Goal: Task Accomplishment & Management: Use online tool/utility

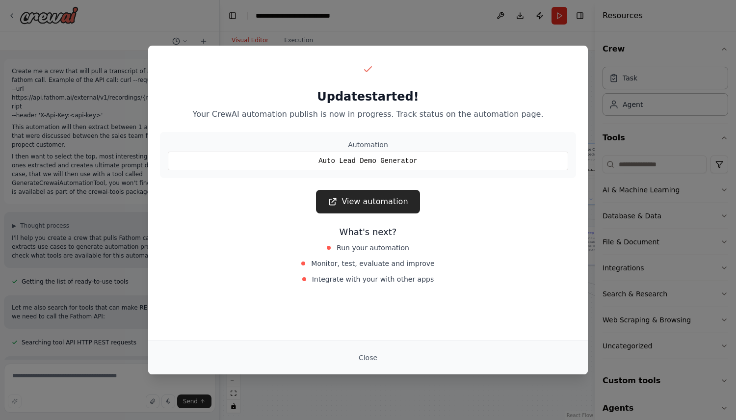
scroll to position [6429, 0]
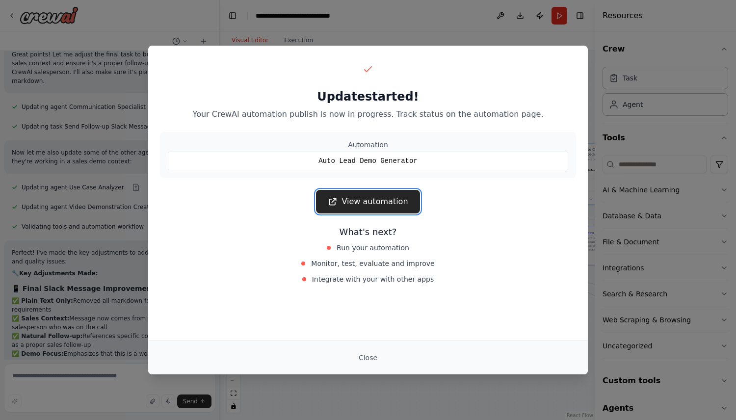
click at [364, 193] on link "View automation" at bounding box center [368, 202] width 104 height 24
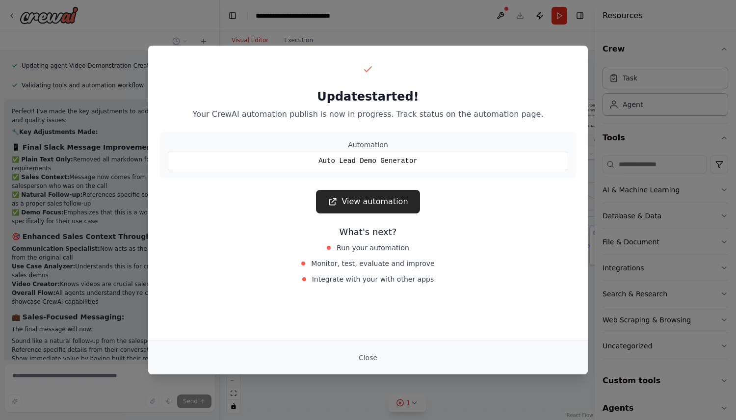
click at [25, 16] on div "Update started! Your CrewAI automation publish is now in progress. Track status…" at bounding box center [368, 210] width 736 height 420
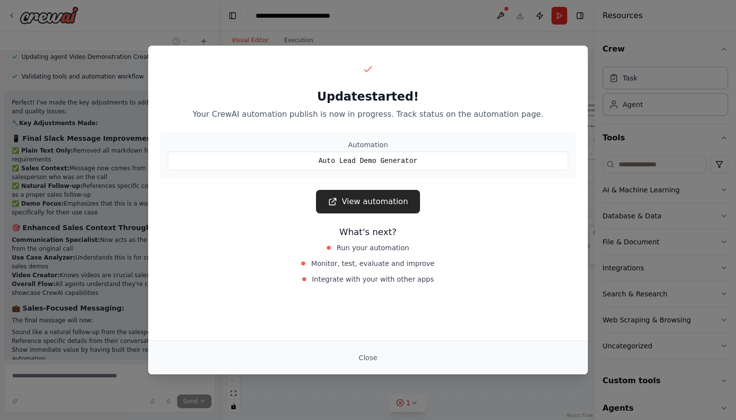
click at [12, 16] on div "Update started! Your CrewAI automation publish is now in progress. Track status…" at bounding box center [368, 210] width 736 height 420
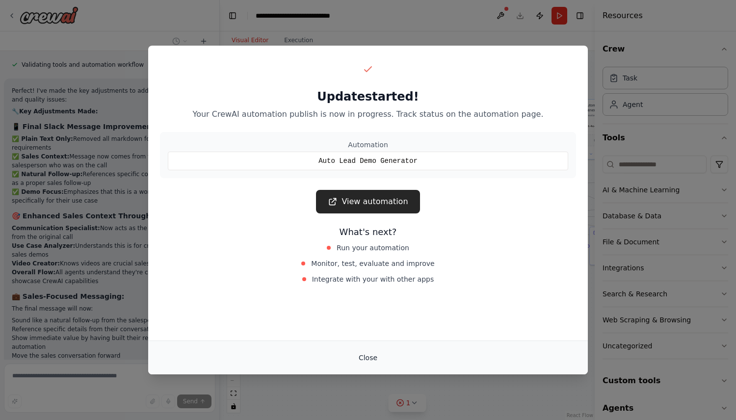
click at [371, 356] on button "Close" at bounding box center [368, 358] width 34 height 18
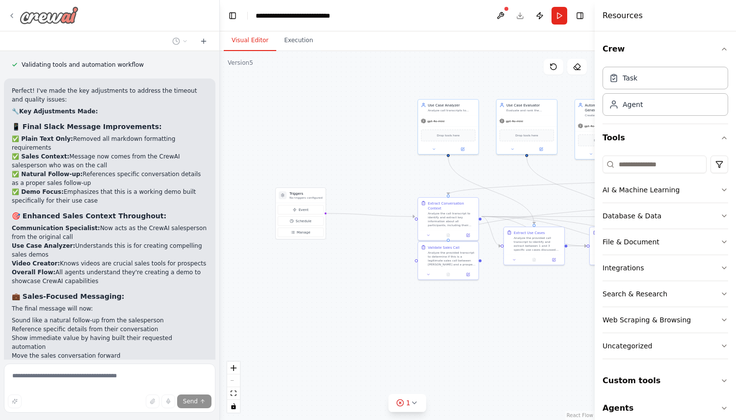
click at [13, 19] on icon at bounding box center [12, 16] width 8 height 8
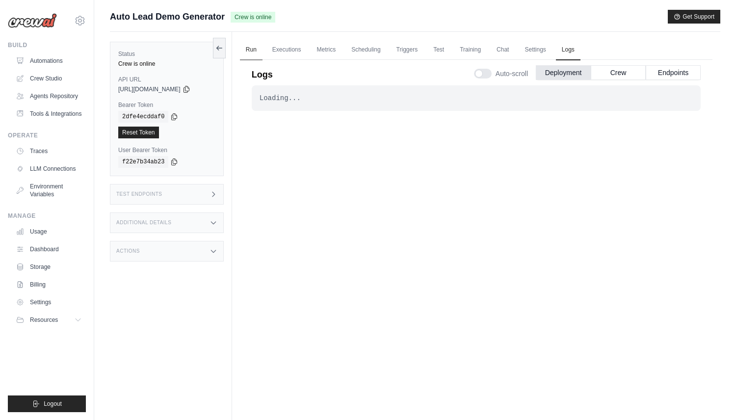
click at [250, 46] on link "Run" at bounding box center [251, 50] width 23 height 21
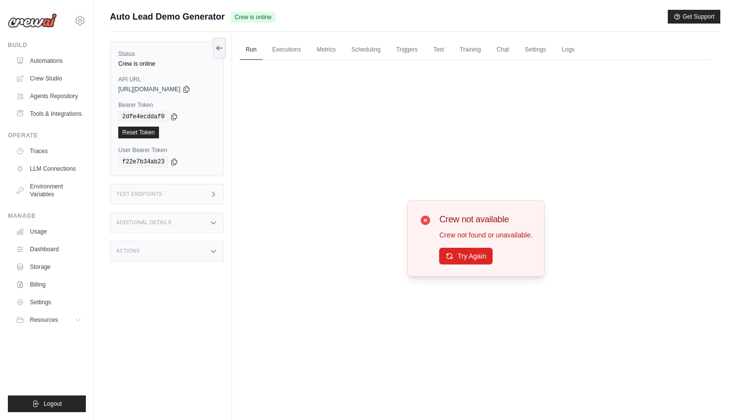
click at [204, 194] on div "Test Endpoints" at bounding box center [167, 194] width 114 height 21
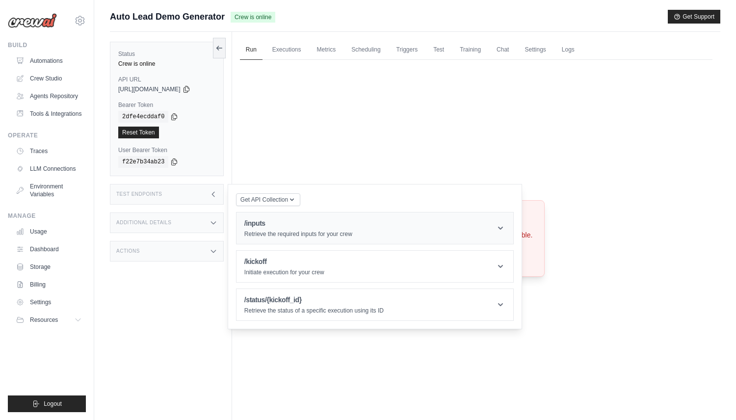
click at [277, 225] on h1 "/inputs" at bounding box center [298, 223] width 108 height 10
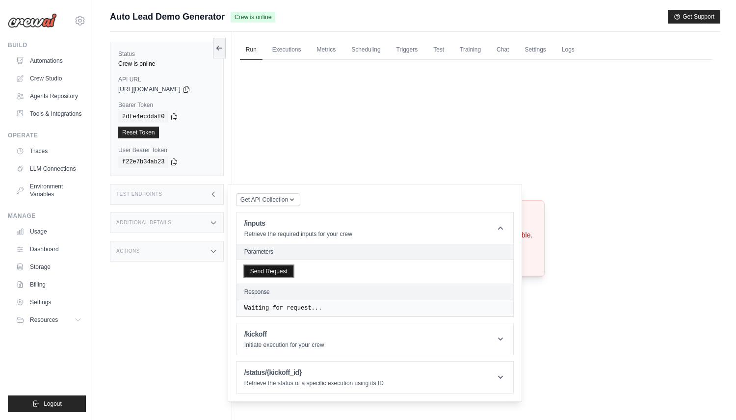
click at [280, 270] on button "Send Request" at bounding box center [268, 272] width 49 height 12
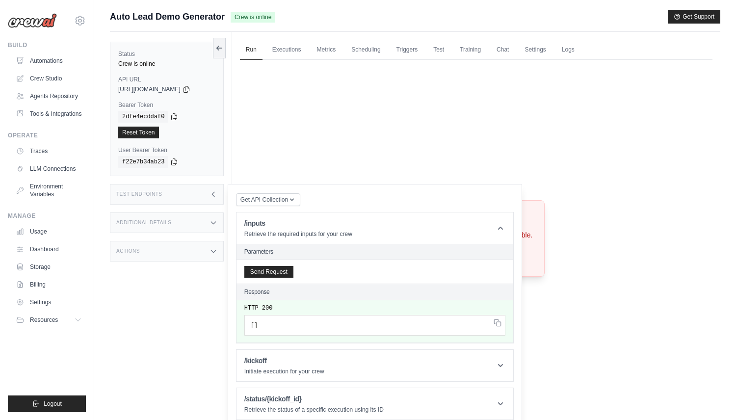
click at [252, 155] on div "Crew not available Crew not found or unavailable. Try Again" at bounding box center [476, 238] width 473 height 357
click at [245, 41] on link "Run" at bounding box center [251, 50] width 23 height 21
click at [289, 44] on link "Executions" at bounding box center [287, 50] width 41 height 21
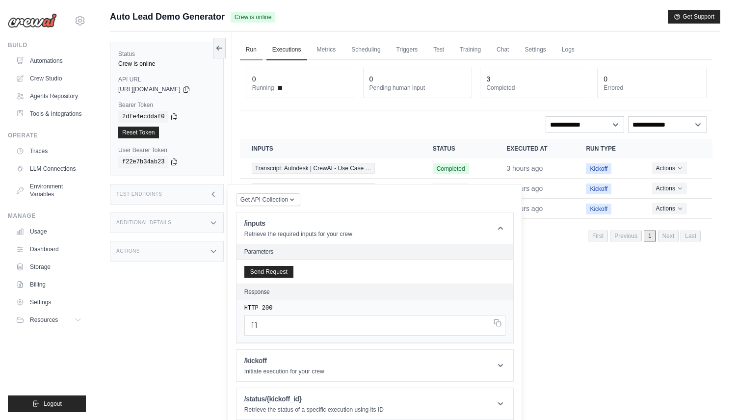
click at [248, 46] on link "Run" at bounding box center [251, 50] width 23 height 21
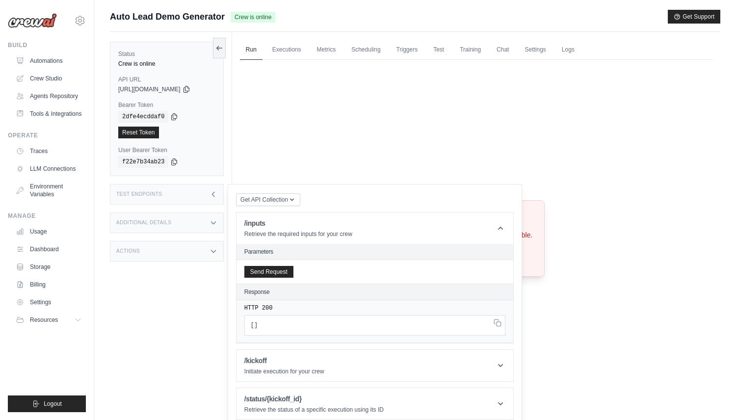
click at [208, 191] on div "Test Endpoints" at bounding box center [167, 194] width 114 height 21
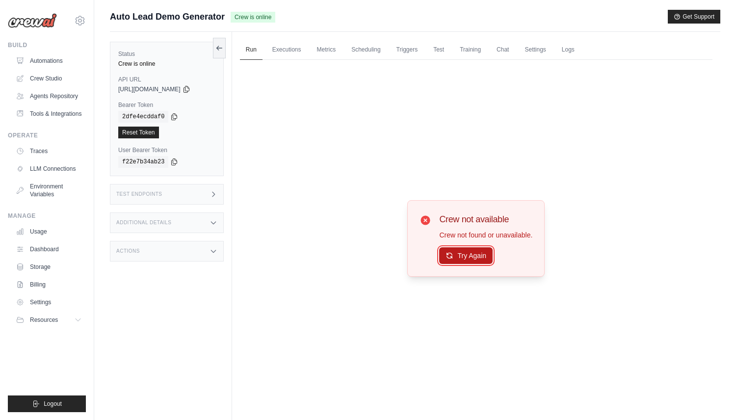
click at [466, 259] on button "Try Again" at bounding box center [465, 255] width 53 height 17
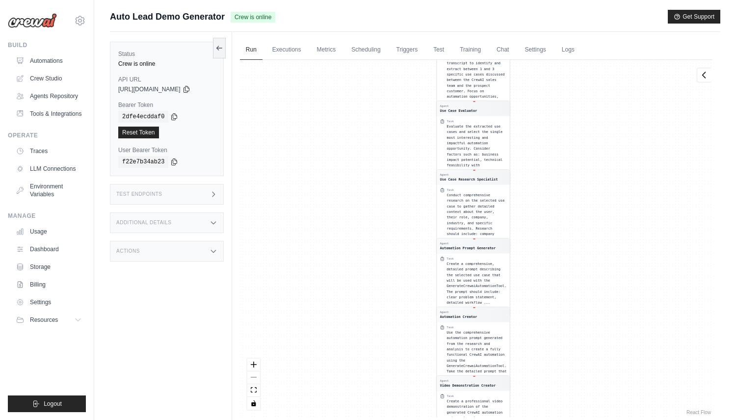
drag, startPoint x: 418, startPoint y: 112, endPoint x: 416, endPoint y: 270, distance: 158.1
click at [416, 265] on div "Agent Conversation Context Analyst Task Analyze the call transcript to identify…" at bounding box center [476, 238] width 473 height 357
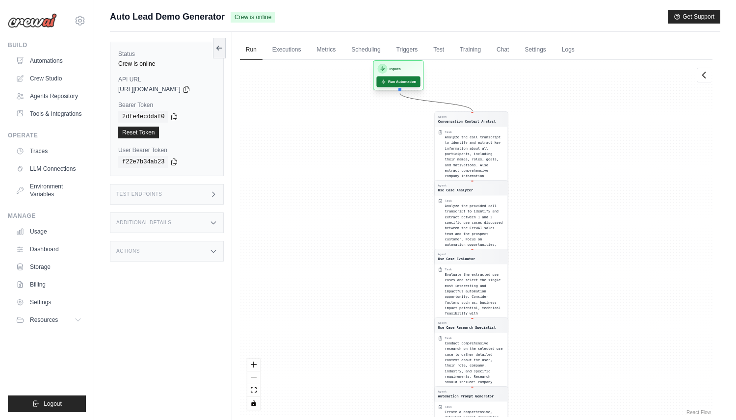
click at [392, 79] on button "Run Automation" at bounding box center [398, 81] width 44 height 11
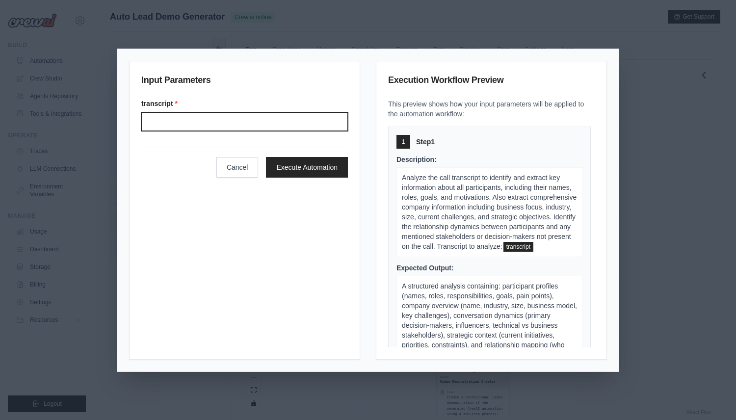
click at [312, 113] on input "transcript *" at bounding box center [244, 121] width 207 height 19
paste input "**********"
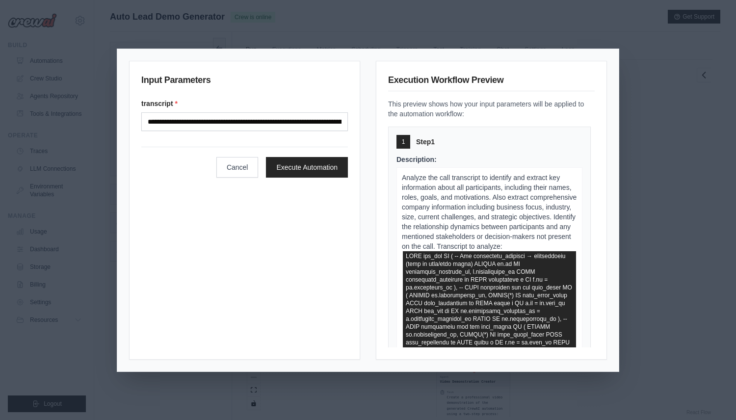
click at [309, 105] on label "transcript *" at bounding box center [244, 104] width 207 height 10
click at [309, 112] on input "transcript *" at bounding box center [244, 121] width 207 height 19
click at [308, 115] on input "transcript *" at bounding box center [244, 121] width 207 height 19
paste input "**********"
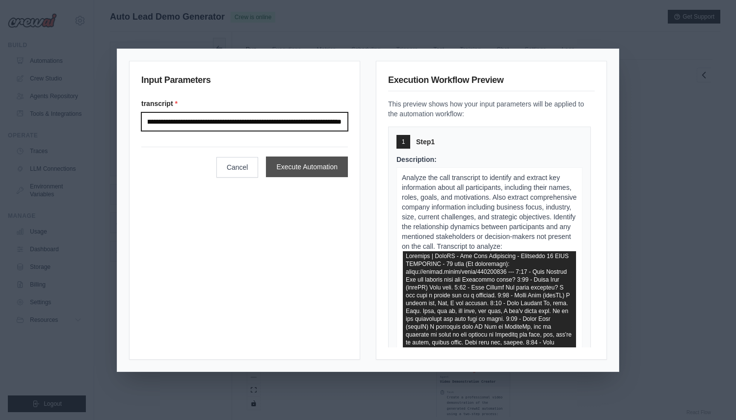
type input "**********"
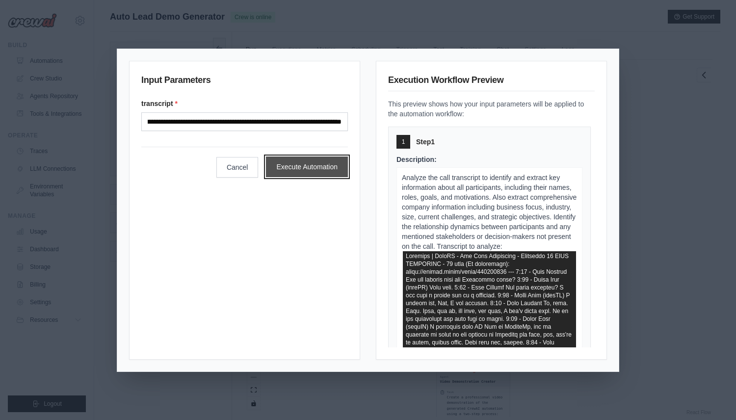
scroll to position [0, 0]
click at [324, 172] on button "Execute Automation" at bounding box center [307, 167] width 82 height 21
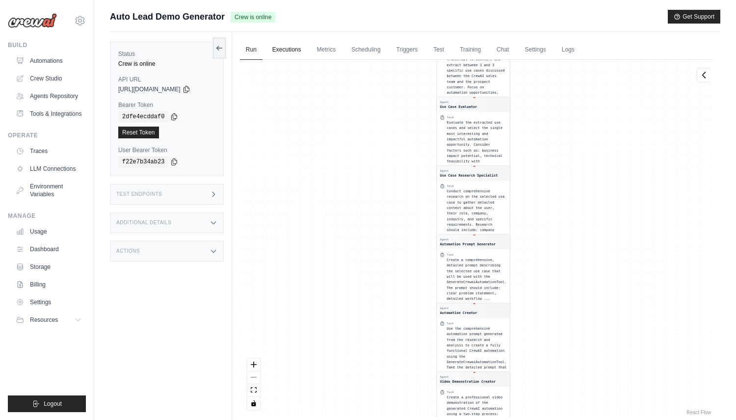
click at [281, 52] on link "Executions" at bounding box center [287, 50] width 41 height 21
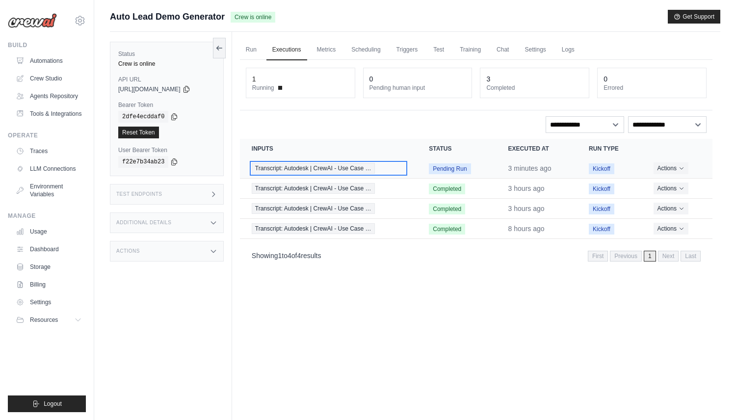
click at [327, 164] on span "Transcript: Autodesk | CrewAI - Use Case …" at bounding box center [313, 168] width 123 height 11
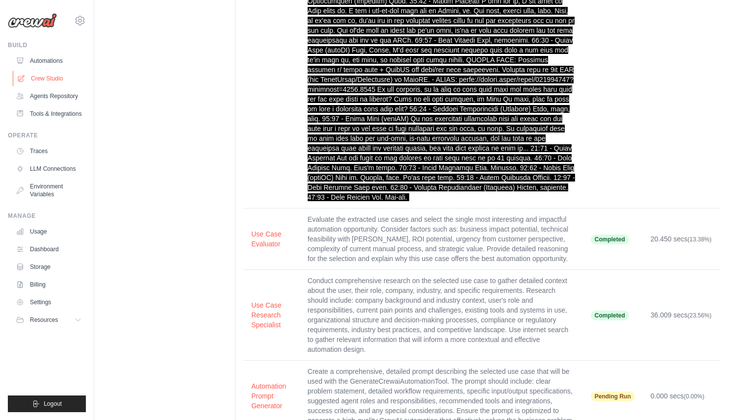
click at [64, 82] on link "Crew Studio" at bounding box center [50, 79] width 74 height 16
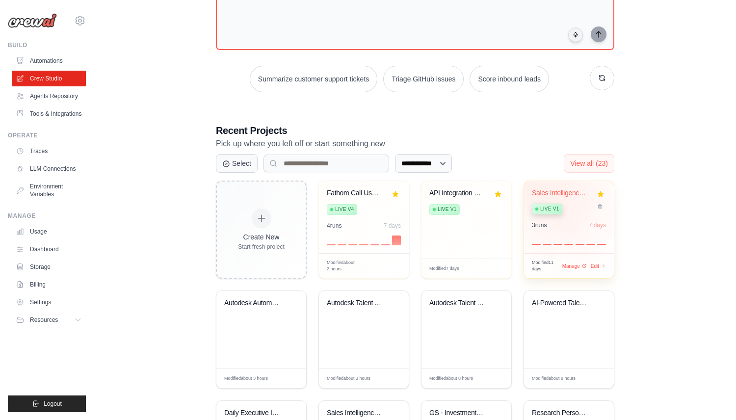
scroll to position [165, 0]
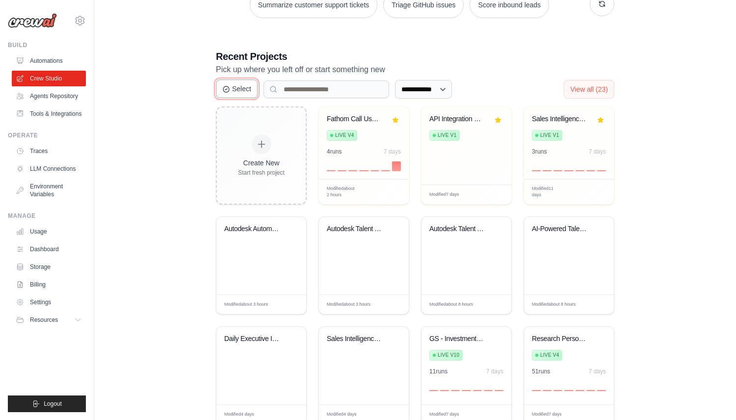
click at [243, 93] on button "Select" at bounding box center [237, 89] width 42 height 19
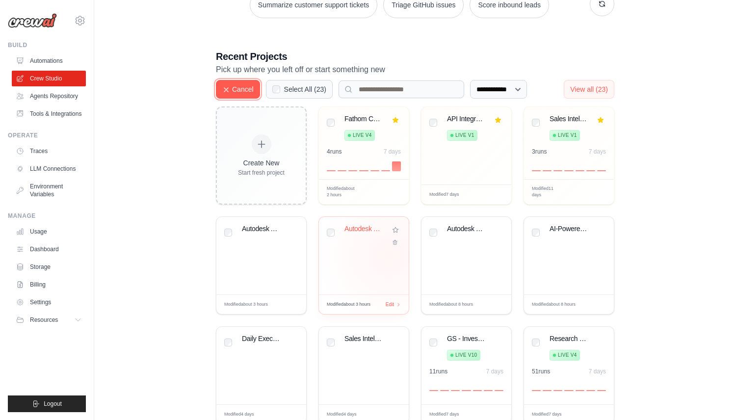
scroll to position [195, 0]
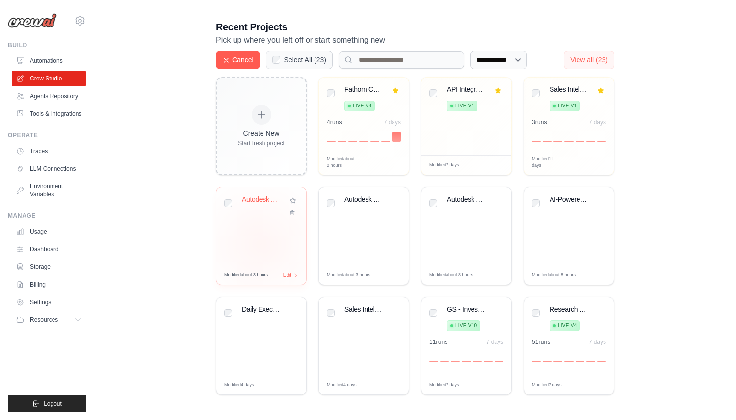
click at [254, 242] on div "Autodesk Automated Resume Screening..." at bounding box center [261, 226] width 90 height 78
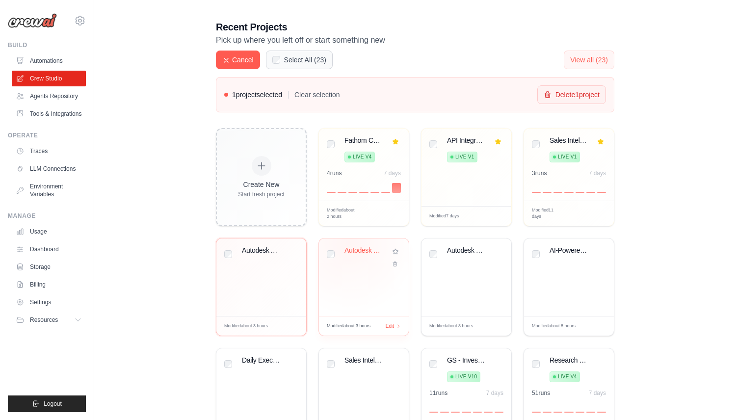
click at [348, 242] on div "Autodesk Talent Acquisition Automat..." at bounding box center [364, 278] width 90 height 78
click at [517, 296] on div "Create New Start fresh project Fathom Call Use Case Extractor Live v4 4 run s 7…" at bounding box center [415, 287] width 399 height 318
click at [535, 294] on div "AI-Powered Talent Acquisition Autom..." at bounding box center [569, 278] width 90 height 78
click at [458, 294] on div "Autodesk Talent Acquisition Resume ..." at bounding box center [467, 278] width 90 height 78
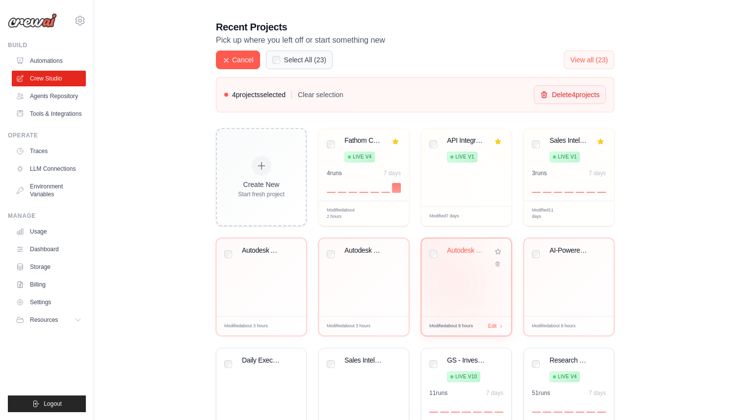
scroll to position [246, 0]
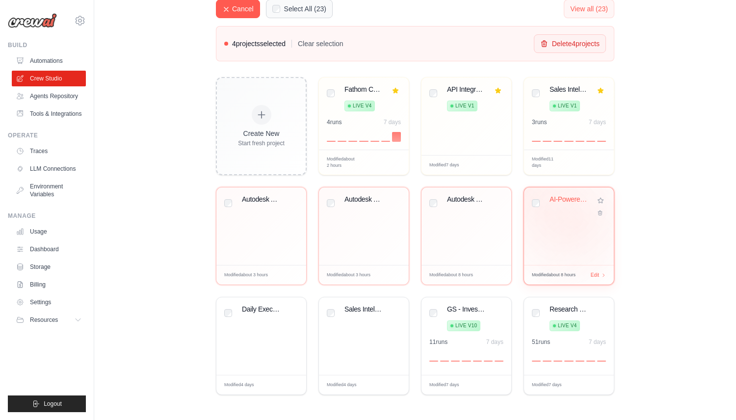
click at [578, 223] on div "AI-Powered Talent Acquisition Autom..." at bounding box center [569, 226] width 90 height 78
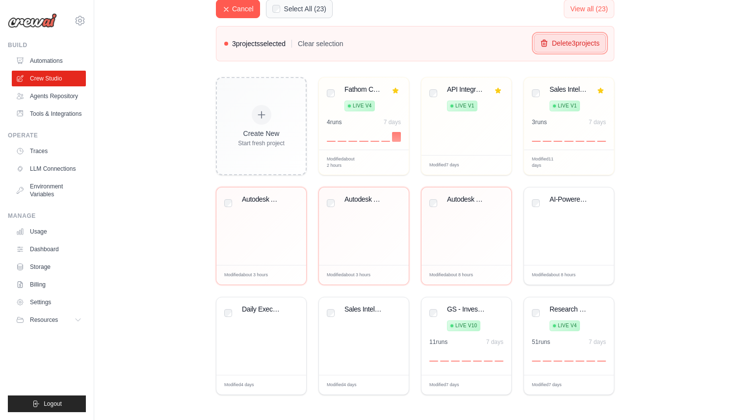
click at [557, 40] on button "Delete 3 project s" at bounding box center [570, 43] width 72 height 19
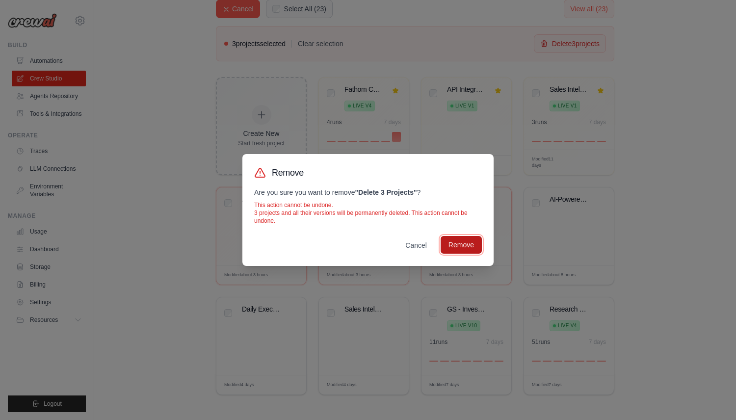
click at [467, 241] on button "Remove" at bounding box center [461, 245] width 41 height 18
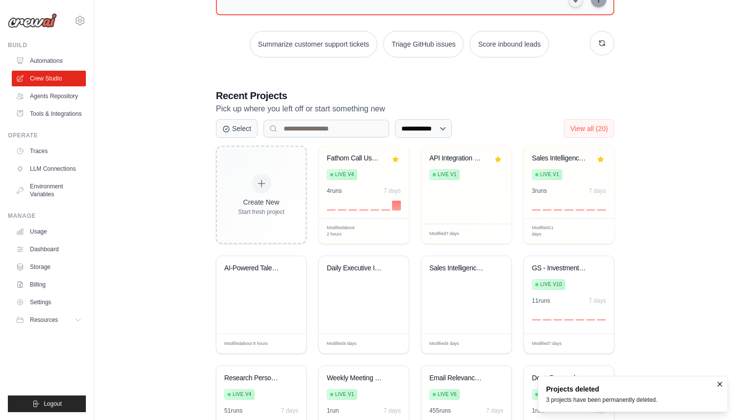
scroll to position [126, 0]
click at [45, 51] on div "Build Automations Crew Studio Agents Repository Tools & Integrations" at bounding box center [47, 81] width 78 height 80
click at [44, 58] on link "Automations" at bounding box center [50, 61] width 74 height 16
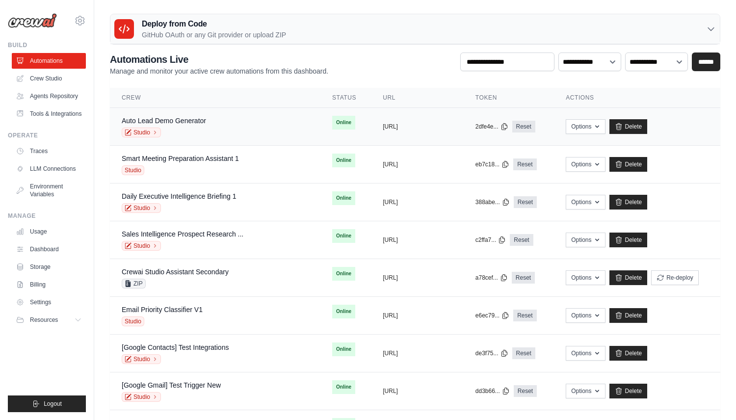
click at [210, 125] on div "Auto Lead Demo Generator Studio" at bounding box center [215, 127] width 187 height 22
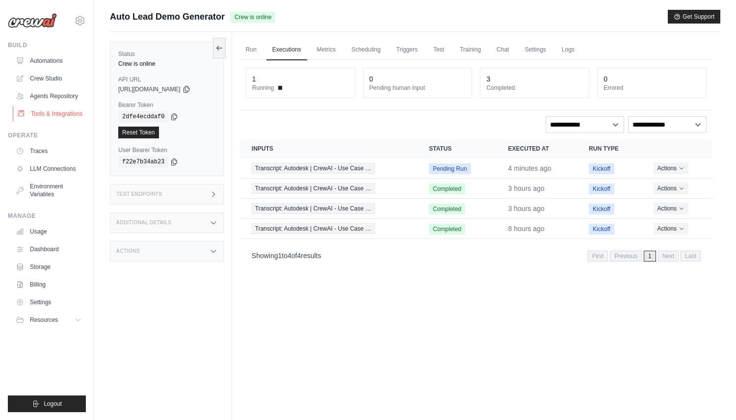
click at [68, 113] on link "Tools & Integrations" at bounding box center [50, 114] width 74 height 16
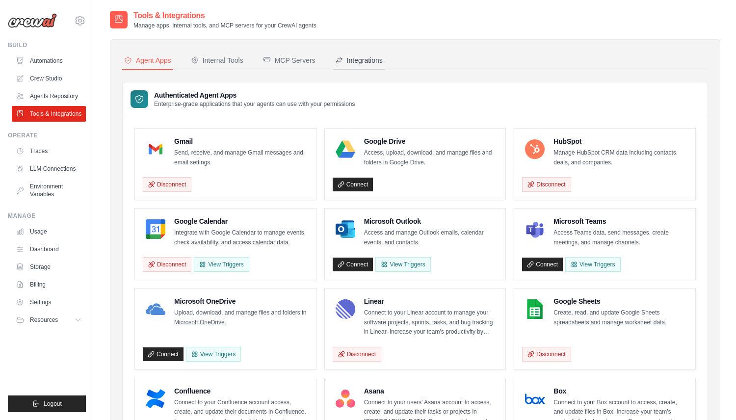
click at [348, 58] on div "Integrations" at bounding box center [359, 60] width 48 height 10
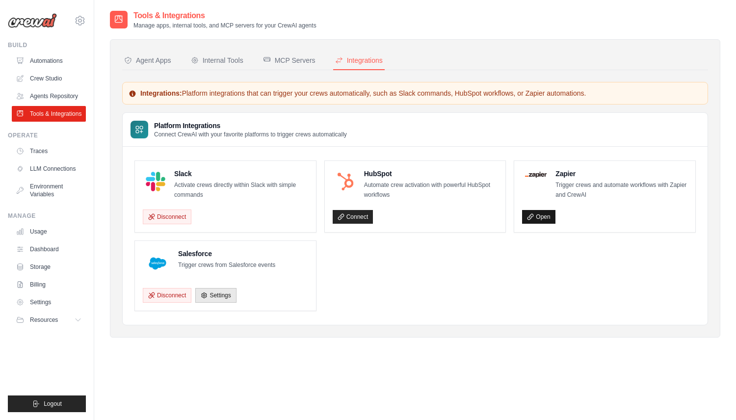
click at [535, 216] on link "Open" at bounding box center [538, 217] width 33 height 14
click at [41, 59] on link "Automations" at bounding box center [50, 61] width 74 height 16
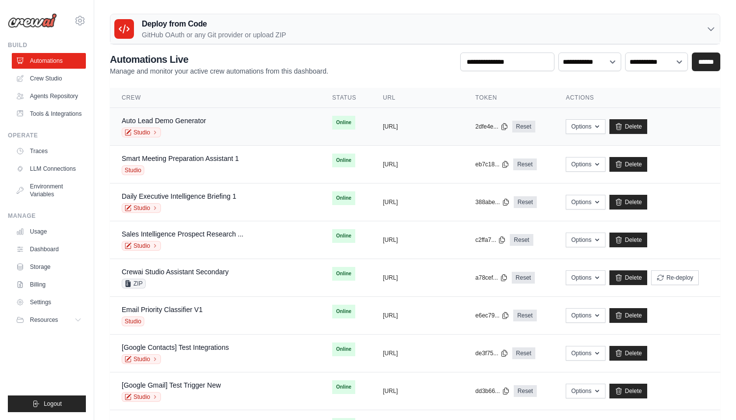
click at [248, 113] on td "Auto Lead Demo Generator Studio" at bounding box center [215, 127] width 211 height 38
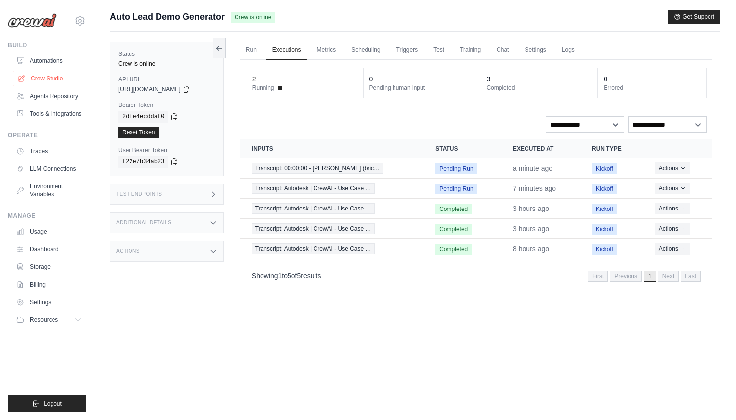
click at [54, 76] on link "Crew Studio" at bounding box center [50, 79] width 74 height 16
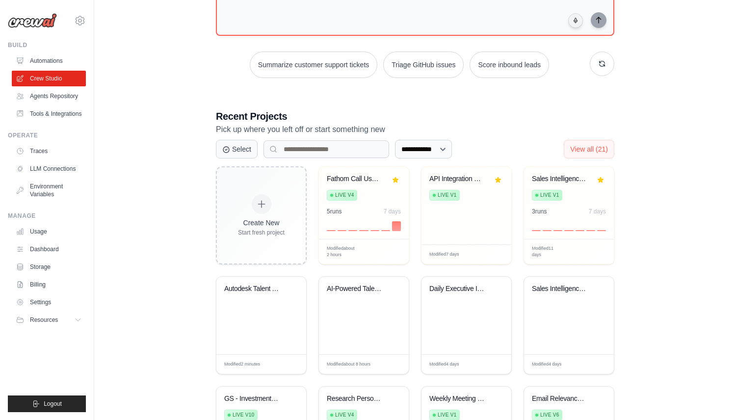
scroll to position [111, 0]
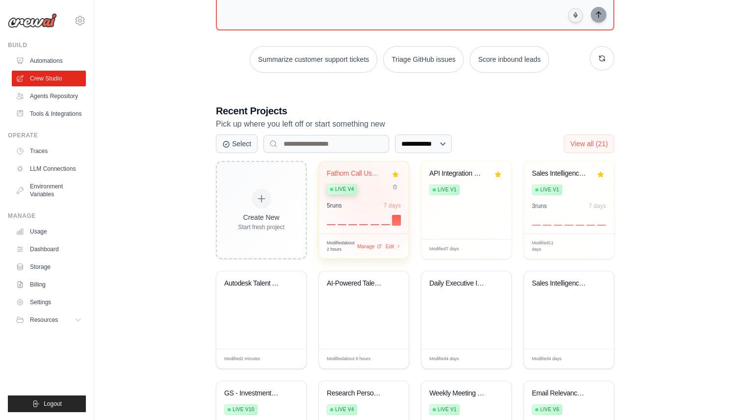
click at [381, 197] on div "Fathom Call Use Case Extractor Live v4 5 run s 7 days" at bounding box center [364, 197] width 90 height 72
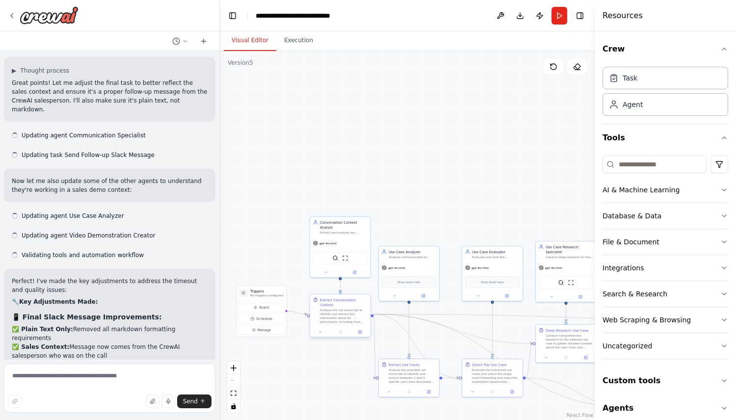
scroll to position [6429, 0]
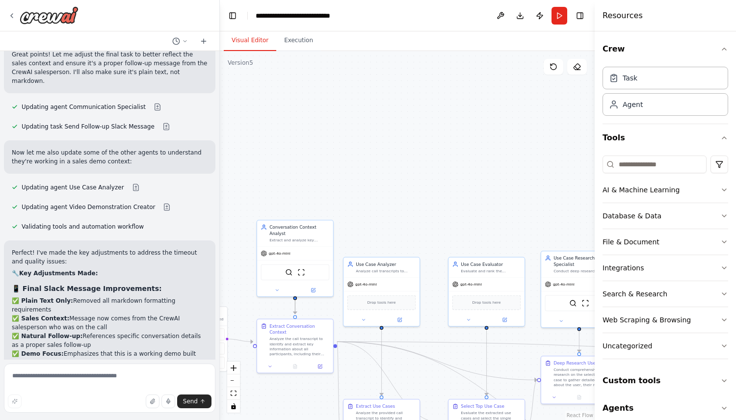
drag, startPoint x: 508, startPoint y: 205, endPoint x: 336, endPoint y: 116, distance: 193.0
click at [336, 116] on div ".deletable-edge-delete-btn { width: 20px; height: 20px; border: 0px solid #ffff…" at bounding box center [407, 235] width 375 height 369
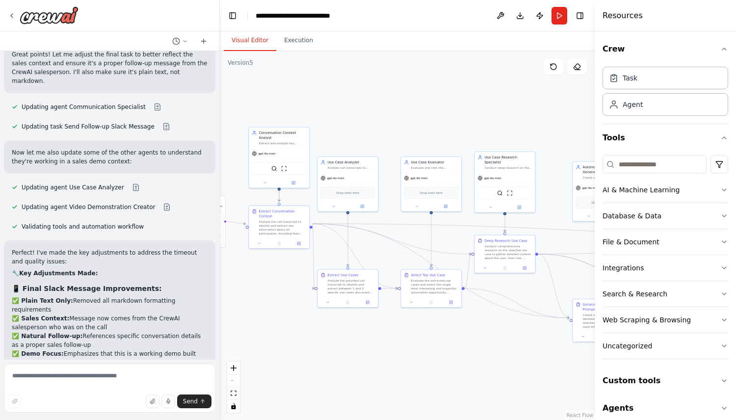
drag, startPoint x: 414, startPoint y: 80, endPoint x: 544, endPoint y: 86, distance: 130.2
click at [544, 86] on div ".deletable-edge-delete-btn { width: 20px; height: 20px; border: 0px solid #ffff…" at bounding box center [407, 235] width 375 height 369
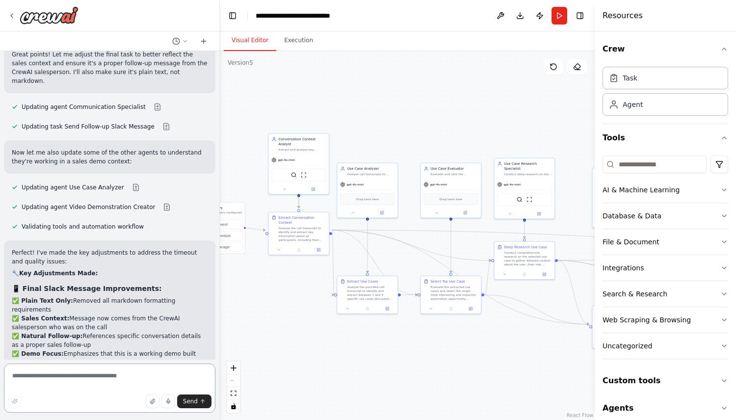
click at [94, 392] on textarea at bounding box center [110, 388] width 212 height 49
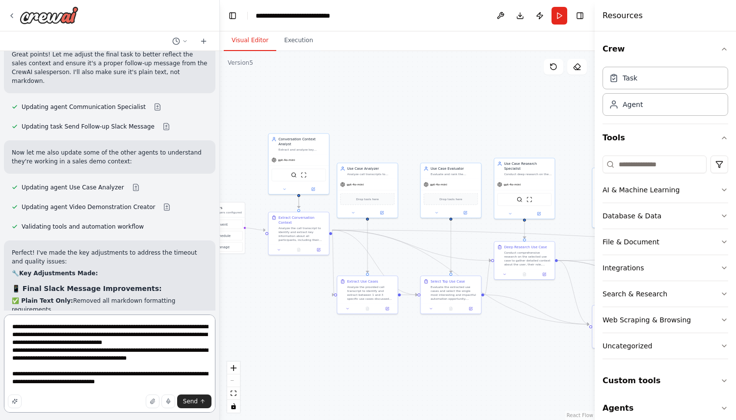
scroll to position [13, 0]
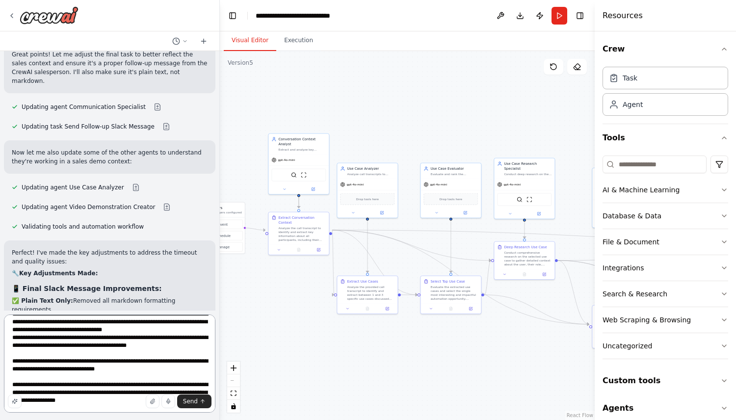
type textarea "**********"
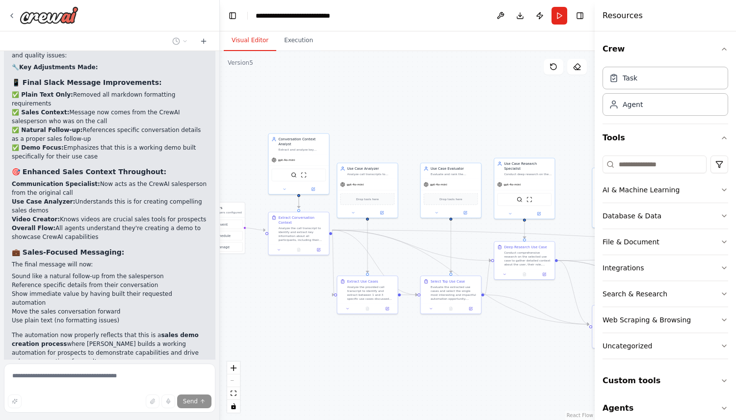
scroll to position [6638, 0]
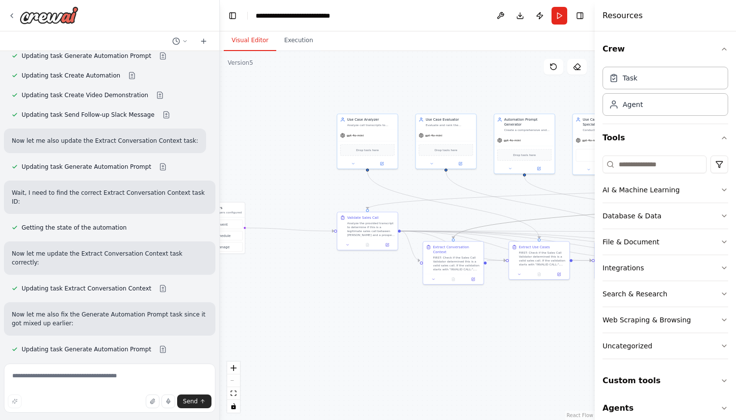
click at [376, 328] on div ".deletable-edge-delete-btn { width: 20px; height: 20px; border: 0px solid #ffff…" at bounding box center [407, 235] width 375 height 369
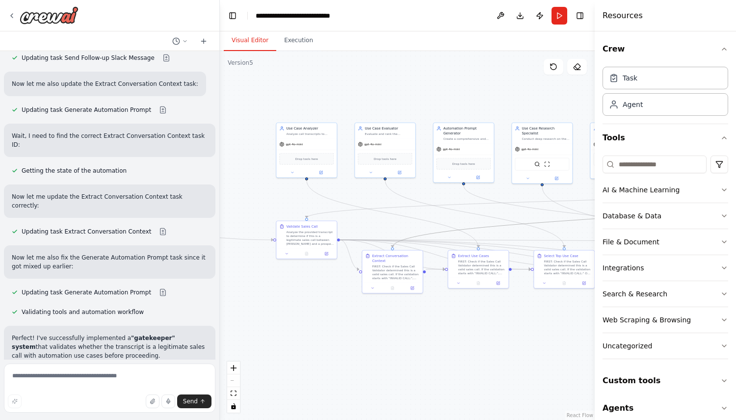
drag, startPoint x: 440, startPoint y: 221, endPoint x: 460, endPoint y: 242, distance: 29.2
click at [460, 242] on div ".deletable-edge-delete-btn { width: 20px; height: 20px; border: 0px solid #ffff…" at bounding box center [407, 235] width 375 height 369
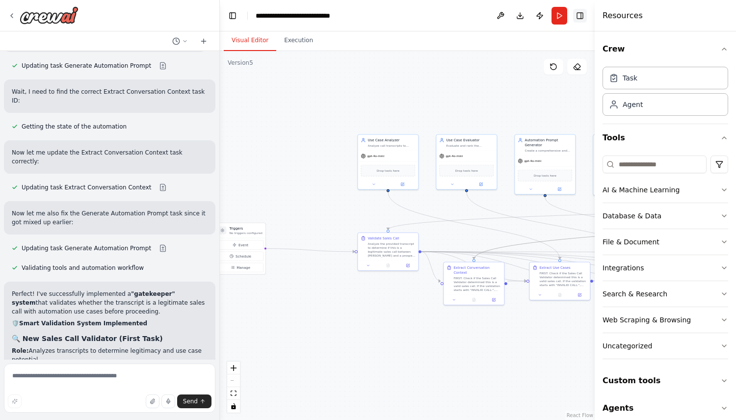
click at [580, 12] on button "Toggle Right Sidebar" at bounding box center [580, 16] width 14 height 14
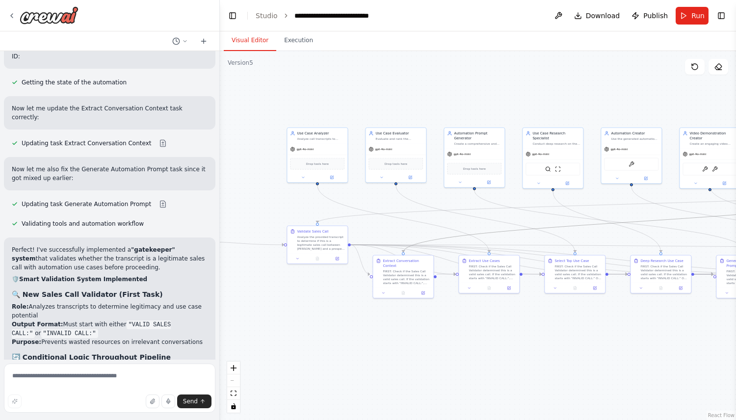
drag, startPoint x: 650, startPoint y: 122, endPoint x: 605, endPoint y: 115, distance: 45.2
click at [579, 115] on div ".deletable-edge-delete-btn { width: 20px; height: 20px; border: 0px solid #ffff…" at bounding box center [478, 235] width 516 height 369
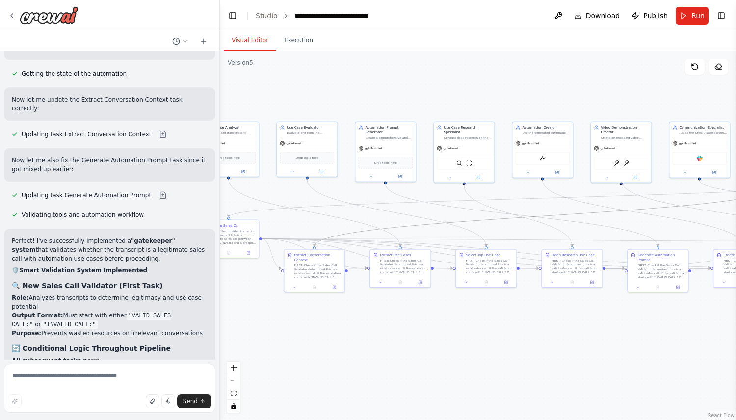
drag, startPoint x: 628, startPoint y: 117, endPoint x: 539, endPoint y: 111, distance: 89.5
click at [539, 111] on div ".deletable-edge-delete-btn { width: 20px; height: 20px; border: 0px solid #ffff…" at bounding box center [478, 235] width 516 height 369
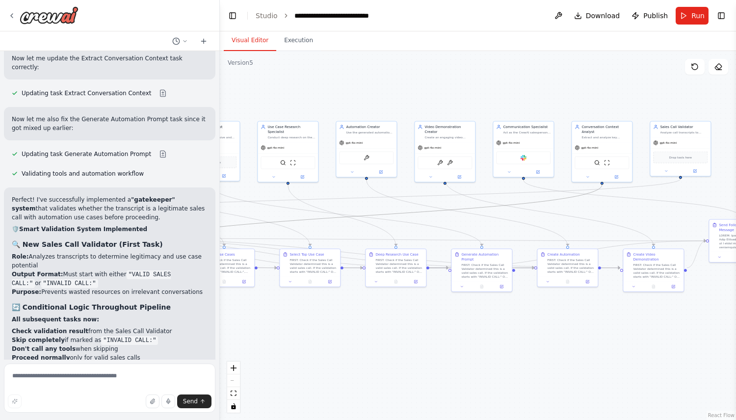
drag, startPoint x: 642, startPoint y: 92, endPoint x: 428, endPoint y: 93, distance: 214.0
click at [425, 93] on div ".deletable-edge-delete-btn { width: 20px; height: 20px; border: 0px solid #ffff…" at bounding box center [478, 235] width 516 height 369
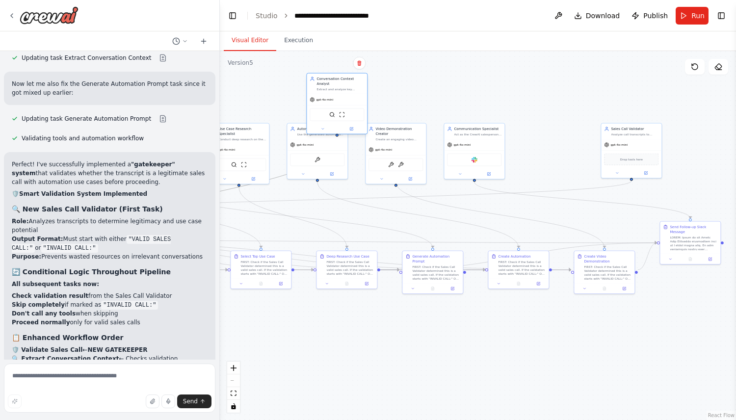
drag, startPoint x: 568, startPoint y: 156, endPoint x: 339, endPoint y: 104, distance: 234.6
click at [339, 105] on div "SerperDevTool ScrapeWebsiteTool" at bounding box center [337, 114] width 60 height 19
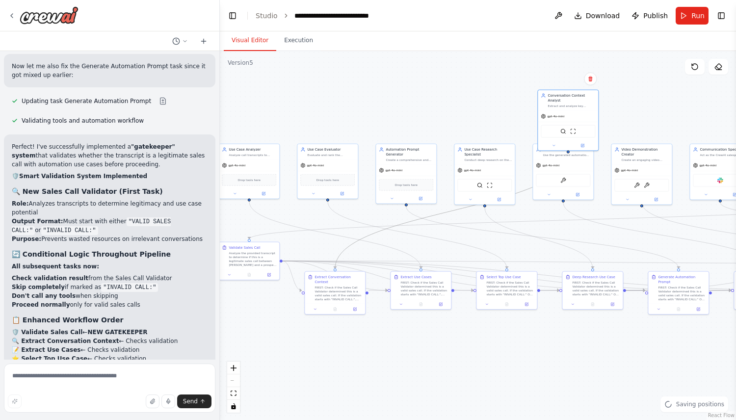
drag, startPoint x: 402, startPoint y: 101, endPoint x: 682, endPoint y: 127, distance: 281.4
click at [682, 127] on div ".deletable-edge-delete-btn { width: 20px; height: 20px; border: 0px solid #ffff…" at bounding box center [478, 235] width 516 height 369
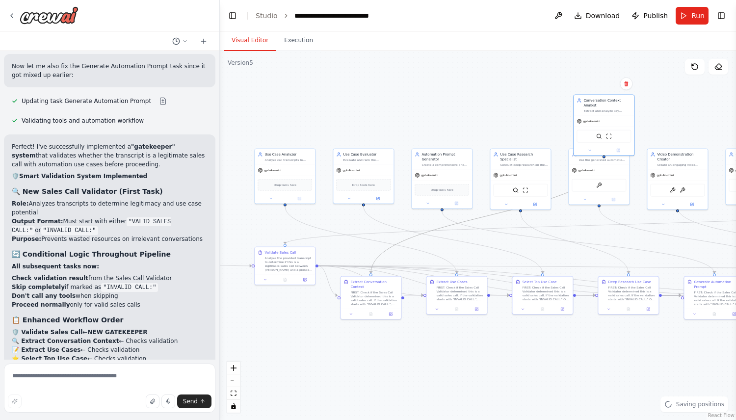
scroll to position [7631, 0]
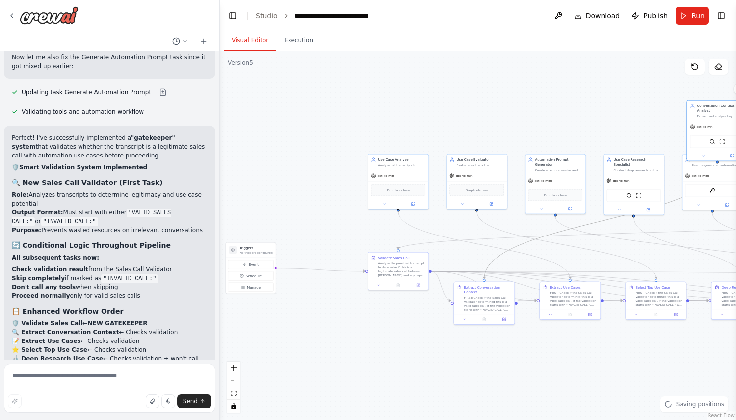
drag, startPoint x: 508, startPoint y: 116, endPoint x: 622, endPoint y: 122, distance: 114.0
click at [622, 122] on div ".deletable-edge-delete-btn { width: 20px; height: 20px; border: 0px solid #ffff…" at bounding box center [478, 235] width 516 height 369
drag, startPoint x: 644, startPoint y: 138, endPoint x: 461, endPoint y: 108, distance: 185.4
click at [461, 108] on div "SerperDevTool ScrapeWebsiteTool" at bounding box center [472, 111] width 54 height 13
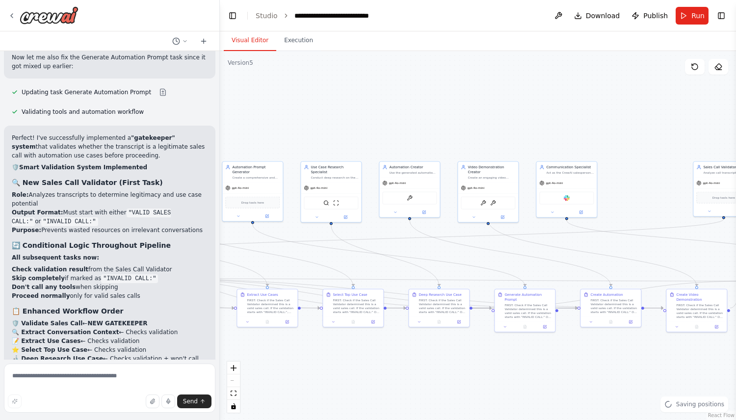
drag, startPoint x: 590, startPoint y: 150, endPoint x: 288, endPoint y: 158, distance: 302.4
click at [288, 158] on div ".deletable-edge-delete-btn { width: 20px; height: 20px; border: 0px solid #ffff…" at bounding box center [478, 235] width 516 height 369
drag, startPoint x: 716, startPoint y: 187, endPoint x: 195, endPoint y: 120, distance: 525.5
click at [195, 119] on div "Create me a crew that will pull a transcript of a recroding from a fathom call.…" at bounding box center [368, 210] width 736 height 420
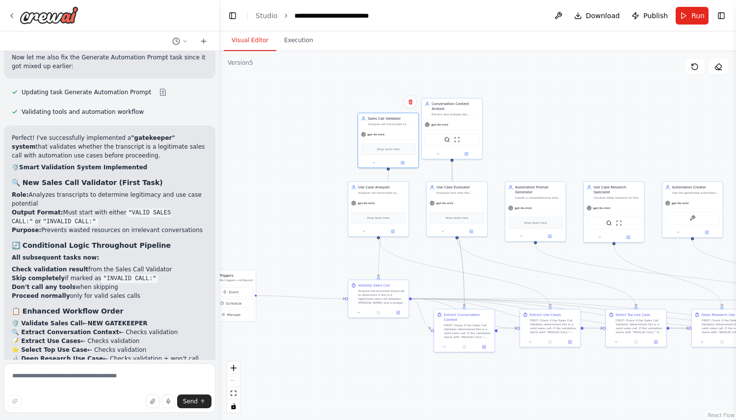
drag, startPoint x: 413, startPoint y: 103, endPoint x: 598, endPoint y: 122, distance: 186.5
click at [598, 122] on div ".deletable-edge-delete-btn { width: 20px; height: 20px; border: 0px solid #ffff…" at bounding box center [478, 235] width 516 height 369
drag, startPoint x: 393, startPoint y: 150, endPoint x: 306, endPoint y: 173, distance: 90.0
click at [306, 165] on span "Drop tools here" at bounding box center [309, 162] width 23 height 5
drag, startPoint x: 465, startPoint y: 119, endPoint x: 381, endPoint y: 147, distance: 88.3
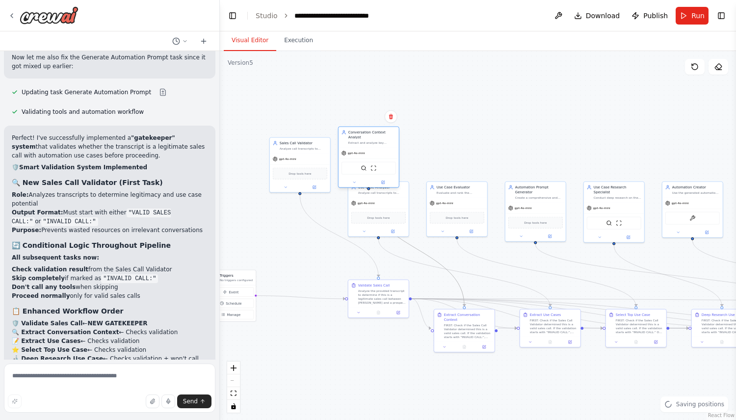
click at [381, 147] on div "Conversation Context Analyst Extract and analyze key personas, their roles, goa…" at bounding box center [368, 157] width 61 height 61
drag, startPoint x: 387, startPoint y: 214, endPoint x: 461, endPoint y: 158, distance: 92.6
click at [461, 158] on div "Drop tools here" at bounding box center [452, 163] width 54 height 12
drag, startPoint x: 459, startPoint y: 208, endPoint x: 539, endPoint y: 147, distance: 100.4
click at [539, 147] on div "gpt-4o-mini Drop tools here" at bounding box center [540, 157] width 60 height 39
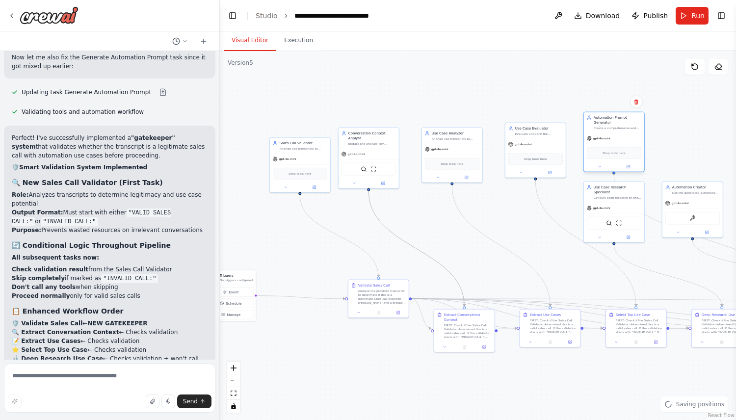
drag, startPoint x: 538, startPoint y: 205, endPoint x: 617, endPoint y: 138, distance: 103.8
click at [617, 138] on div "gpt-4o-mini" at bounding box center [614, 138] width 60 height 11
drag, startPoint x: 610, startPoint y: 206, endPoint x: 684, endPoint y: 139, distance: 99.7
click at [684, 139] on span "gpt-4o-mini" at bounding box center [680, 138] width 17 height 4
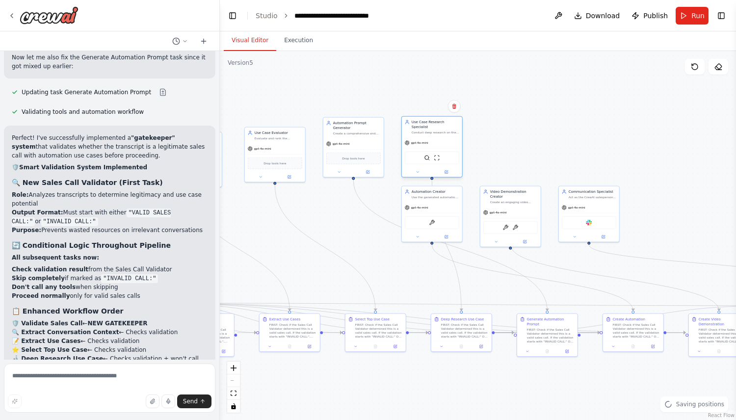
drag, startPoint x: 669, startPoint y: 108, endPoint x: 400, endPoint y: 121, distance: 269.8
click at [398, 115] on div ".deletable-edge-delete-btn { width: 20px; height: 20px; border: 0px solid #ffff…" at bounding box center [478, 235] width 516 height 369
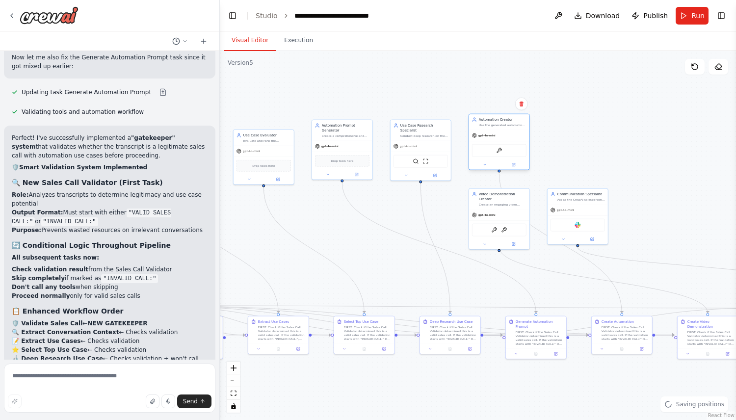
drag, startPoint x: 430, startPoint y: 222, endPoint x: 508, endPoint y: 150, distance: 106.0
click at [508, 150] on div "GenerateCrewaiAutomationTool" at bounding box center [499, 150] width 54 height 13
drag, startPoint x: 500, startPoint y: 214, endPoint x: 578, endPoint y: 139, distance: 108.3
click at [578, 140] on div "gpt-4o-mini GenerateVideoFromStudio VideoOverVideo" at bounding box center [578, 160] width 60 height 40
drag, startPoint x: 574, startPoint y: 220, endPoint x: 653, endPoint y: 150, distance: 105.4
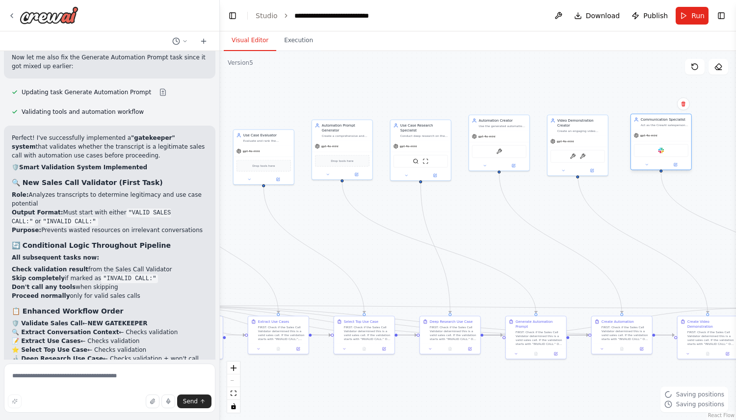
click at [653, 150] on div "Slack" at bounding box center [661, 150] width 54 height 13
drag, startPoint x: 345, startPoint y: 147, endPoint x: 461, endPoint y: 177, distance: 120.2
click at [461, 177] on div "gpt-4o-mini" at bounding box center [455, 174] width 60 height 11
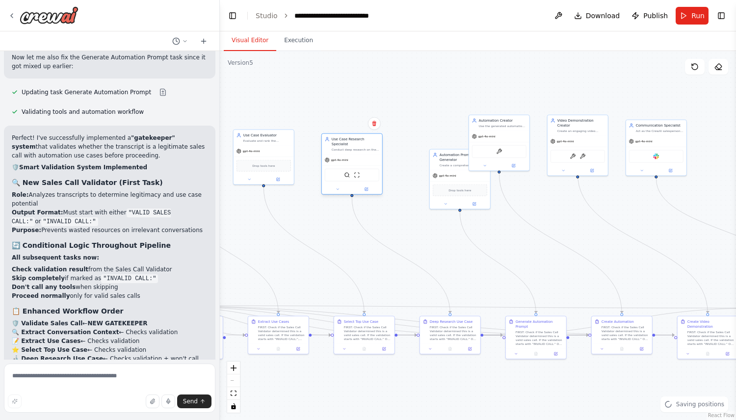
drag, startPoint x: 428, startPoint y: 140, endPoint x: 357, endPoint y: 153, distance: 72.2
click at [357, 153] on div "Use Case Research Specialist Conduct deep research on the selected use case to …" at bounding box center [351, 164] width 61 height 61
drag, startPoint x: 448, startPoint y: 168, endPoint x: 412, endPoint y: 150, distance: 39.5
click at [412, 150] on div "Automation Prompt Generator Create a comprehensive and detailed prompt describi…" at bounding box center [430, 164] width 61 height 60
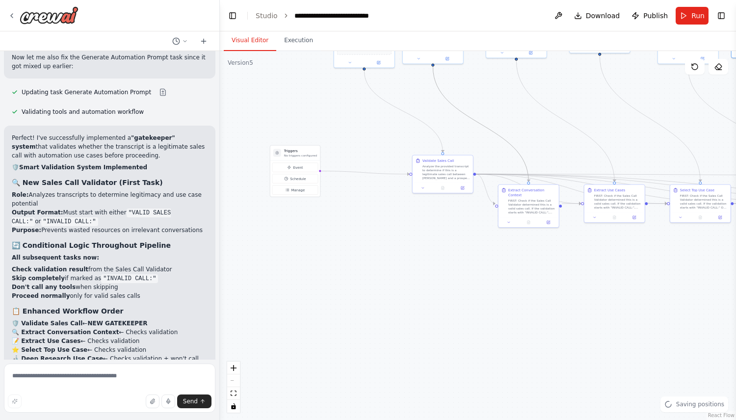
drag, startPoint x: 363, startPoint y: 241, endPoint x: 697, endPoint y: 114, distance: 357.7
click at [697, 114] on div ".deletable-edge-delete-btn { width: 20px; height: 20px; border: 0px solid #ffff…" at bounding box center [478, 235] width 516 height 369
drag, startPoint x: 450, startPoint y: 173, endPoint x: 388, endPoint y: 171, distance: 61.9
click at [388, 171] on div "Analyze the provided transcript to determine if this is a legitimate sales call…" at bounding box center [381, 176] width 48 height 16
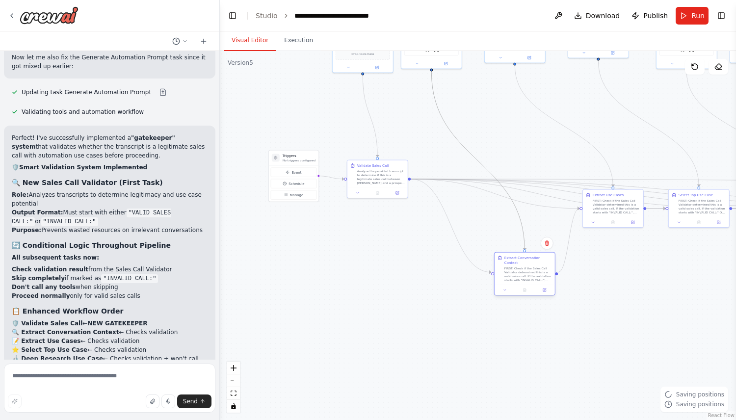
drag, startPoint x: 533, startPoint y: 212, endPoint x: 528, endPoint y: 274, distance: 62.5
click at [528, 274] on div "FIRST: Check if the Sales Call Validator determined this is a valid sales call.…" at bounding box center [529, 275] width 48 height 16
drag, startPoint x: 613, startPoint y: 207, endPoint x: 601, endPoint y: 248, distance: 42.4
click at [601, 248] on div "FIRST: Check if the Sales Call Validator determined this is a valid sales call.…" at bounding box center [607, 245] width 48 height 16
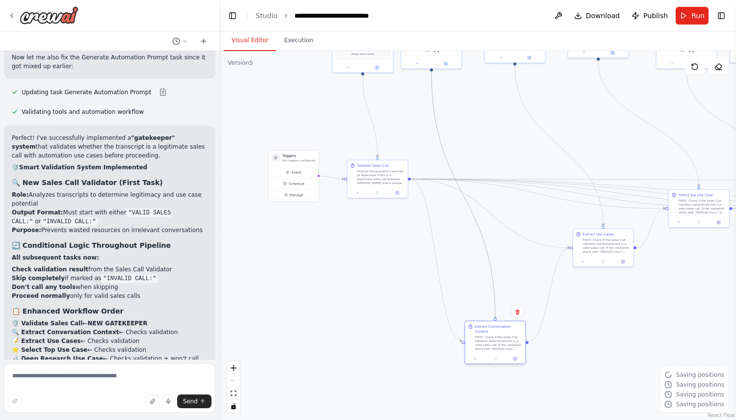
drag, startPoint x: 522, startPoint y: 267, endPoint x: 493, endPoint y: 334, distance: 72.8
click at [493, 335] on div "FIRST: Check if the Sales Call Validator determined this is a valid sales call.…" at bounding box center [499, 343] width 48 height 16
drag, startPoint x: 614, startPoint y: 260, endPoint x: 588, endPoint y: 313, distance: 58.4
click at [588, 313] on div "Extract Use Cases FIRST: Check if the Sales Call Validator determined this is a…" at bounding box center [579, 305] width 60 height 27
drag
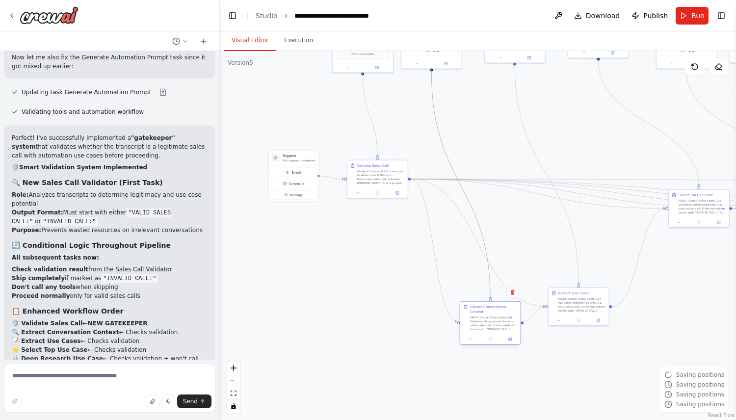
click at [504, 316] on div "FIRST: Check if the Sales Call Validator determined this is a valid sales call.…" at bounding box center [494, 324] width 48 height 16
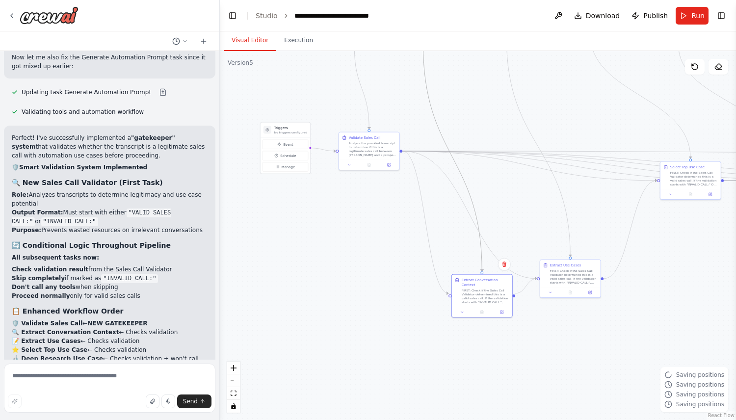
click at [603, 282] on div ".deletable-edge-delete-btn { width: 20px; height: 20px; border: 0px solid #ffff…" at bounding box center [478, 235] width 516 height 369
click at [588, 220] on div "Extract Use Cases FIRST: Check if the Sales Call Validator determined this is a…" at bounding box center [575, 208] width 60 height 27
click at [485, 255] on div "Extract Conversation Context FIRST: Check if the Sales Call Validator determine…" at bounding box center [457, 256] width 61 height 44
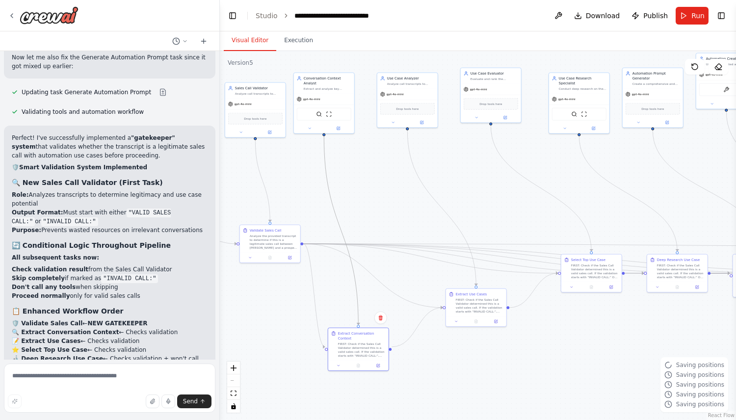
click at [442, 298] on div ".deletable-edge-delete-btn { width: 20px; height: 20px; border: 0px solid #ffff…" at bounding box center [478, 235] width 516 height 369
click at [455, 308] on div "FIRST: Check if the Sales Call Validator determined this is a valid sales call.…" at bounding box center [449, 305] width 48 height 16
click at [539, 265] on div "FIRST: Check if the Sales Call Validator determined this is a valid sales call.…" at bounding box center [518, 266] width 48 height 16
click at [367, 381] on div "FIRST: Check if the Sales Call Validator determined this is a valid sales call.…" at bounding box center [361, 374] width 48 height 16
click at [434, 340] on div "FIRST: Check if the Sales Call Validator determined this is a valid sales call.…" at bounding box center [439, 339] width 48 height 16
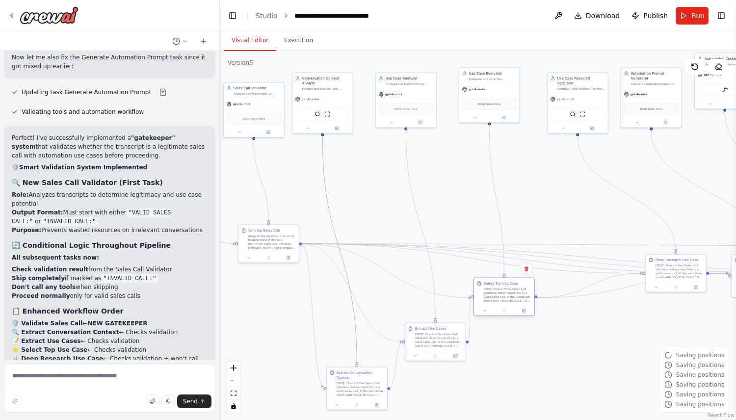
click at [512, 294] on div "FIRST: Check if the Sales Call Validator determined this is a valid sales call.…" at bounding box center [508, 295] width 48 height 16
click at [261, 201] on div "Analyze the provided transcript to determine if this is a legitimate sales call…" at bounding box center [258, 202] width 48 height 16
click at [578, 253] on div "FIRST: Check if the Sales Call Validator determined this is a valid sales call.…" at bounding box center [586, 251] width 48 height 16
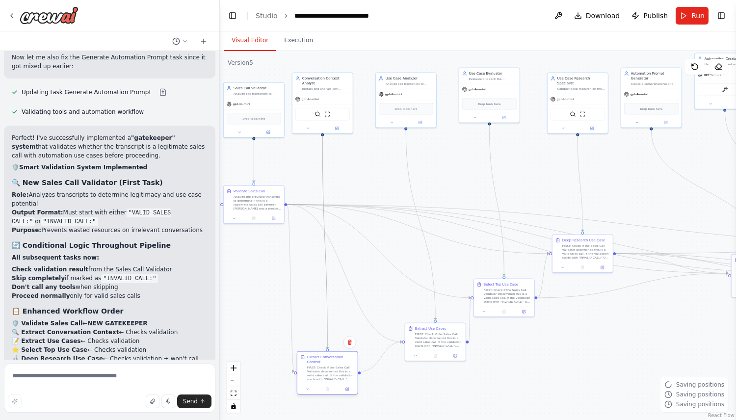
click at [339, 366] on div "FIRST: Check if the Sales Call Validator determined this is a valid sales call.…" at bounding box center [331, 374] width 48 height 16
click at [411, 341] on div "FIRST: Check if the Sales Call Validator determined this is a valid sales call.…" at bounding box center [415, 334] width 48 height 16
click at [497, 292] on div "FIRST: Check if the Sales Call Validator determined this is a valid sales call.…" at bounding box center [493, 295] width 48 height 16
click at [594, 265] on div at bounding box center [578, 267] width 60 height 10
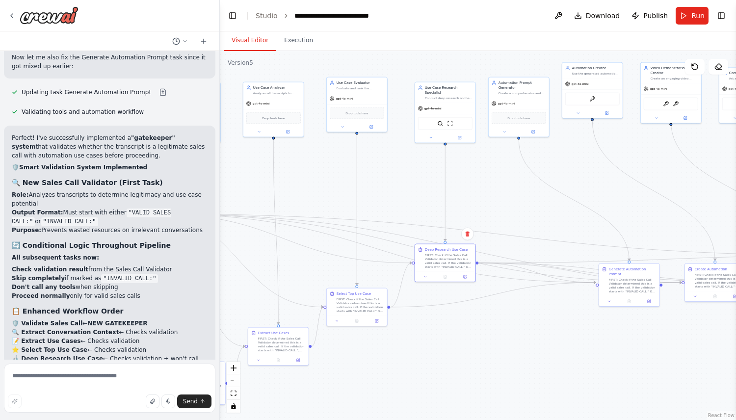
click at [507, 359] on div ".deletable-edge-delete-btn { width: 20px; height: 20px; border: 0px solid #ffff…" at bounding box center [478, 235] width 516 height 369
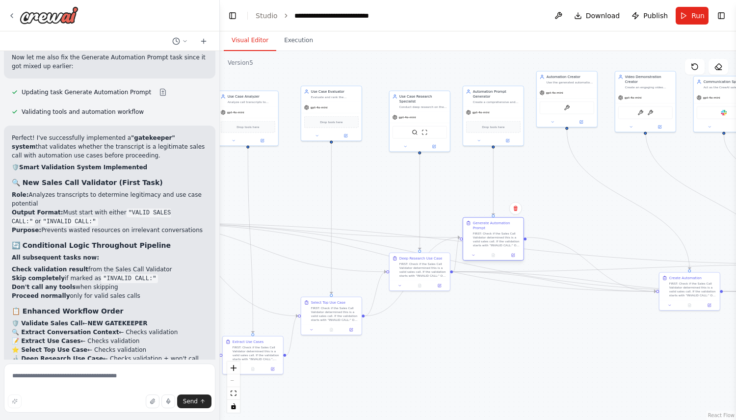
click at [490, 225] on div "Generate Automation Prompt FIRST: Check if the Sales Call Validator determined …" at bounding box center [497, 234] width 48 height 27
click at [565, 192] on div "FIRST: Check if the Sales Call Validator determined this is a valid sales call.…" at bounding box center [571, 200] width 48 height 16
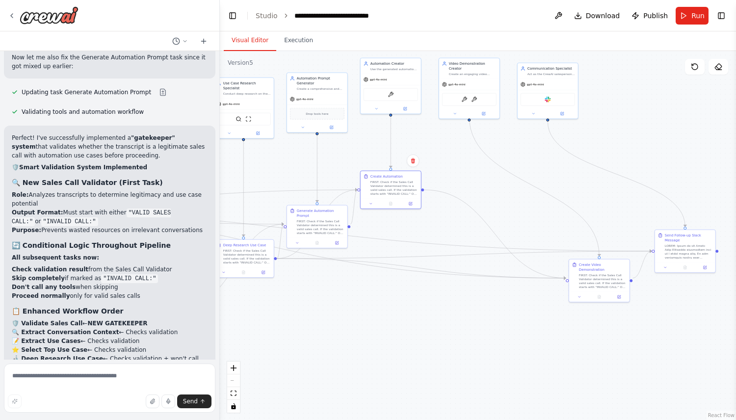
click at [481, 186] on div ".deletable-edge-delete-btn { width: 20px; height: 20px; border: 0px solid #ffff…" at bounding box center [478, 235] width 516 height 369
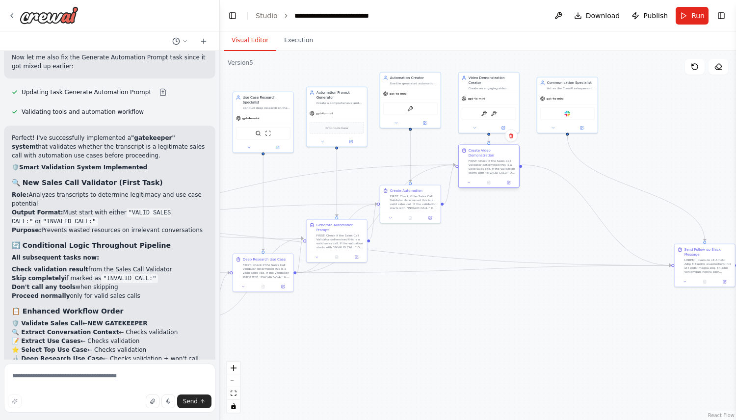
drag, startPoint x: 607, startPoint y: 281, endPoint x: 481, endPoint y: 152, distance: 180.1
click at [481, 152] on div "Create Video Demonstration FIRST: Check if the Sales Call Validator determined …" at bounding box center [493, 161] width 48 height 27
drag, startPoint x: 700, startPoint y: 265, endPoint x: 563, endPoint y: 243, distance: 139.2
click at [563, 243] on div at bounding box center [571, 246] width 48 height 16
drag, startPoint x: 579, startPoint y: 92, endPoint x: 615, endPoint y: 125, distance: 49.0
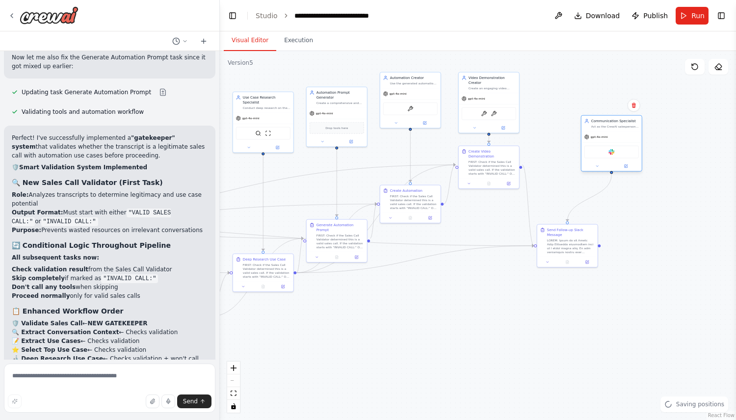
click at [615, 125] on div "Communication Specialist Act as the CrewAI salesperson from the original call t…" at bounding box center [615, 124] width 48 height 10
drag, startPoint x: 574, startPoint y: 239, endPoint x: 619, endPoint y: 245, distance: 45.1
click at [619, 245] on div at bounding box center [615, 250] width 48 height 16
drag, startPoint x: 620, startPoint y: 138, endPoint x: 638, endPoint y: 150, distance: 21.6
click at [638, 150] on div "Communication Specialist Act as the CrewAI salesperson from the original call t…" at bounding box center [641, 143] width 60 height 16
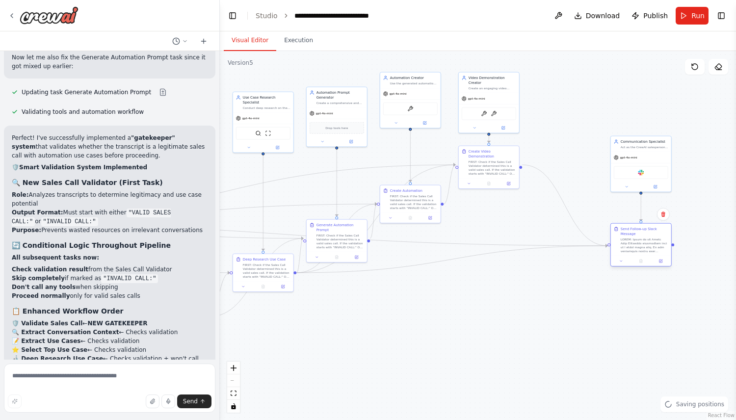
drag, startPoint x: 632, startPoint y: 244, endPoint x: 658, endPoint y: 237, distance: 27.0
click at [658, 237] on div "Send Follow-up Slack Message" at bounding box center [645, 240] width 48 height 27
drag, startPoint x: 635, startPoint y: 149, endPoint x: 635, endPoint y: 163, distance: 14.2
click at [635, 163] on div "Communication Specialist Act as the CrewAI salesperson from the original call t…" at bounding box center [641, 158] width 60 height 16
drag, startPoint x: 501, startPoint y: 95, endPoint x: 545, endPoint y: 99, distance: 44.3
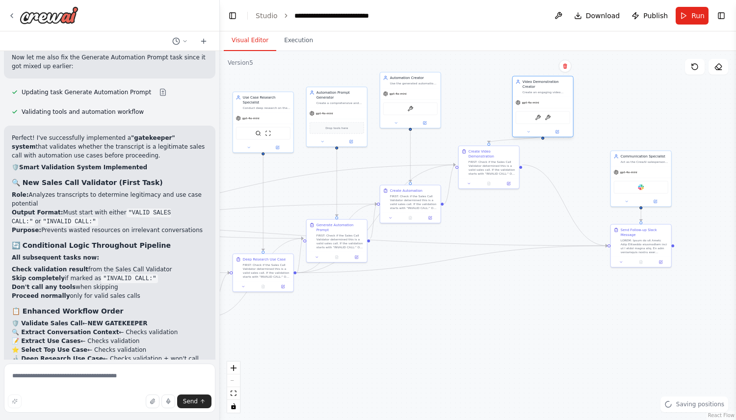
click at [545, 99] on div "gpt-4o-mini" at bounding box center [543, 102] width 60 height 11
drag, startPoint x: 485, startPoint y: 161, endPoint x: 540, endPoint y: 168, distance: 54.9
click at [540, 168] on div "FIRST: Check if the Sales Call Validator determined this is a valid sales call.…" at bounding box center [547, 172] width 48 height 16
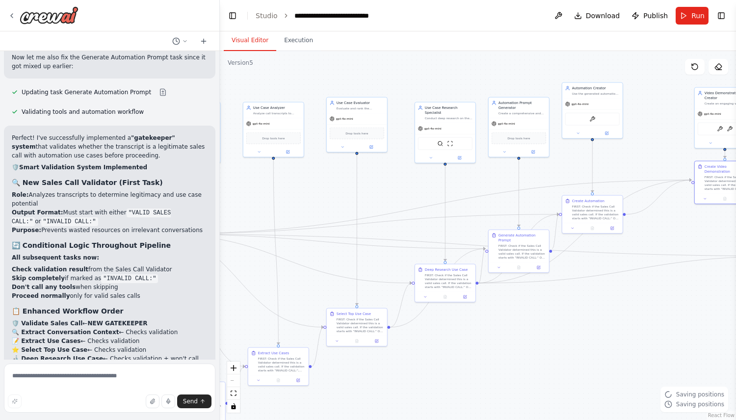
drag, startPoint x: 441, startPoint y: 313, endPoint x: 644, endPoint y: 328, distance: 204.3
click at [640, 327] on div ".deletable-edge-delete-btn { width: 20px; height: 20px; border: 0px solid #ffff…" at bounding box center [478, 235] width 516 height 369
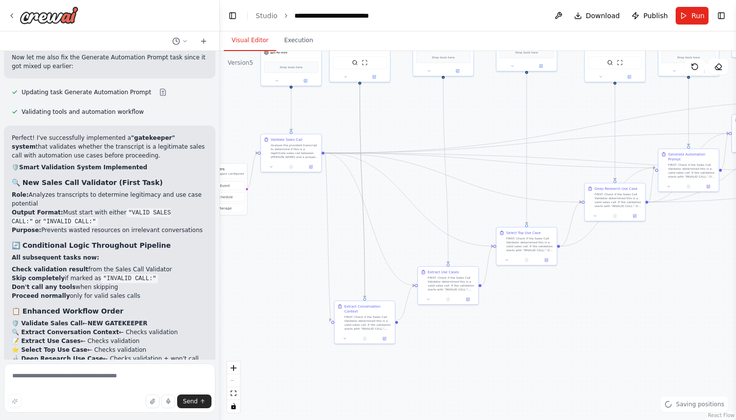
click at [728, 255] on div ".deletable-edge-delete-btn { width: 20px; height: 20px; border: 0px solid #ffff…" at bounding box center [478, 235] width 516 height 369
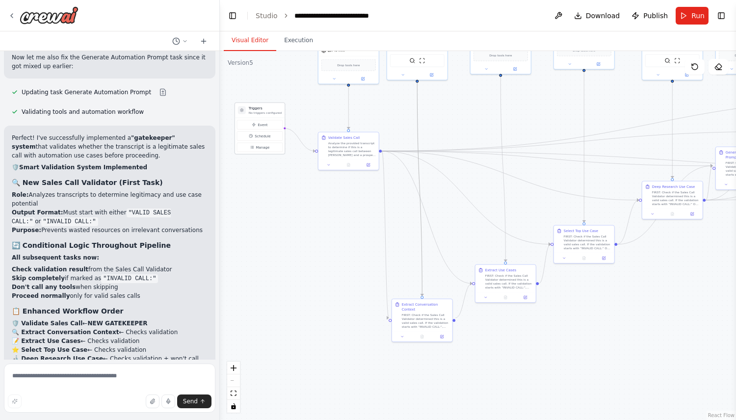
drag, startPoint x: 279, startPoint y: 169, endPoint x: 257, endPoint y: 108, distance: 65.4
click at [257, 108] on div "Triggers No triggers configured" at bounding box center [265, 110] width 33 height 9
drag, startPoint x: 354, startPoint y: 155, endPoint x: 333, endPoint y: 130, distance: 33.4
click at [333, 130] on div "Analyze the provided transcript to determine if this is a legitimate sales call…" at bounding box center [333, 124] width 48 height 16
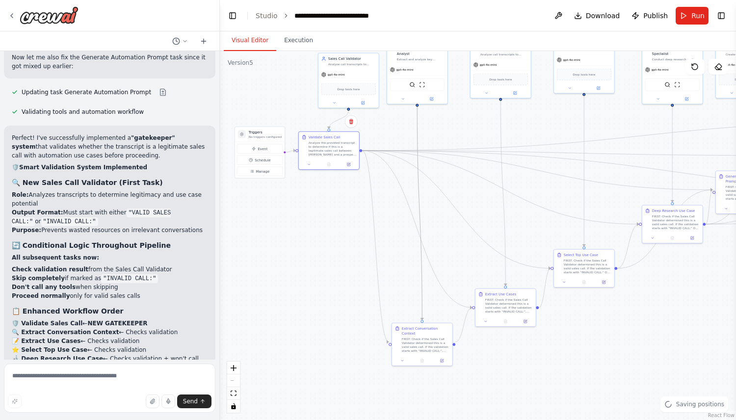
drag, startPoint x: 299, startPoint y: 110, endPoint x: 299, endPoint y: 128, distance: 17.7
click at [299, 128] on div ".deletable-edge-delete-btn { width: 20px; height: 20px; border: 0px solid #ffff…" at bounding box center [478, 235] width 516 height 369
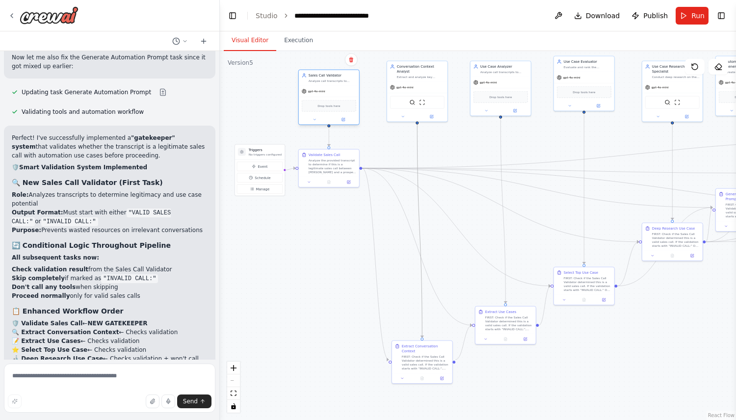
drag, startPoint x: 353, startPoint y: 80, endPoint x: 334, endPoint y: 80, distance: 19.6
click at [334, 80] on div "Analyze call transcripts to determine if they represent genuine sales conversat…" at bounding box center [333, 81] width 48 height 4
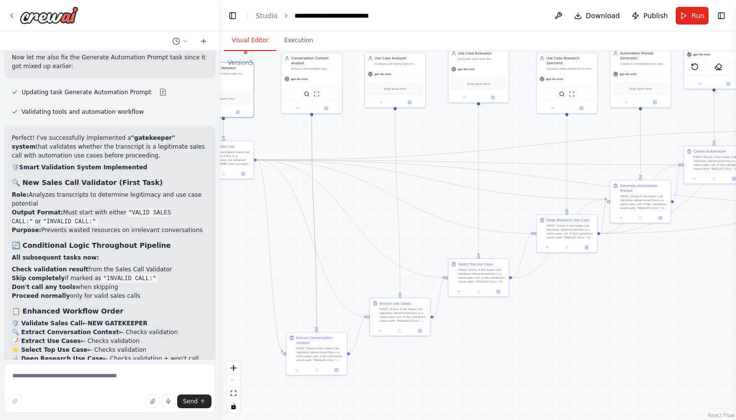
drag, startPoint x: 466, startPoint y: 139, endPoint x: 360, endPoint y: 131, distance: 105.9
click at [360, 131] on div ".deletable-edge-delete-btn { width: 20px; height: 20px; border: 0px solid #ffff…" at bounding box center [478, 235] width 516 height 369
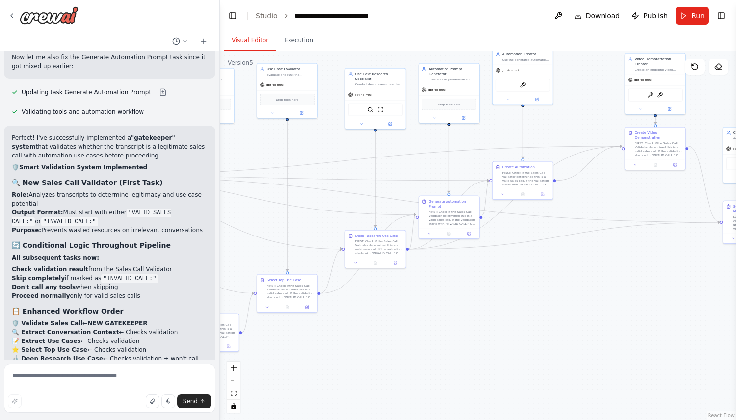
drag, startPoint x: 613, startPoint y: 298, endPoint x: 422, endPoint y: 314, distance: 192.1
click at [422, 314] on div ".deletable-edge-delete-btn { width: 20px; height: 20px; border: 0px solid #ffff…" at bounding box center [478, 235] width 516 height 369
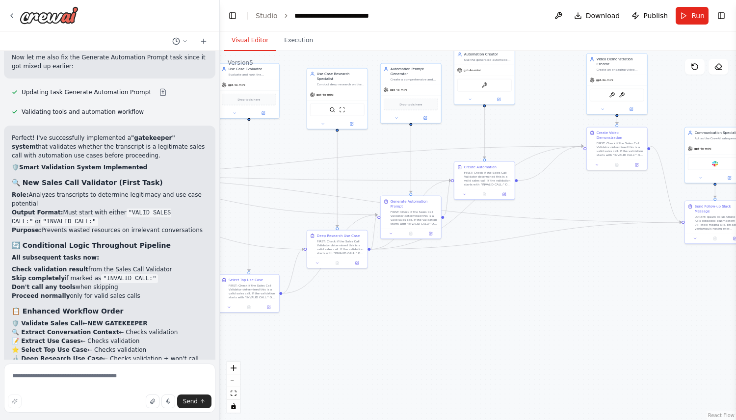
drag, startPoint x: 546, startPoint y: 301, endPoint x: 452, endPoint y: 301, distance: 93.7
click at [452, 301] on div ".deletable-edge-delete-btn { width: 20px; height: 20px; border: 0px solid #ffff…" at bounding box center [478, 235] width 516 height 369
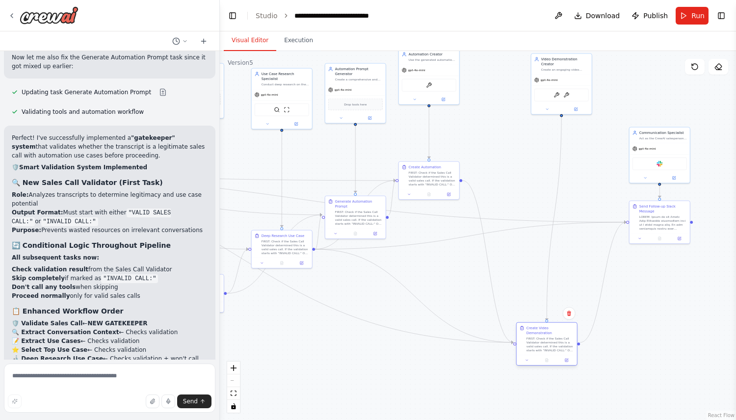
drag, startPoint x: 560, startPoint y: 179, endPoint x: 547, endPoint y: 338, distance: 159.1
click at [547, 338] on div "FIRST: Check if the Sales Call Validator determined this is a valid sales call.…" at bounding box center [551, 345] width 48 height 16
drag, startPoint x: 436, startPoint y: 173, endPoint x: 469, endPoint y: 274, distance: 106.0
click at [469, 274] on div "FIRST: Check if the Sales Call Validator determined this is a valid sales call.…" at bounding box center [467, 281] width 48 height 16
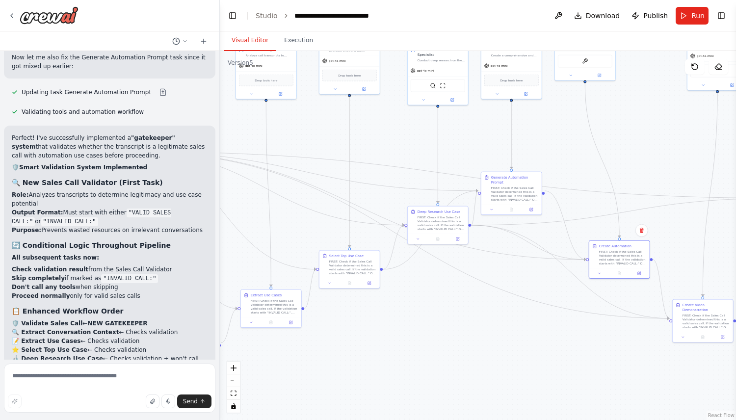
drag, startPoint x: 442, startPoint y: 363, endPoint x: 601, endPoint y: 338, distance: 160.4
click at [601, 338] on div ".deletable-edge-delete-btn { width: 20px; height: 20px; border: 0px solid #ffff…" at bounding box center [478, 235] width 516 height 369
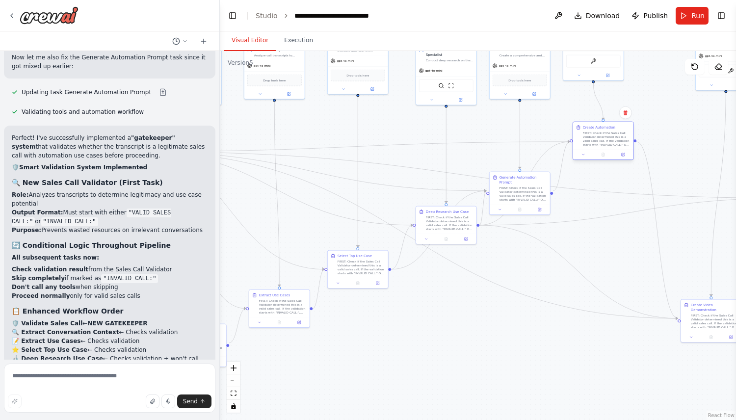
drag, startPoint x: 626, startPoint y: 259, endPoint x: 594, endPoint y: 144, distance: 119.2
click at [594, 142] on div "FIRST: Check if the Sales Call Validator determined this is a valid sales call.…" at bounding box center [607, 139] width 48 height 16
click at [454, 219] on div "FIRST: Check if the Sales Call Validator determined this is a valid sales call.…" at bounding box center [445, 218] width 48 height 16
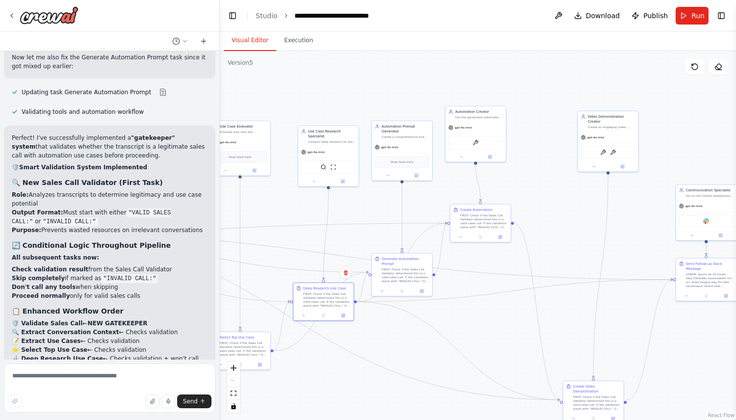
drag, startPoint x: 553, startPoint y: 286, endPoint x: 440, endPoint y: 365, distance: 138.2
click at [440, 365] on div ".deletable-edge-delete-btn { width: 20px; height: 20px; border: 0px solid #ffff…" at bounding box center [478, 235] width 516 height 369
drag, startPoint x: 485, startPoint y: 217, endPoint x: 572, endPoint y: 229, distance: 87.6
click at [508, 228] on div "FIRST: Check if the Sales Call Validator determined this is a valid sales call.…" at bounding box center [484, 221] width 48 height 16
drag, startPoint x: 476, startPoint y: 135, endPoint x: 606, endPoint y: 147, distance: 130.1
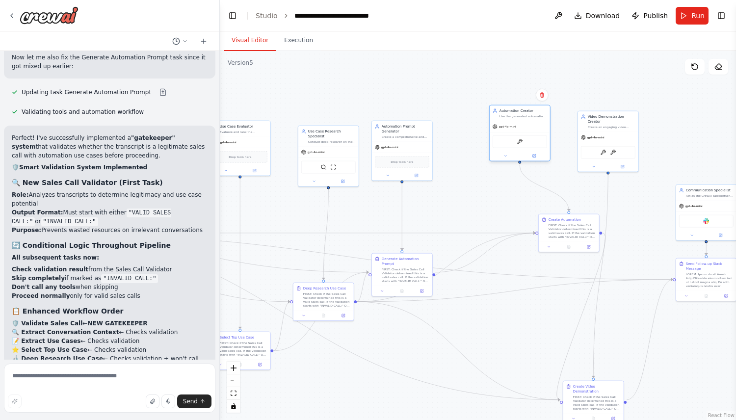
click at [547, 147] on div "GenerateCrewaiAutomationTool" at bounding box center [520, 141] width 54 height 13
drag, startPoint x: 397, startPoint y: 135, endPoint x: 417, endPoint y: 102, distance: 38.7
click at [416, 102] on div "gpt-4o-mini" at bounding box center [417, 102] width 60 height 11
drag, startPoint x: 409, startPoint y: 265, endPoint x: 428, endPoint y: 196, distance: 71.2
click at [428, 198] on div "FIRST: Check if the Sales Call Validator determined this is a valid sales call.…" at bounding box center [425, 206] width 48 height 16
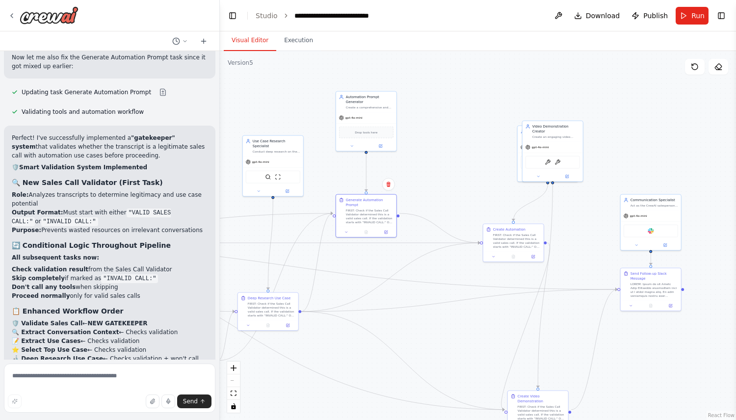
drag, startPoint x: 523, startPoint y: 169, endPoint x: 472, endPoint y: 178, distance: 51.9
click at [467, 179] on div ".deletable-edge-delete-btn { width: 20px; height: 20px; border: 0px solid #ffff…" at bounding box center [478, 235] width 516 height 369
drag, startPoint x: 556, startPoint y: 145, endPoint x: 647, endPoint y: 148, distance: 90.8
click at [647, 148] on div "gpt-4o-mini" at bounding box center [645, 151] width 60 height 11
drag, startPoint x: 576, startPoint y: 149, endPoint x: 535, endPoint y: 115, distance: 53.4
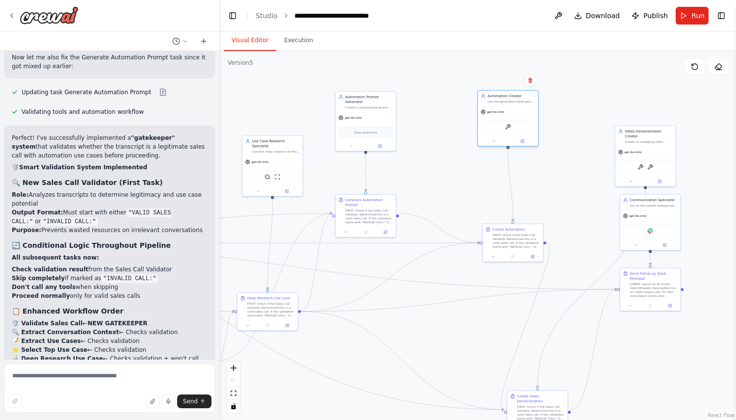
click at [535, 115] on div "gpt-4o-mini" at bounding box center [508, 112] width 60 height 11
drag, startPoint x: 525, startPoint y: 240, endPoint x: 488, endPoint y: 246, distance: 37.8
click at [488, 246] on div "FIRST: Check if the Sales Call Validator determined this is a valid sales call.…" at bounding box center [478, 245] width 48 height 16
drag, startPoint x: 518, startPoint y: 114, endPoint x: 483, endPoint y: 152, distance: 52.1
click at [483, 152] on div "gpt-4o-mini" at bounding box center [474, 151] width 60 height 11
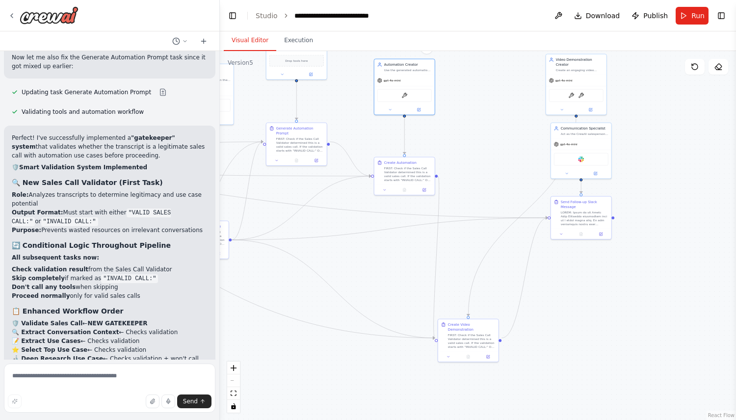
drag, startPoint x: 572, startPoint y: 208, endPoint x: 501, endPoint y: 136, distance: 101.0
click at [501, 136] on div ".deletable-edge-delete-btn { width: 20px; height: 20px; border: 0px solid #ffff…" at bounding box center [478, 235] width 516 height 369
drag, startPoint x: 596, startPoint y: 164, endPoint x: 701, endPoint y: 167, distance: 105.1
click at [701, 167] on div "Slack" at bounding box center [687, 162] width 60 height 19
drag, startPoint x: 590, startPoint y: 215, endPoint x: 700, endPoint y: 216, distance: 110.4
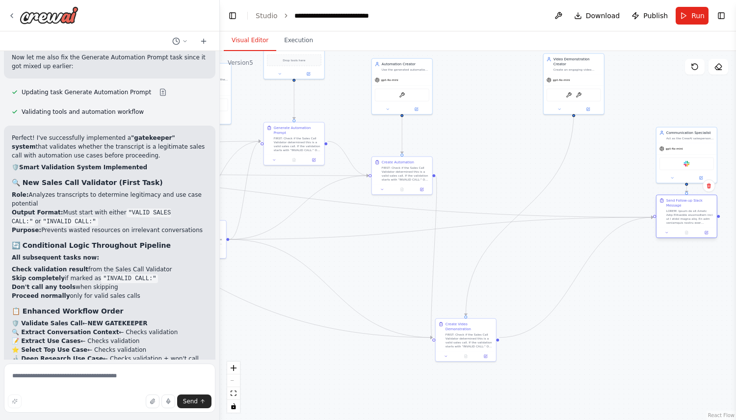
click at [700, 216] on div at bounding box center [691, 217] width 48 height 16
drag, startPoint x: 571, startPoint y: 73, endPoint x: 489, endPoint y: 107, distance: 89.1
click at [489, 113] on div "gpt-4o-mini GenerateVideoFromStudio VideoOverVideo" at bounding box center [490, 133] width 60 height 40
drag, startPoint x: 479, startPoint y: 334, endPoint x: 501, endPoint y: 277, distance: 61.2
click at [501, 277] on div "FIRST: Check if the Sales Call Validator determined this is a valid sales call.…" at bounding box center [494, 281] width 48 height 16
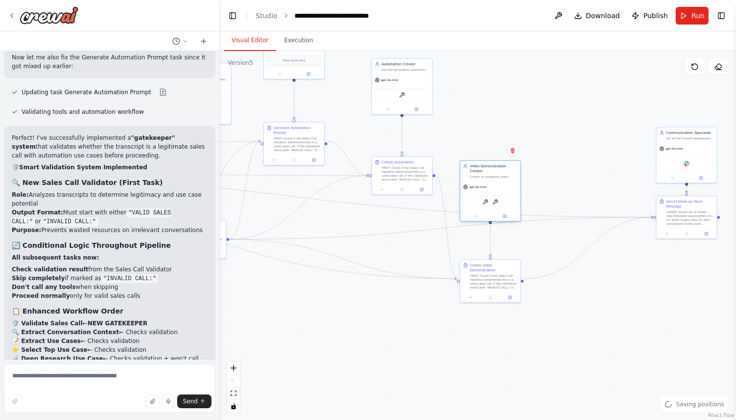
drag, startPoint x: 500, startPoint y: 115, endPoint x: 500, endPoint y: 180, distance: 64.8
click at [500, 182] on div "gpt-4o-mini" at bounding box center [490, 187] width 60 height 11
drag, startPoint x: 673, startPoint y: 208, endPoint x: 627, endPoint y: 364, distance: 162.3
click at [627, 364] on div "Send Follow-up Slack Message" at bounding box center [646, 368] width 48 height 27
drag, startPoint x: 688, startPoint y: 143, endPoint x: 627, endPoint y: 287, distance: 156.8
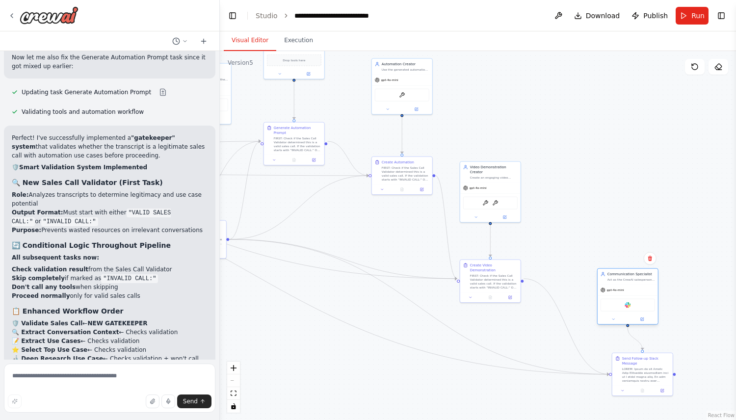
click at [627, 287] on div "gpt-4o-mini" at bounding box center [628, 290] width 60 height 11
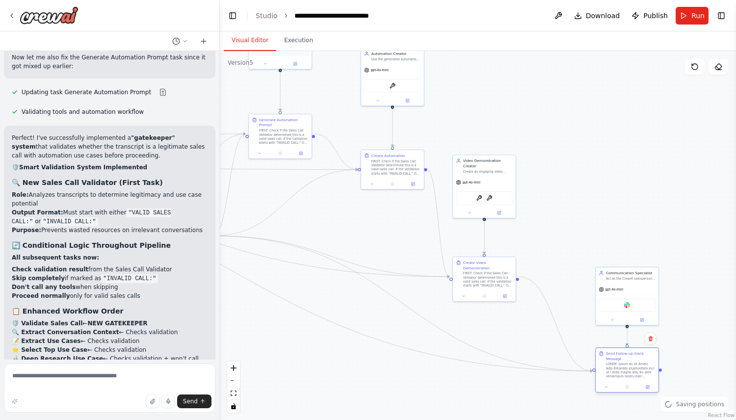
drag, startPoint x: 645, startPoint y: 376, endPoint x: 632, endPoint y: 373, distance: 14.3
click at [632, 373] on div at bounding box center [631, 370] width 50 height 16
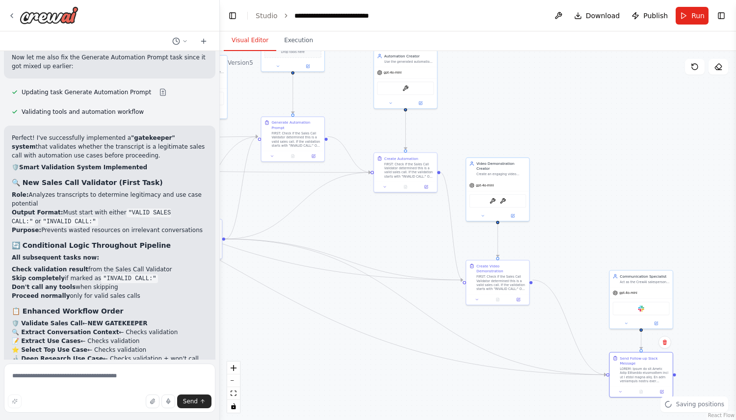
drag, startPoint x: 374, startPoint y: 306, endPoint x: 624, endPoint y: 370, distance: 258.8
click at [607, 375] on div ".deletable-edge-delete-btn { width: 20px; height: 20px; border: 0px solid #ffff…" at bounding box center [478, 235] width 516 height 369
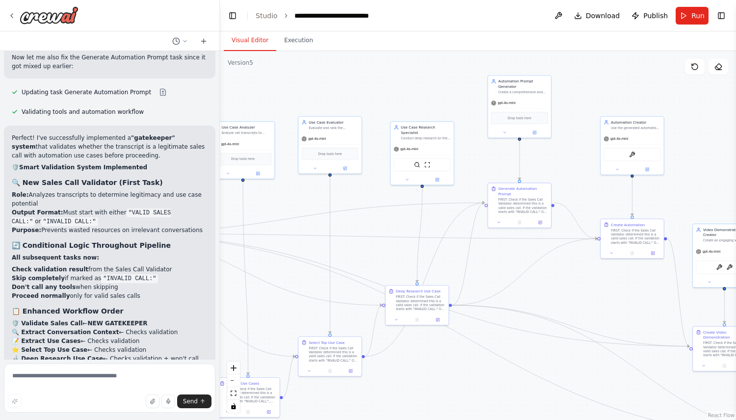
drag, startPoint x: 401, startPoint y: 252, endPoint x: 578, endPoint y: 200, distance: 184.2
click at [570, 200] on div ".deletable-edge-delete-btn { width: 20px; height: 20px; border: 0px solid #ffff…" at bounding box center [478, 235] width 516 height 369
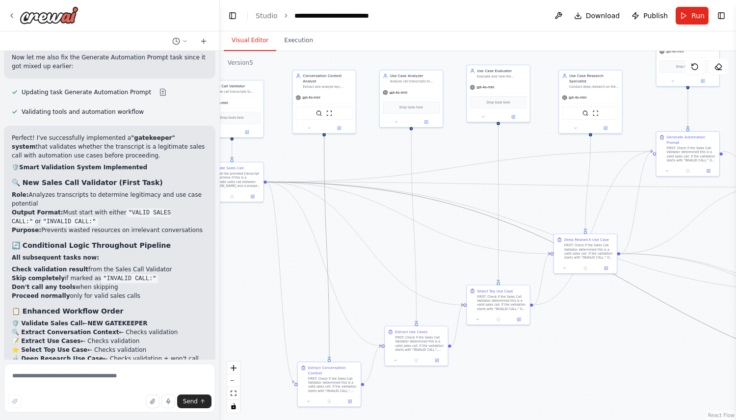
drag, startPoint x: 471, startPoint y: 209, endPoint x: 615, endPoint y: 176, distance: 147.9
click at [200, 101] on div ".deletable-edge-delete-btn { width: 20px; height: 20px; border: 0px solid #ffff…" at bounding box center [200, 101] width 0 height 0
click at [567, 325] on div ".deletable-edge-delete-btn { width: 20px; height: 20px; border: 0px solid #ffff…" at bounding box center [478, 235] width 516 height 369
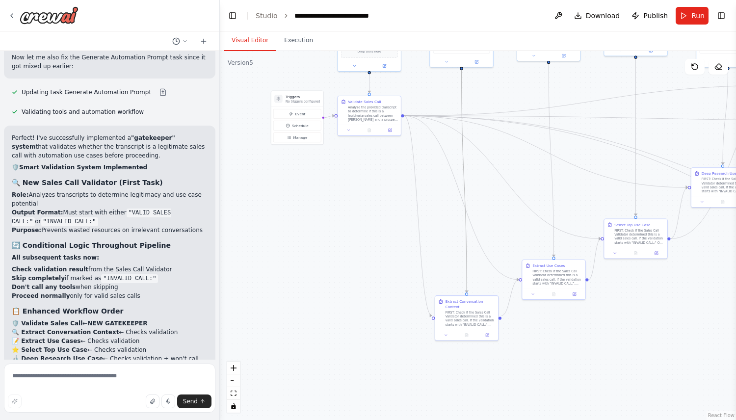
drag, startPoint x: 546, startPoint y: 382, endPoint x: 700, endPoint y: 305, distance: 172.7
click at [700, 305] on div ".deletable-edge-delete-btn { width: 20px; height: 20px; border: 0px solid #ffff…" at bounding box center [478, 235] width 516 height 369
drag, startPoint x: 407, startPoint y: 206, endPoint x: 318, endPoint y: 346, distance: 166.0
click at [320, 341] on div ".deletable-edge-delete-btn { width: 20px; height: 20px; border: 0px solid #ffff…" at bounding box center [478, 235] width 516 height 369
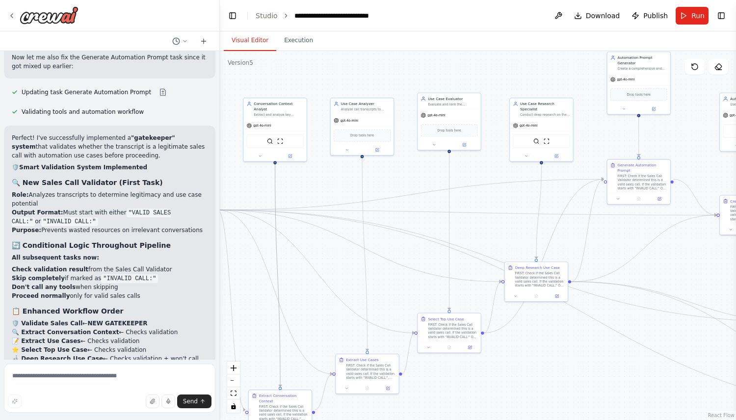
drag, startPoint x: 654, startPoint y: 88, endPoint x: 563, endPoint y: 128, distance: 99.1
click at [550, 89] on div ".deletable-edge-delete-btn { width: 20px; height: 20px; border: 0px solid #ffff…" at bounding box center [478, 235] width 516 height 369
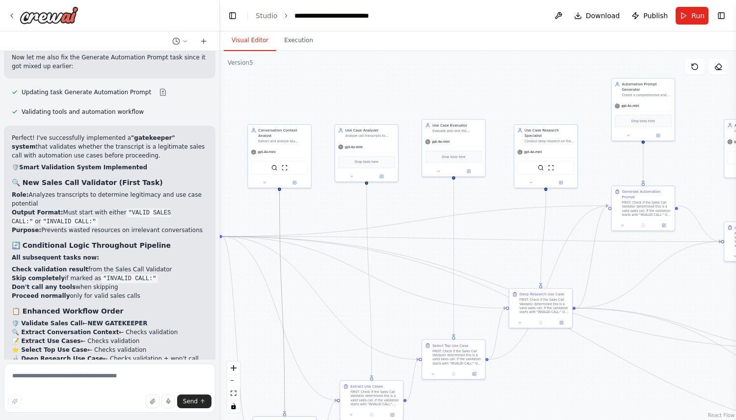
drag, startPoint x: 590, startPoint y: 117, endPoint x: 453, endPoint y: 57, distance: 150.4
click at [453, 57] on div ".deletable-edge-delete-btn { width: 20px; height: 20px; border: 0px solid #ffff…" at bounding box center [478, 235] width 516 height 369
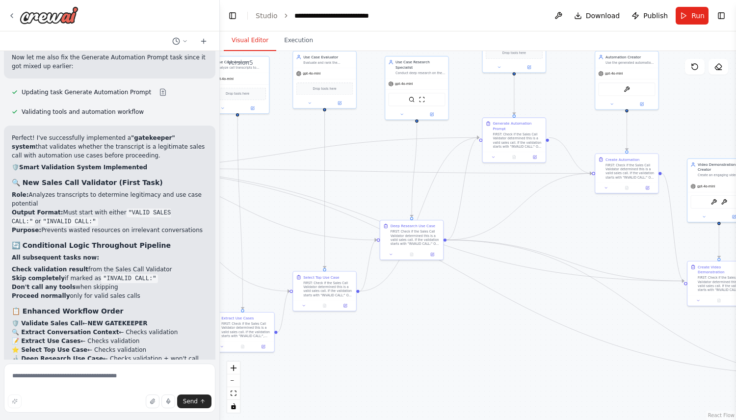
click at [466, 343] on div ".deletable-edge-delete-btn { width: 20px; height: 20px; border: 0px solid #ffff…" at bounding box center [478, 235] width 516 height 369
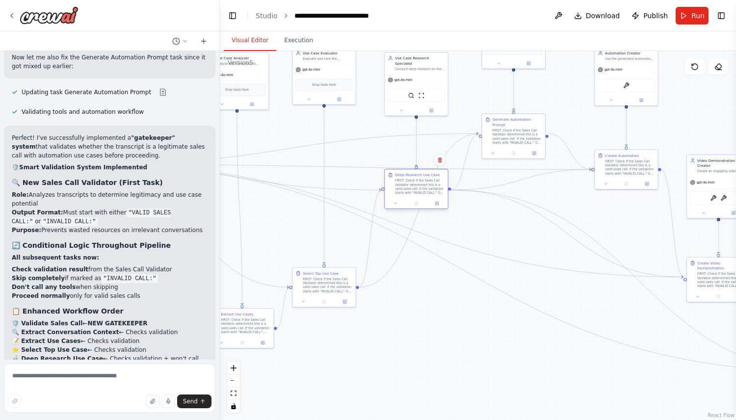
click at [428, 191] on div "FIRST: Check if the Sales Call Validator determined this is a valid sales call.…" at bounding box center [420, 187] width 50 height 16
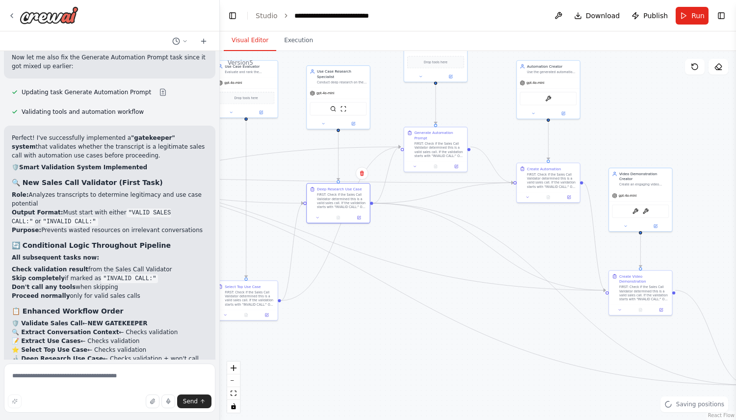
click at [444, 266] on div ".deletable-edge-delete-btn { width: 20px; height: 20px; border: 0px solid #ffff…" at bounding box center [478, 235] width 516 height 369
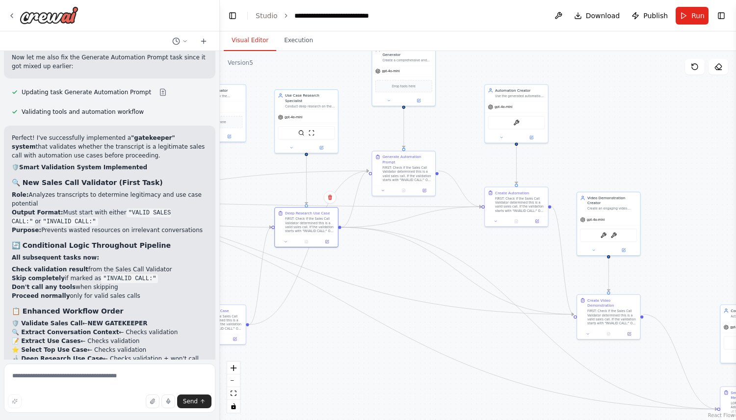
click at [550, 164] on div ".deletable-edge-delete-btn { width: 20px; height: 20px; border: 0px solid #ffff…" at bounding box center [478, 235] width 516 height 369
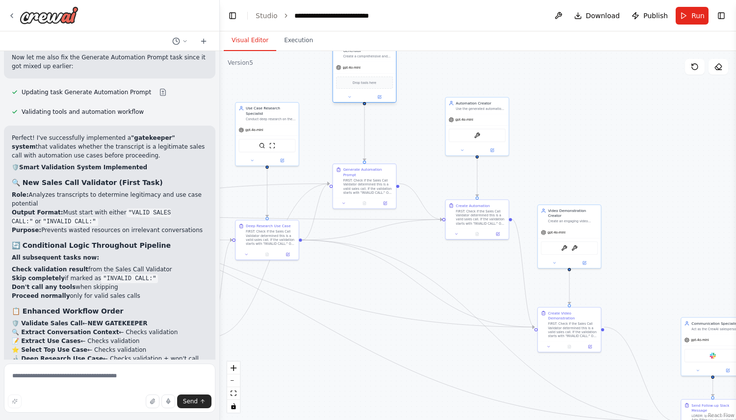
click at [364, 77] on div "Drop tools here" at bounding box center [364, 83] width 57 height 12
click at [368, 169] on div "FIRST: Check if the Sales Call Validator determined this is a valid sales call.…" at bounding box center [368, 170] width 50 height 16
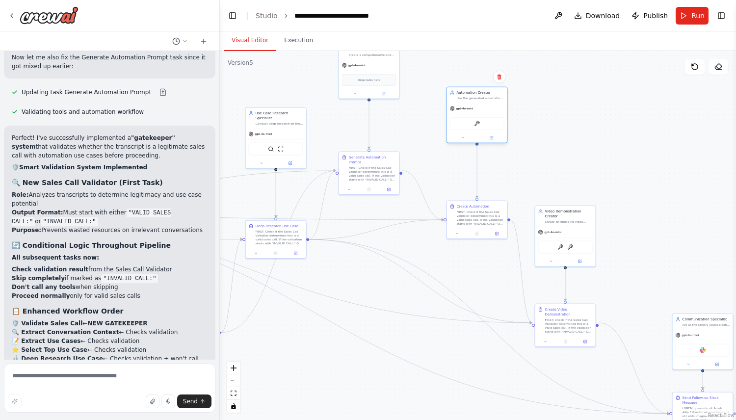
drag, startPoint x: 480, startPoint y: 144, endPoint x: 480, endPoint y: 130, distance: 13.7
click at [480, 130] on div "GenerateCrewaiAutomationTool" at bounding box center [477, 123] width 60 height 19
drag, startPoint x: 483, startPoint y: 211, endPoint x: 482, endPoint y: 196, distance: 14.3
click at [482, 196] on div "FIRST: Check if the Sales Call Validator determined this is a valid sales call.…" at bounding box center [481, 202] width 48 height 16
drag, startPoint x: 569, startPoint y: 246, endPoint x: 570, endPoint y: 258, distance: 12.3
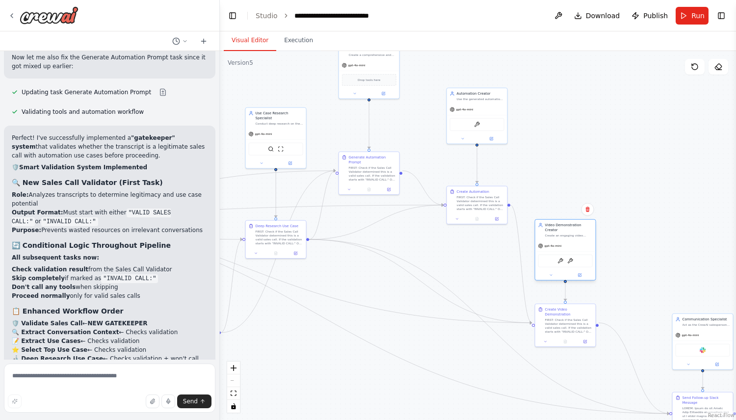
click at [570, 258] on div "GenerateVideoFromStudio VideoOverVideo" at bounding box center [565, 261] width 54 height 13
click at [574, 329] on div "Create Video Demonstration FIRST: Check if the Sales Call Validator determined …" at bounding box center [565, 319] width 60 height 32
click at [658, 255] on div ".deletable-edge-delete-btn { width: 20px; height: 20px; border: 0px solid #ffff…" at bounding box center [478, 235] width 516 height 369
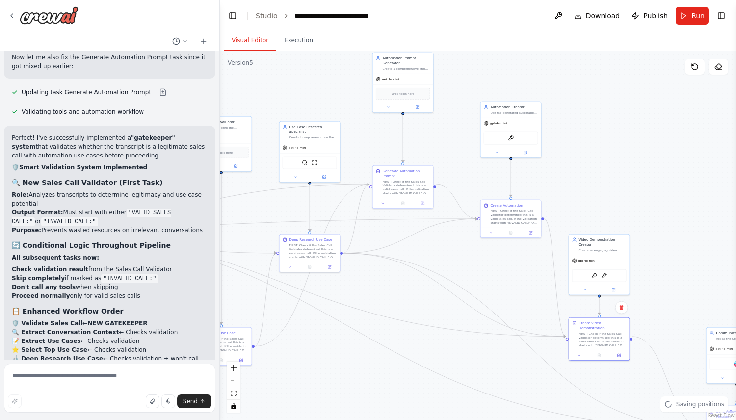
drag, startPoint x: 589, startPoint y: 187, endPoint x: 739, endPoint y: 230, distance: 155.2
click at [736, 230] on html "Create me a crew that will pull a transcript of a recroding from a fathom call.…" at bounding box center [368, 210] width 736 height 420
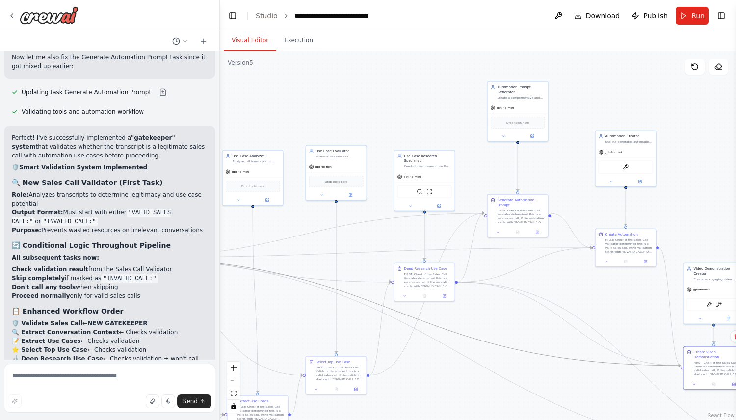
drag, startPoint x: 480, startPoint y: 341, endPoint x: 567, endPoint y: 221, distance: 148.2
click at [51, 180] on div ".deletable-edge-delete-btn { width: 20px; height: 20px; border: 0px solid #ffff…" at bounding box center [51, 180] width 0 height 0
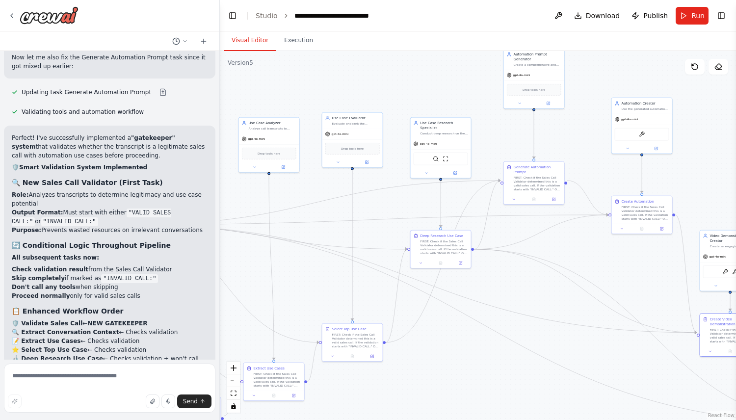
drag, startPoint x: 452, startPoint y: 352, endPoint x: 563, endPoint y: 191, distance: 195.4
click at [562, 193] on div ".deletable-edge-delete-btn { width: 20px; height: 20px; border: 0px solid #ffff…" at bounding box center [478, 235] width 516 height 369
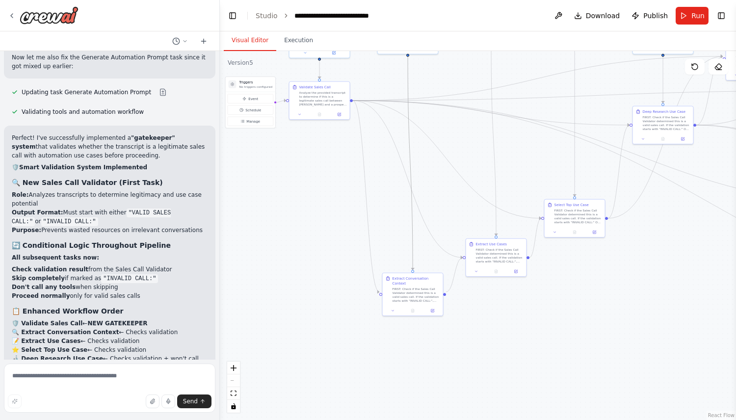
drag, startPoint x: 499, startPoint y: 272, endPoint x: 649, endPoint y: 321, distance: 158.3
click at [646, 319] on div ".deletable-edge-delete-btn { width: 20px; height: 20px; border: 0px solid #ffff…" at bounding box center [478, 235] width 516 height 369
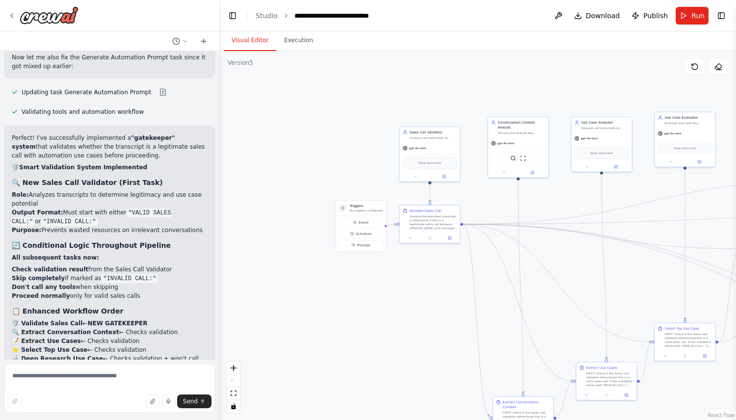
drag, startPoint x: 382, startPoint y: 240, endPoint x: 420, endPoint y: 343, distance: 109.8
click at [420, 343] on div ".deletable-edge-delete-btn { width: 20px; height: 20px; border: 0px solid #ffff…" at bounding box center [478, 235] width 516 height 369
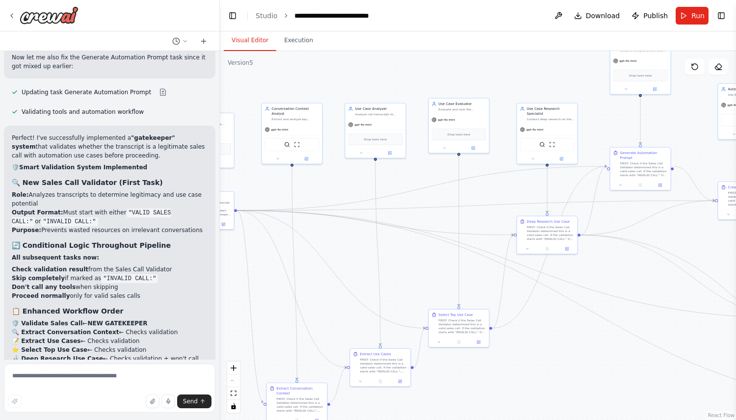
drag, startPoint x: 319, startPoint y: 172, endPoint x: 59, endPoint y: 153, distance: 259.9
click at [58, 153] on div "Create me a crew that will pull a transcript of a recroding from a fathom call.…" at bounding box center [368, 210] width 736 height 420
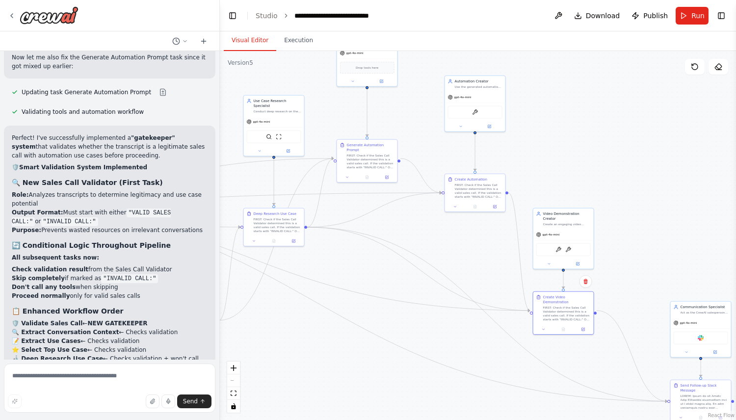
drag, startPoint x: 599, startPoint y: 287, endPoint x: 382, endPoint y: 280, distance: 217.1
click at [380, 280] on div ".deletable-edge-delete-btn { width: 20px; height: 20px; border: 0px solid #ffff…" at bounding box center [478, 235] width 516 height 369
drag, startPoint x: 665, startPoint y: 228, endPoint x: 400, endPoint y: 145, distance: 277.9
click at [400, 147] on div ".deletable-edge-delete-btn { width: 20px; height: 20px; border: 0px solid #ffff…" at bounding box center [478, 235] width 516 height 369
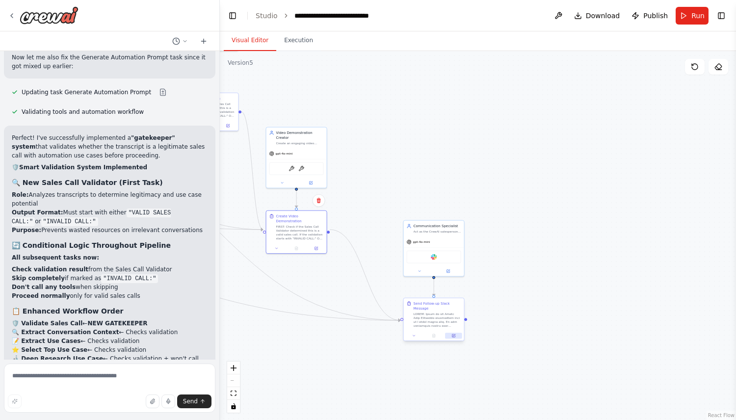
click at [451, 335] on button at bounding box center [453, 336] width 17 height 6
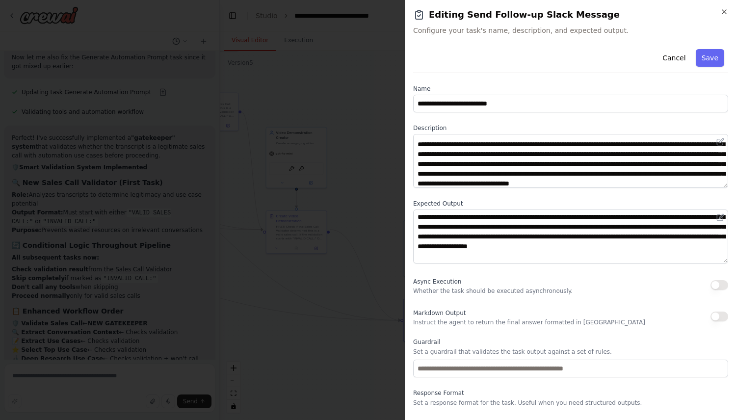
scroll to position [39, 0]
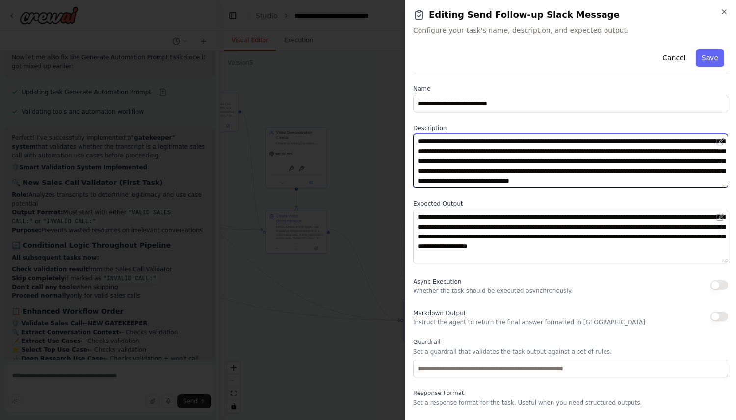
drag, startPoint x: 450, startPoint y: 140, endPoint x: 496, endPoint y: 140, distance: 46.6
click at [467, 140] on textarea at bounding box center [570, 161] width 315 height 54
click at [537, 147] on textarea at bounding box center [570, 161] width 315 height 54
click at [450, 142] on textarea at bounding box center [570, 161] width 315 height 54
click at [490, 140] on textarea at bounding box center [570, 161] width 315 height 54
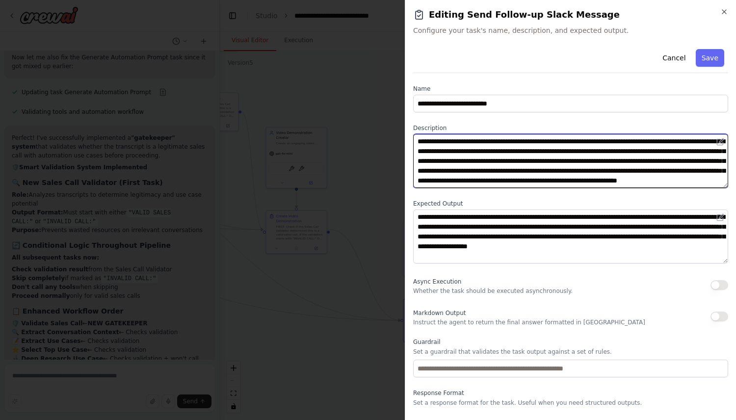
click at [490, 140] on textarea at bounding box center [570, 161] width 315 height 54
click at [517, 144] on textarea at bounding box center [570, 161] width 315 height 54
click at [615, 141] on textarea at bounding box center [570, 161] width 315 height 54
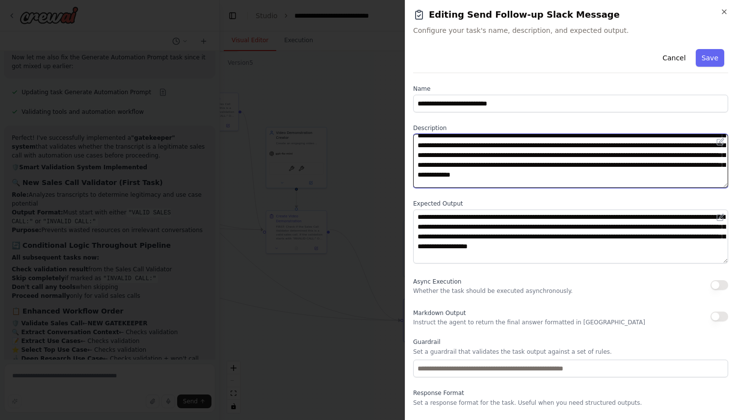
scroll to position [59, 0]
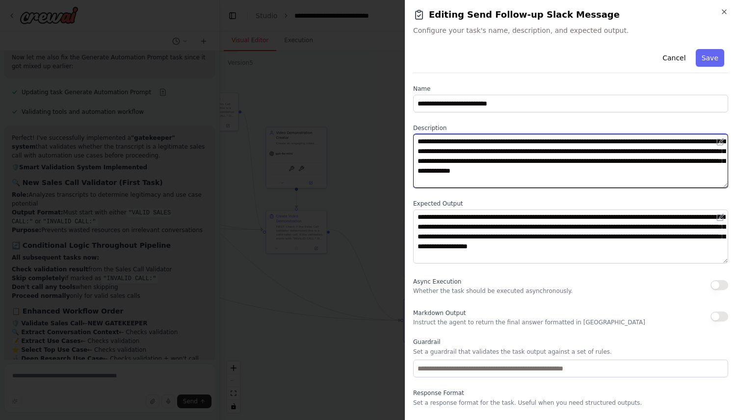
click at [452, 162] on textarea at bounding box center [570, 161] width 315 height 54
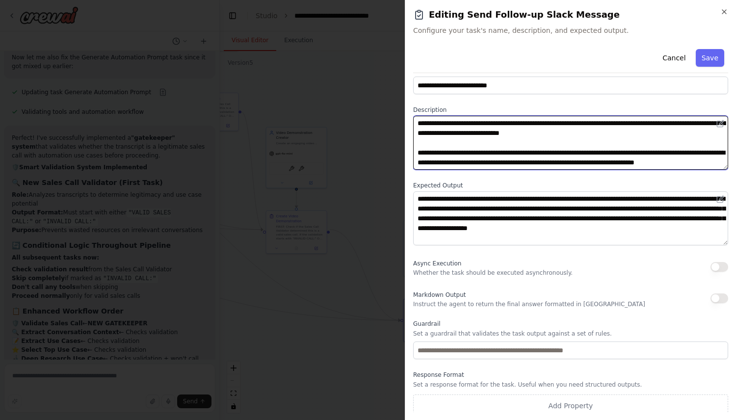
scroll to position [23, 0]
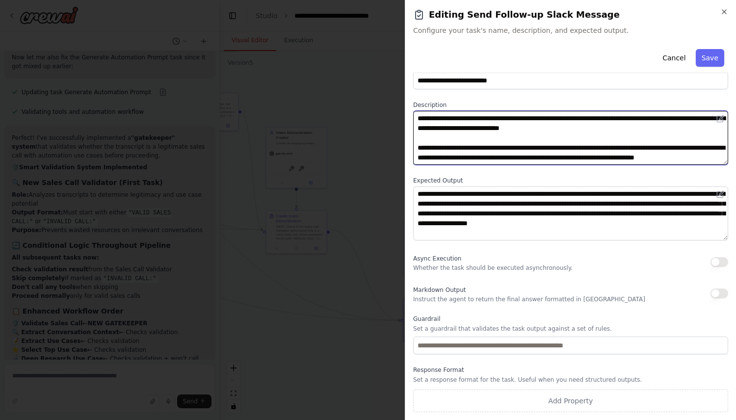
type textarea "**********"
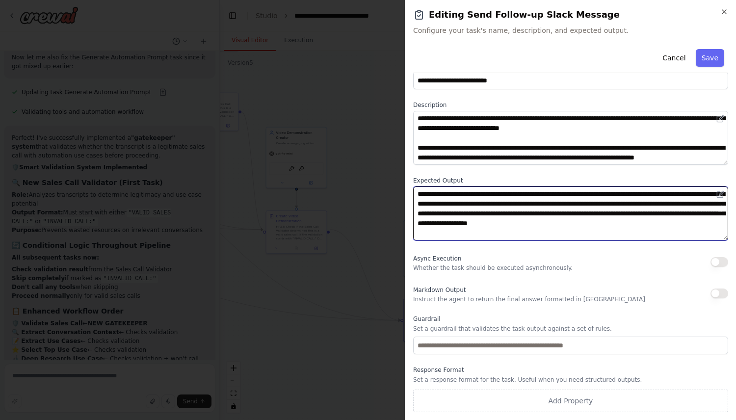
click at [561, 194] on textarea "**********" at bounding box center [570, 214] width 315 height 54
click at [537, 193] on textarea "**********" at bounding box center [570, 214] width 315 height 54
click at [570, 192] on textarea "**********" at bounding box center [570, 214] width 315 height 54
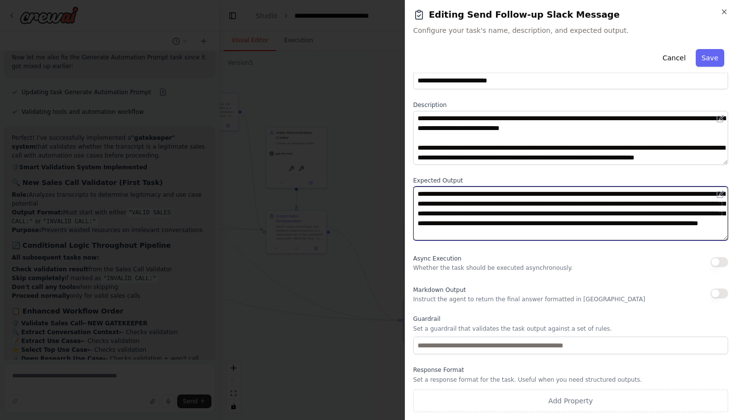
click at [684, 225] on textarea "**********" at bounding box center [570, 214] width 315 height 54
click at [540, 230] on textarea "**********" at bounding box center [570, 214] width 315 height 54
type textarea "**********"
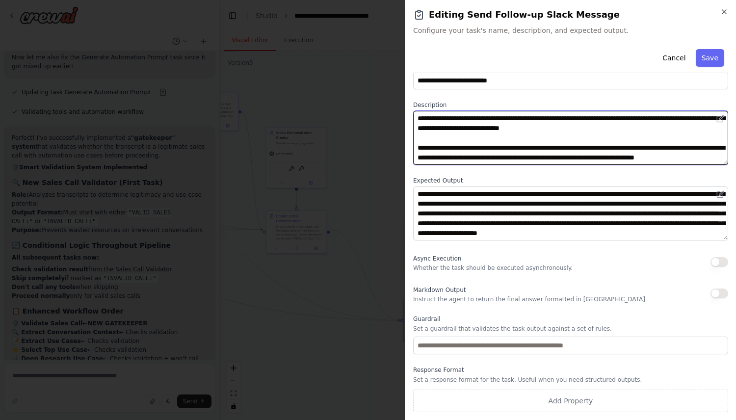
click at [662, 124] on textarea at bounding box center [570, 138] width 315 height 54
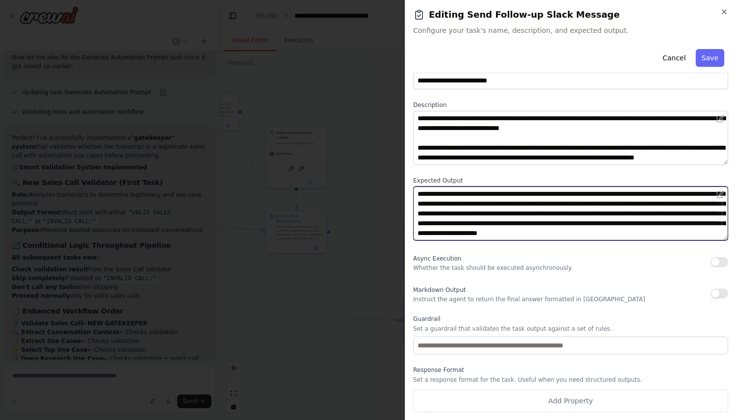
click at [514, 225] on textarea "**********" at bounding box center [570, 214] width 315 height 54
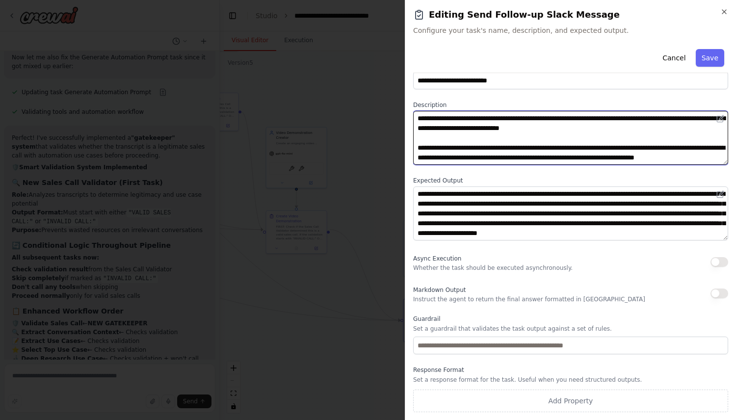
click at [547, 145] on textarea at bounding box center [570, 138] width 315 height 54
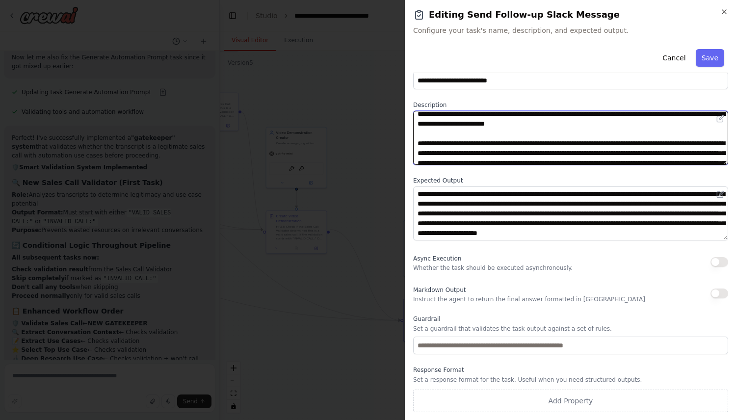
scroll to position [19, 0]
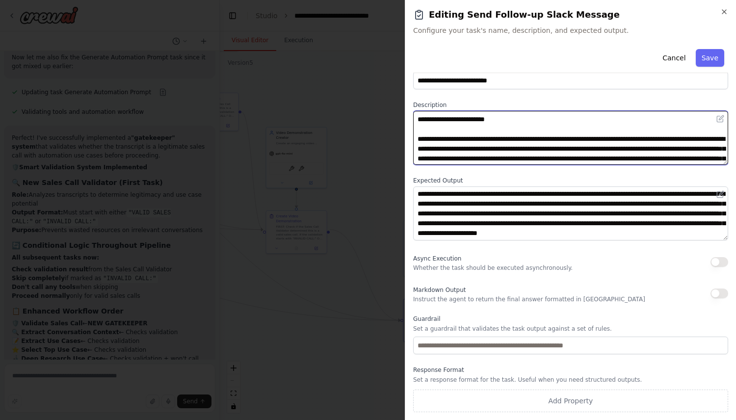
drag, startPoint x: 448, startPoint y: 137, endPoint x: 684, endPoint y: 134, distance: 236.1
click at [684, 134] on textarea at bounding box center [570, 138] width 315 height 54
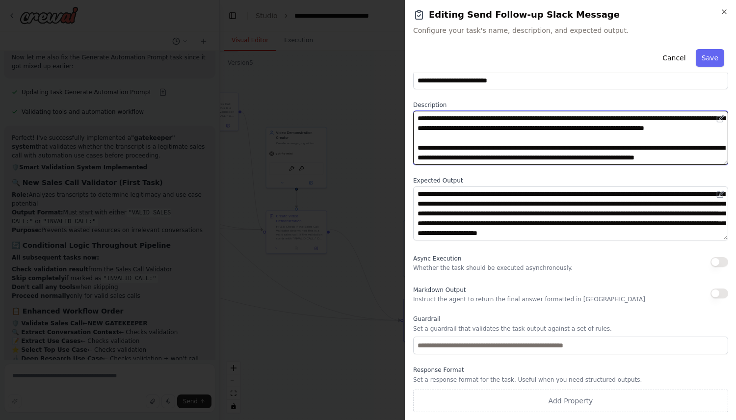
scroll to position [1, 0]
type textarea "**********"
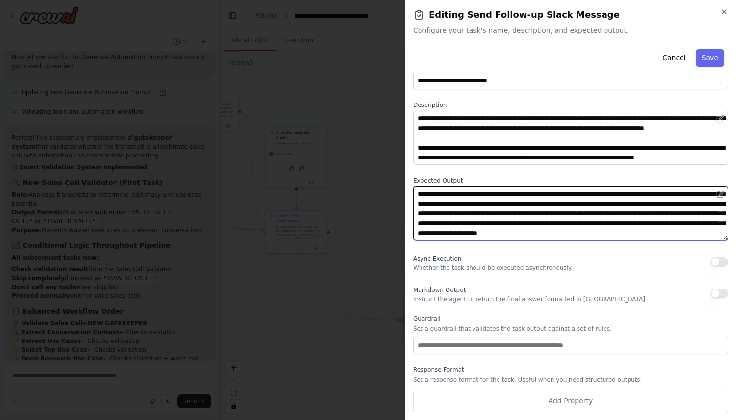
click at [557, 194] on textarea "**********" at bounding box center [570, 214] width 315 height 54
type textarea "**********"
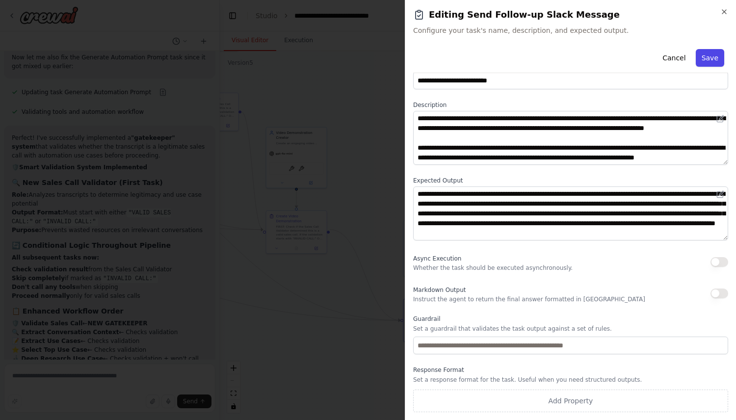
click at [713, 61] on button "Save" at bounding box center [710, 58] width 28 height 18
click at [713, 61] on div "Cancel Saving..." at bounding box center [570, 59] width 315 height 28
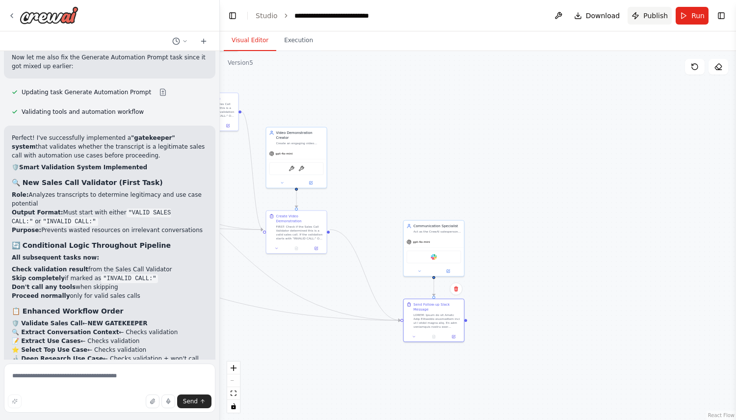
click at [653, 20] on button "Publish" at bounding box center [650, 16] width 44 height 18
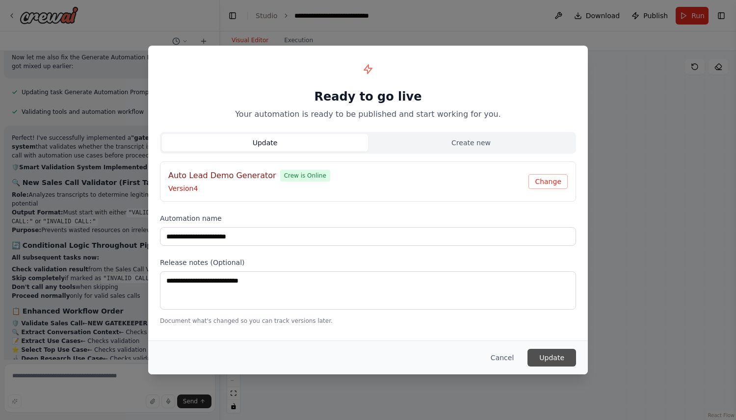
click at [562, 359] on button "Update" at bounding box center [552, 358] width 49 height 18
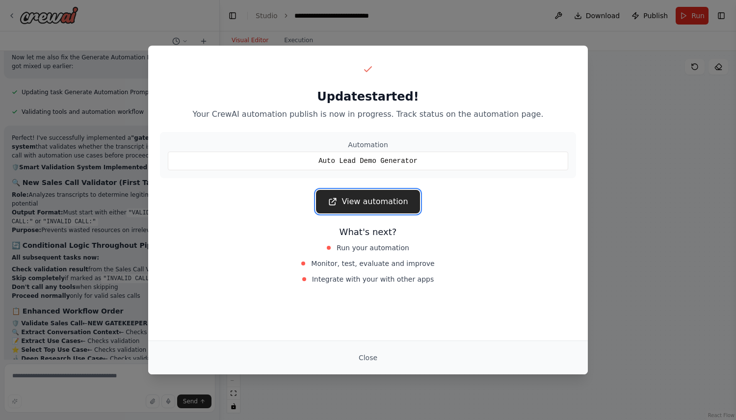
click at [389, 205] on link "View automation" at bounding box center [368, 202] width 104 height 24
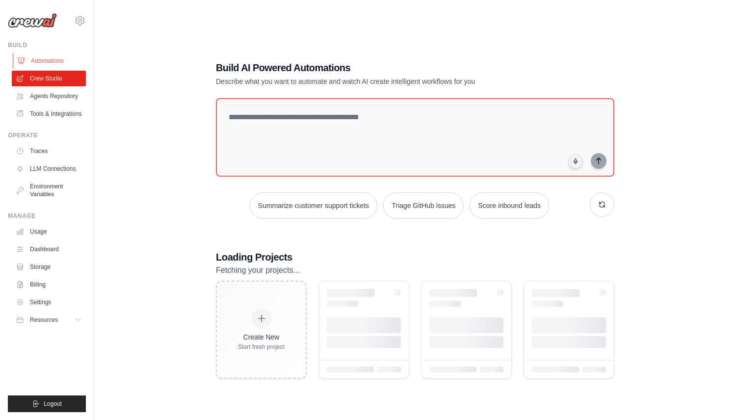
click at [63, 63] on link "Automations" at bounding box center [50, 61] width 74 height 16
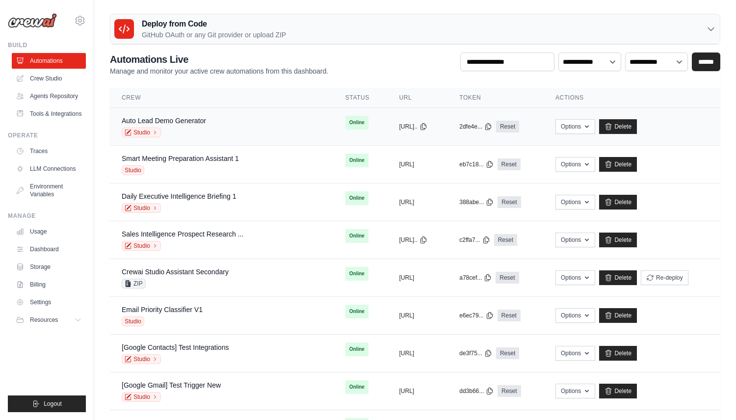
click at [179, 116] on div "Auto Lead Demo Generator" at bounding box center [164, 121] width 84 height 10
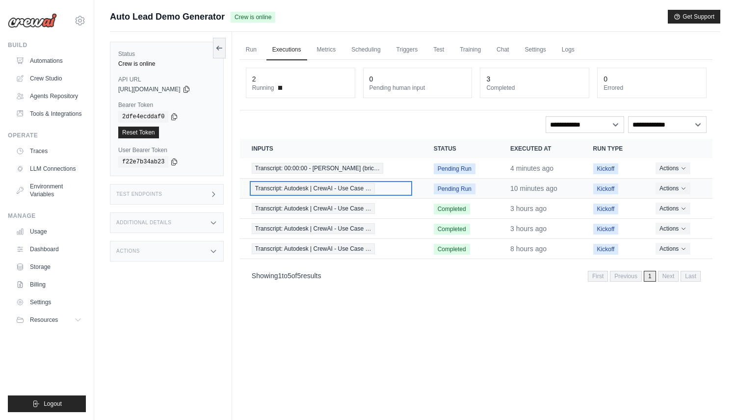
click at [377, 187] on div "Transcript: Autodesk | CrewAI - Use Case …" at bounding box center [331, 188] width 159 height 11
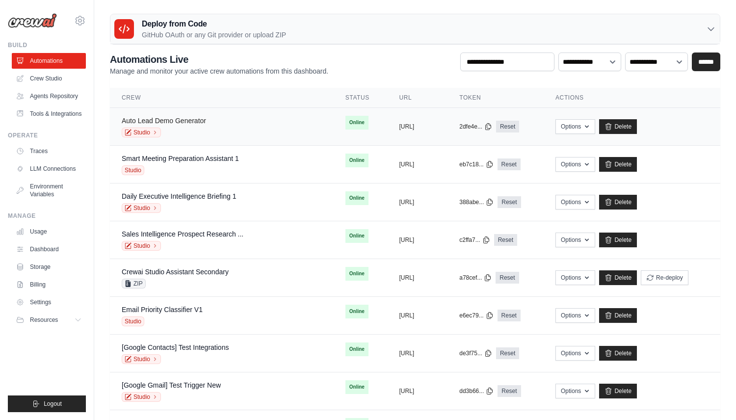
click at [201, 121] on link "Auto Lead Demo Generator" at bounding box center [164, 121] width 84 height 8
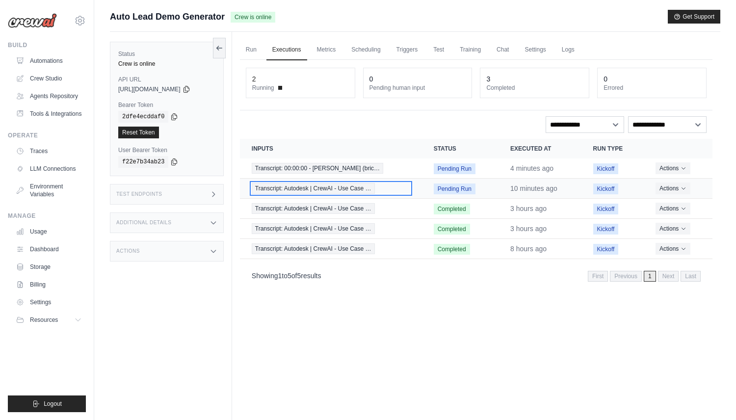
click at [294, 189] on span "Transcript: Autodesk | CrewAI - Use Case …" at bounding box center [313, 188] width 123 height 11
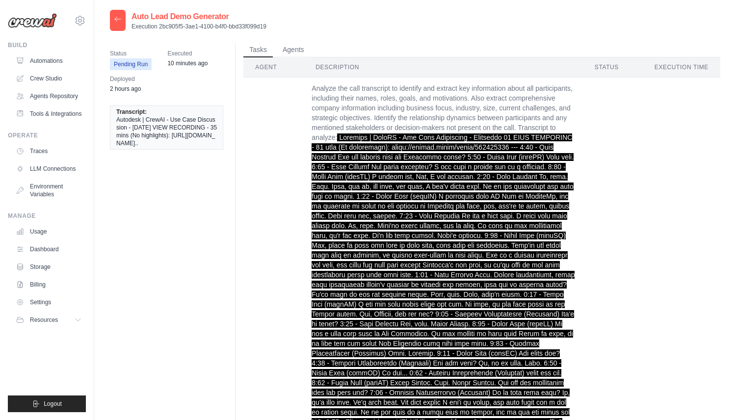
scroll to position [8684, 0]
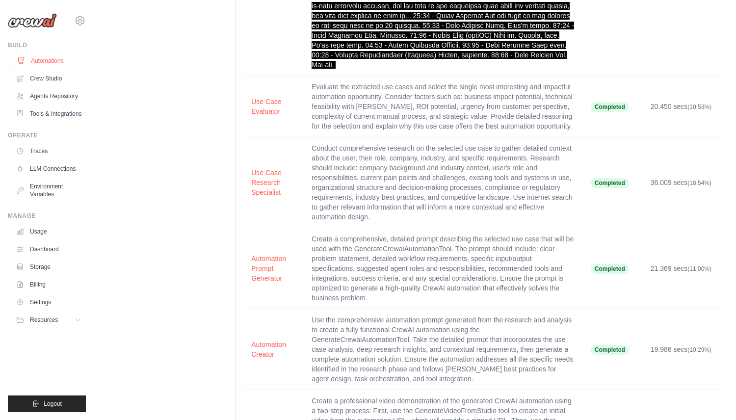
click at [56, 63] on link "Automations" at bounding box center [50, 61] width 74 height 16
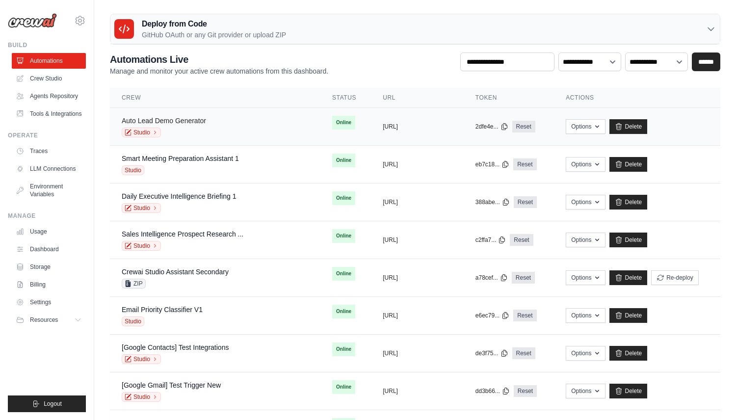
click at [186, 118] on link "Auto Lead Demo Generator" at bounding box center [164, 121] width 84 height 8
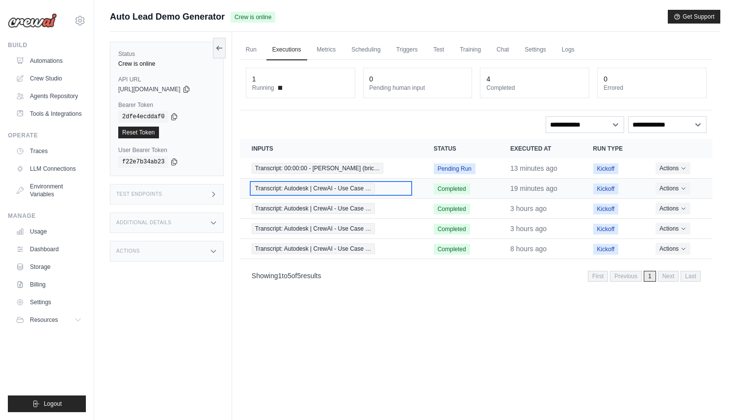
click at [365, 189] on span "Transcript: Autodesk | CrewAI - Use Case …" at bounding box center [313, 188] width 123 height 11
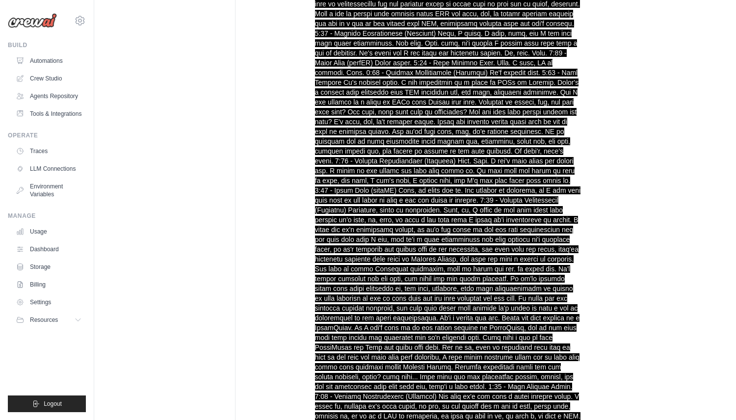
scroll to position [8900, 0]
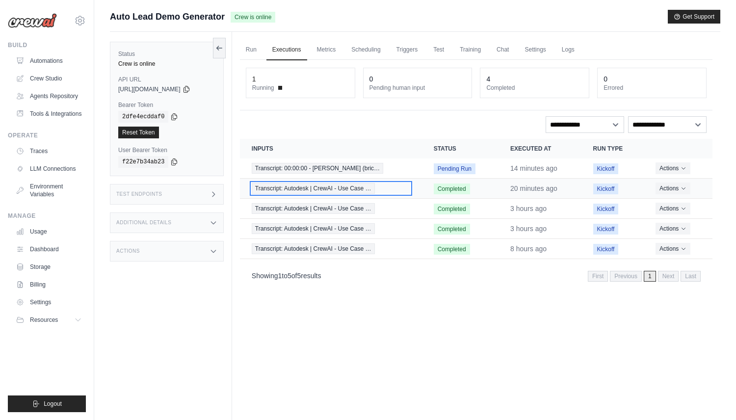
click at [318, 186] on span "Transcript: Autodesk | CrewAI - Use Case …" at bounding box center [313, 188] width 123 height 11
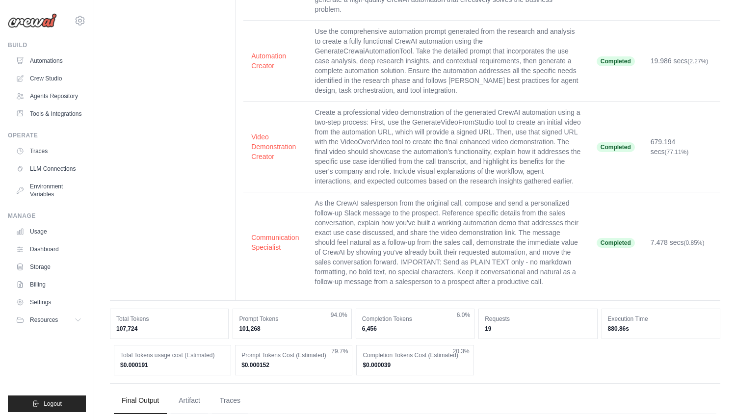
scroll to position [8900, 0]
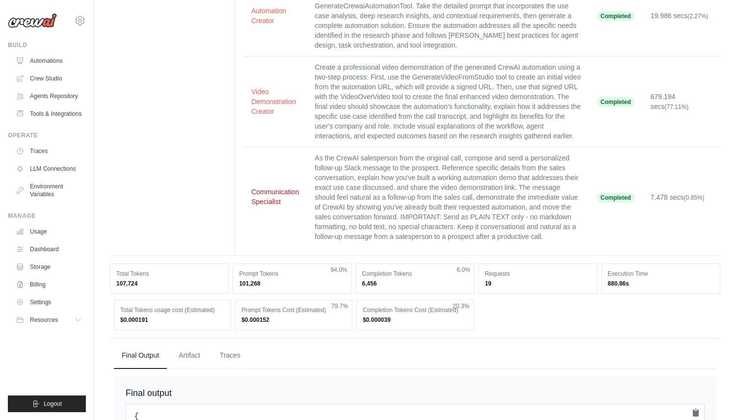
click at [278, 187] on button "Communication Specialist" at bounding box center [275, 197] width 48 height 20
click at [220, 342] on button "Traces" at bounding box center [230, 355] width 36 height 27
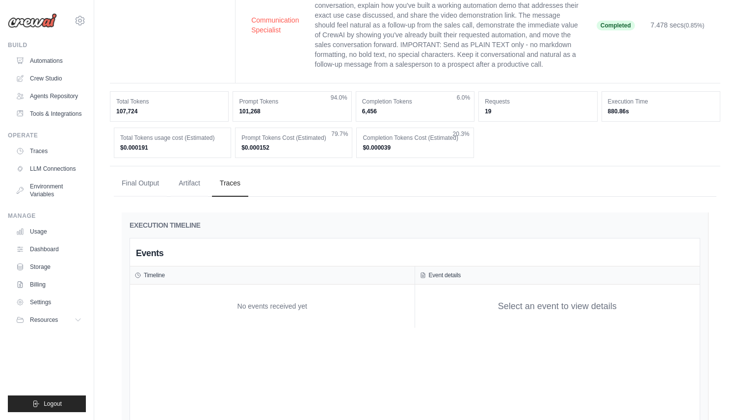
scroll to position [9074, 0]
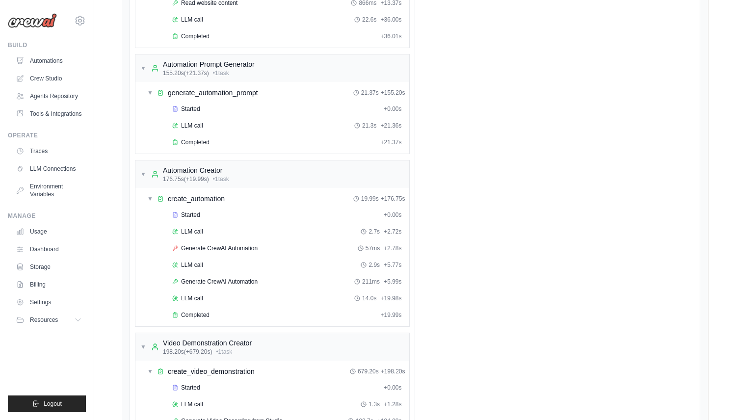
scroll to position [10143, 0]
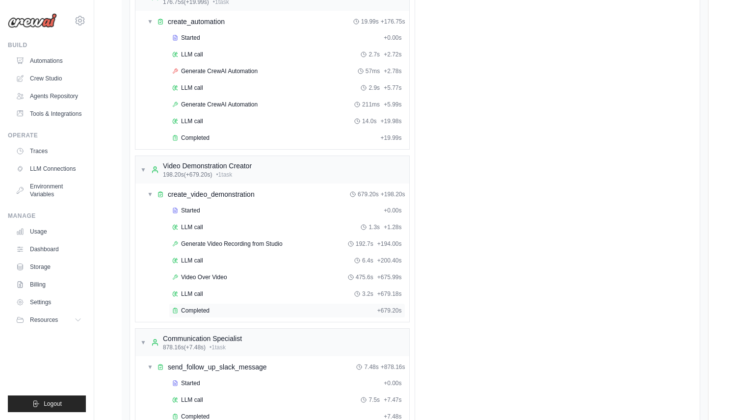
click at [240, 307] on div "Completed" at bounding box center [272, 311] width 201 height 8
click at [221, 393] on div "LLM call 7.5s + 7.47s" at bounding box center [287, 400] width 237 height 15
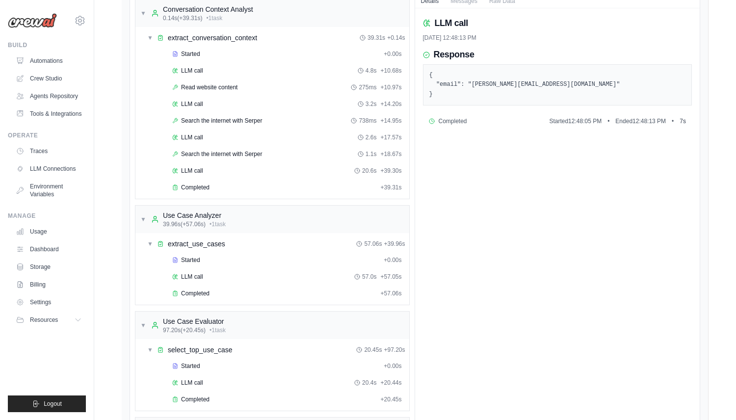
scroll to position [9101, 0]
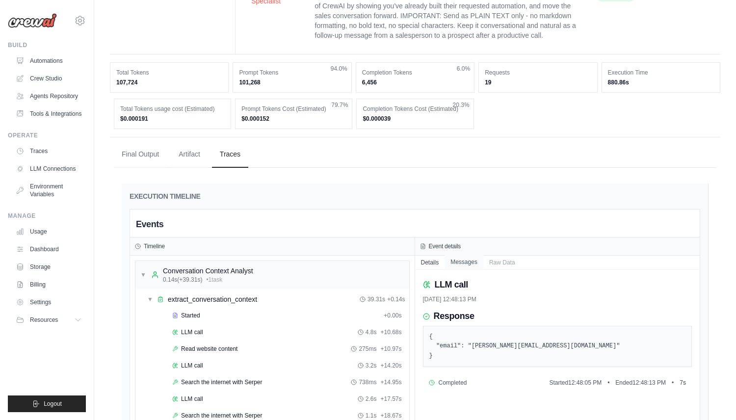
click at [455, 255] on button "Messages" at bounding box center [464, 262] width 39 height 14
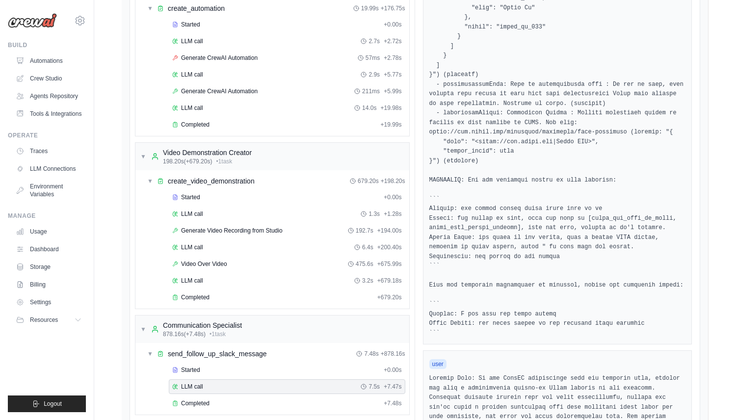
scroll to position [10157, 0]
click at [260, 396] on div "Completed + 7.48s" at bounding box center [287, 403] width 237 height 15
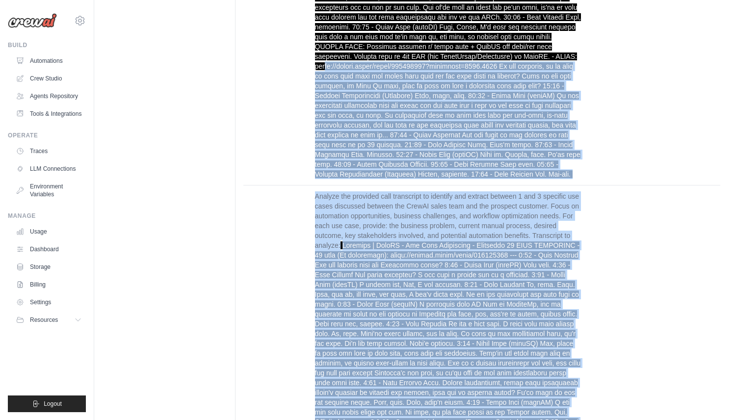
scroll to position [4176, 0]
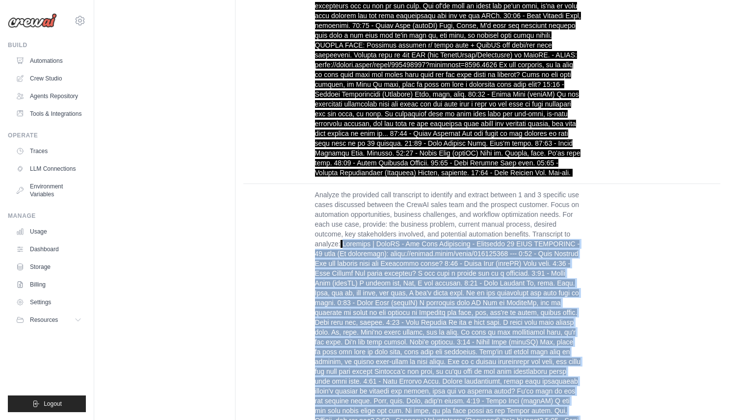
drag, startPoint x: 330, startPoint y: 112, endPoint x: 345, endPoint y: 217, distance: 106.5
copy span "Autodesk | CrewAI - Use Case Discussion - September 19 VIEW RECORDING - 35 mins…"
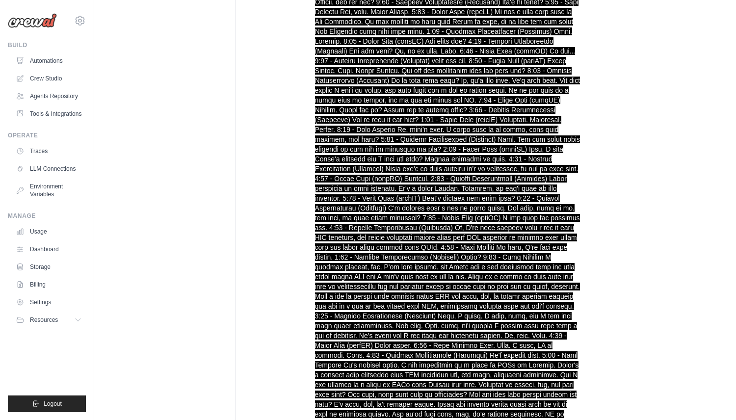
scroll to position [0, 0]
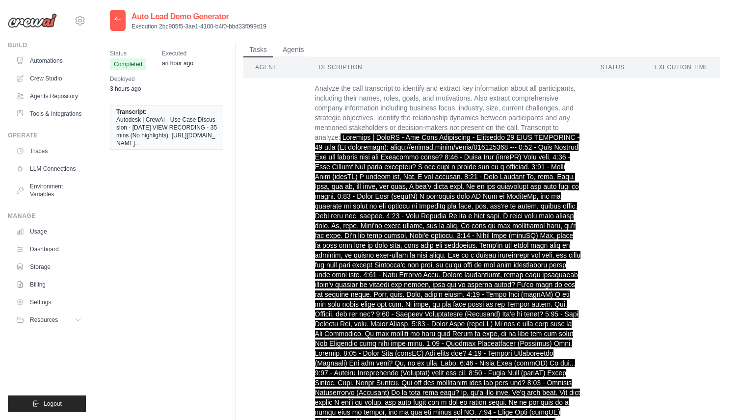
click at [118, 17] on icon at bounding box center [118, 19] width 8 height 8
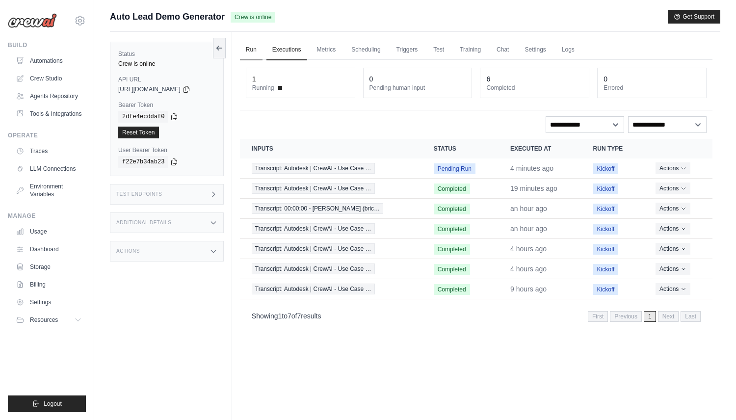
click at [252, 47] on link "Run" at bounding box center [251, 50] width 23 height 21
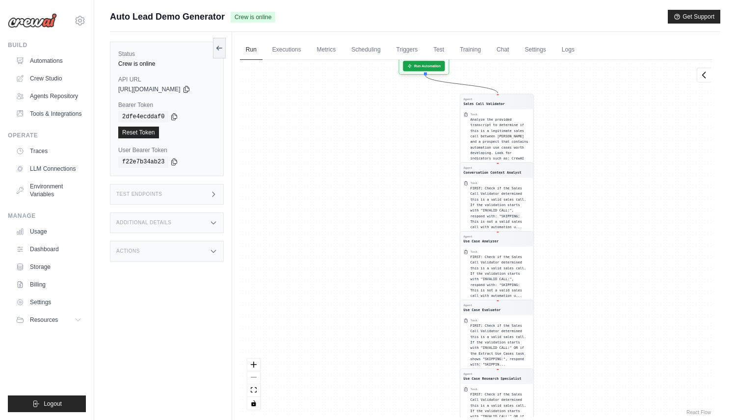
drag, startPoint x: 417, startPoint y: 96, endPoint x: 454, endPoint y: 311, distance: 217.8
click at [454, 311] on div "Agent Sales Call Validator Task Analyze the provided transcript to determine if…" at bounding box center [476, 238] width 473 height 357
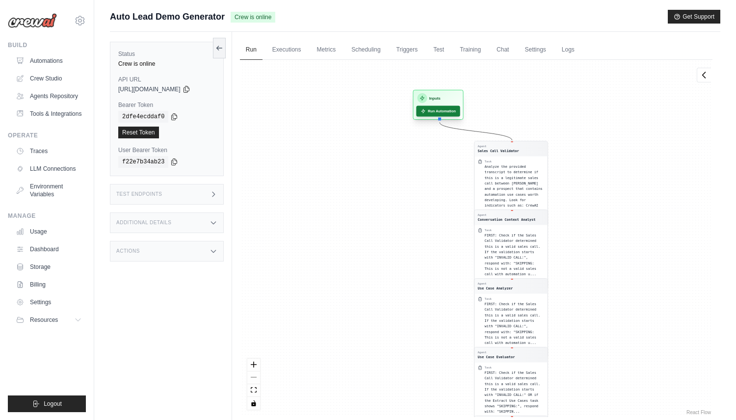
click at [442, 107] on button "Run Automation" at bounding box center [438, 111] width 44 height 11
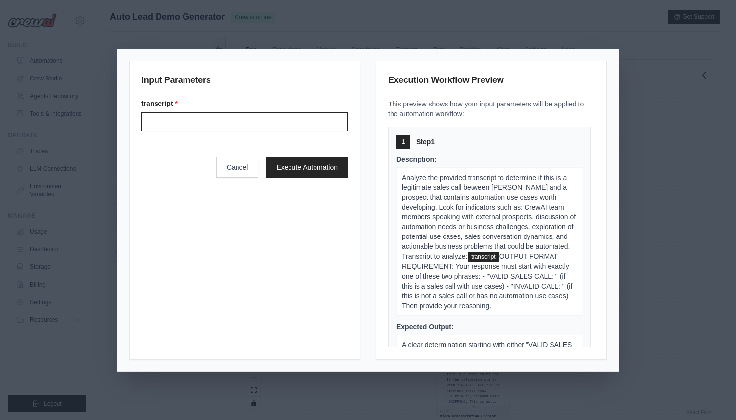
click at [287, 115] on input "Transcript" at bounding box center [244, 121] width 207 height 19
paste input "**********"
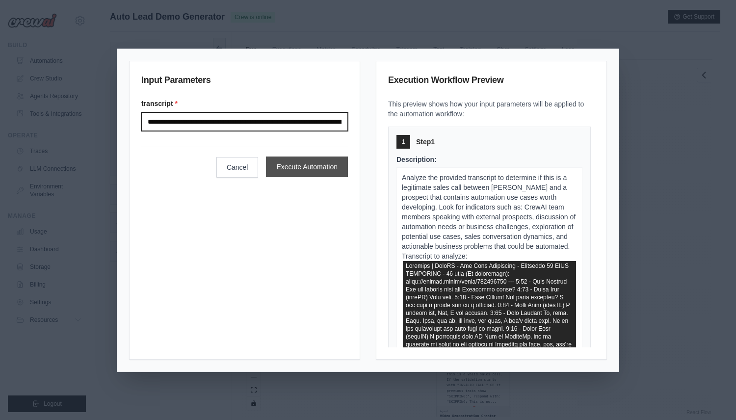
scroll to position [0, 109632]
type input "**********"
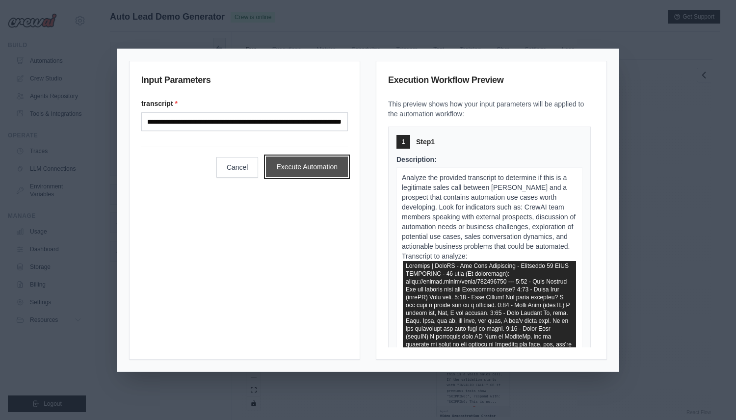
click at [318, 165] on button "Execute Automation" at bounding box center [307, 167] width 82 height 21
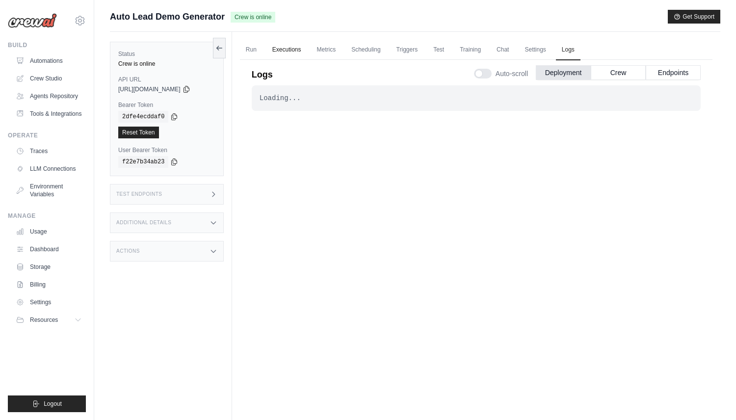
click at [284, 53] on link "Executions" at bounding box center [287, 50] width 41 height 21
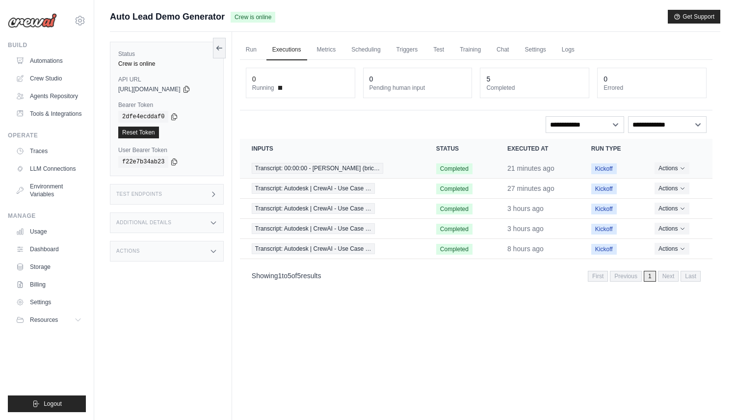
click at [378, 176] on td "Transcript: 00:00:00 - [PERSON_NAME] (bric…" at bounding box center [332, 169] width 185 height 20
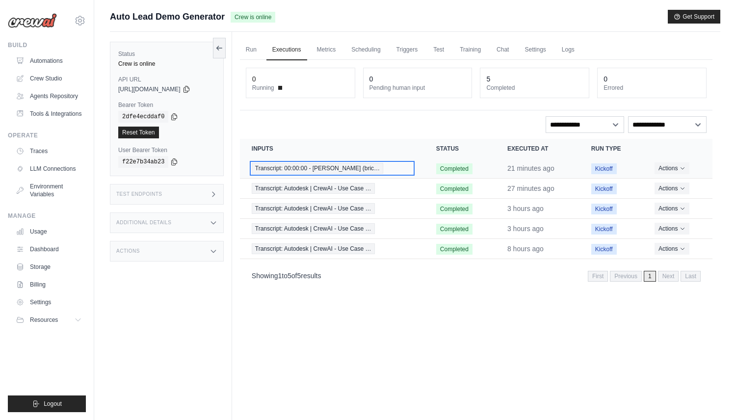
click at [349, 173] on span "Transcript: 00:00:00 - [PERSON_NAME] (bric…" at bounding box center [318, 168] width 132 height 11
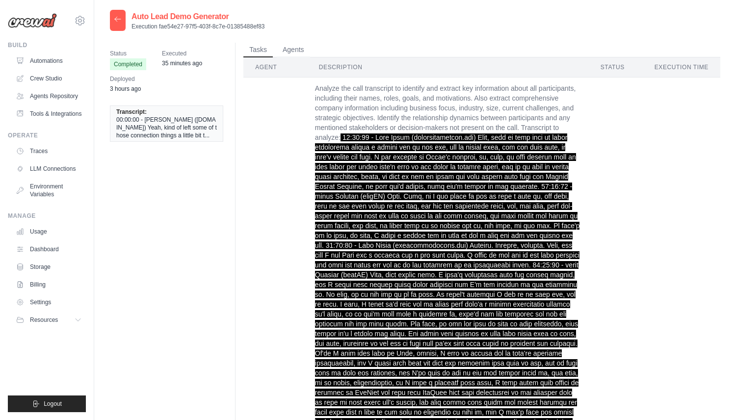
click at [120, 19] on icon at bounding box center [118, 19] width 6 height 4
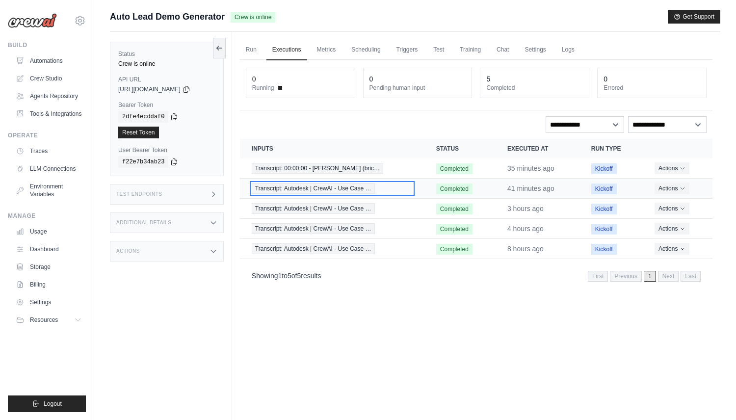
click at [317, 188] on span "Transcript: Autodesk | CrewAI - Use Case …" at bounding box center [313, 188] width 123 height 11
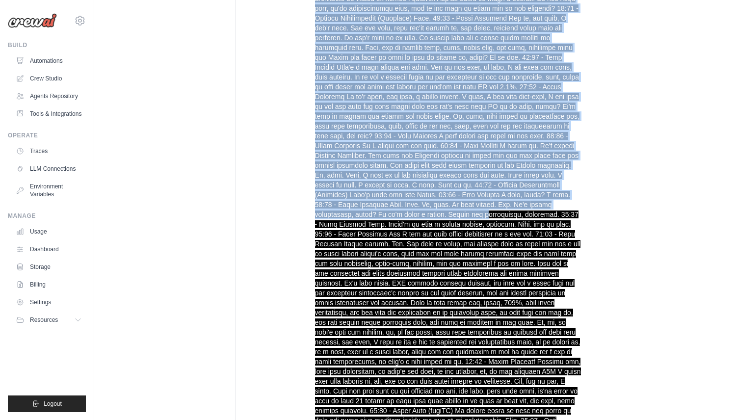
scroll to position [2549, 0]
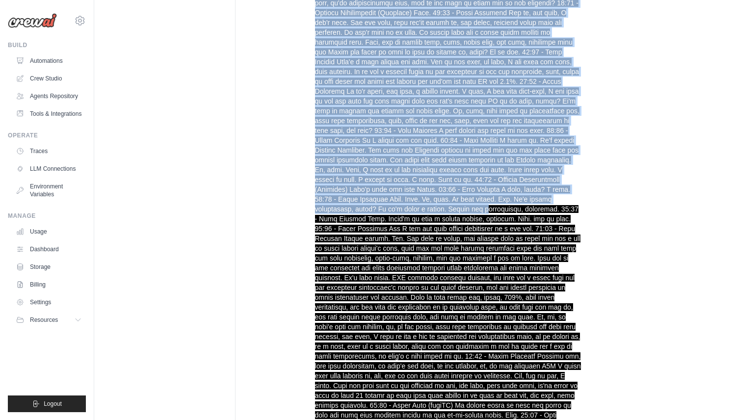
drag, startPoint x: 344, startPoint y: 137, endPoint x: 412, endPoint y: 183, distance: 82.4
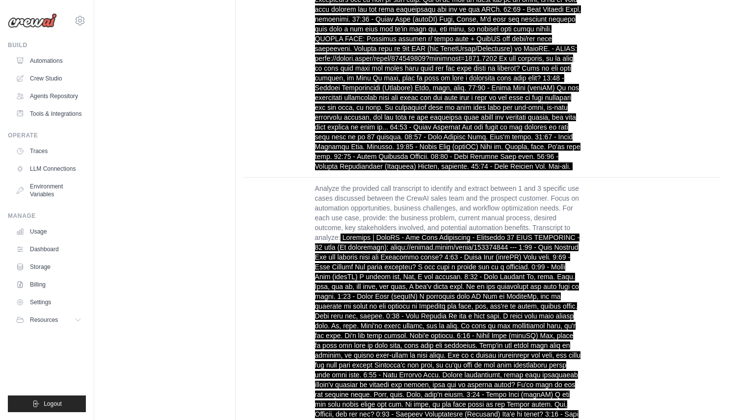
scroll to position [3979, 0]
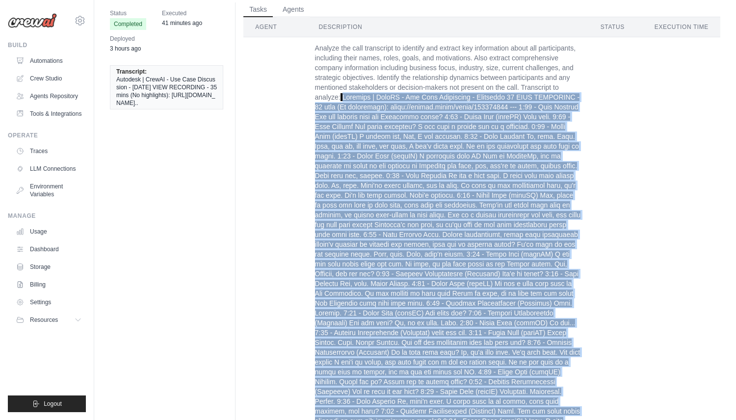
scroll to position [0, 0]
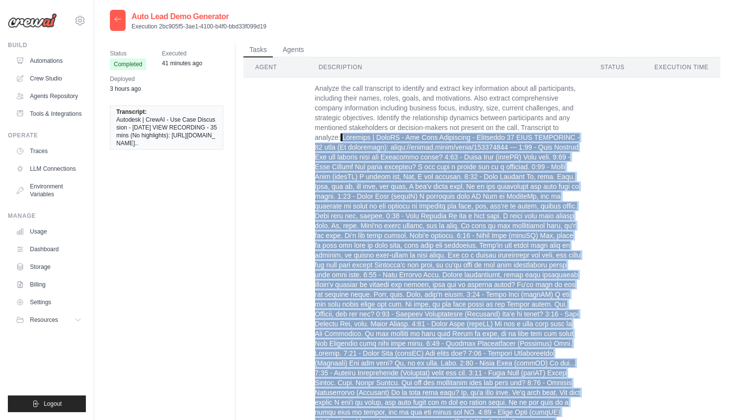
copy span "Autodesk | CrewAI - Use Case Discussion - September 19 VIEW RECORDING - 35 mins…"
click at [119, 19] on icon at bounding box center [118, 19] width 8 height 8
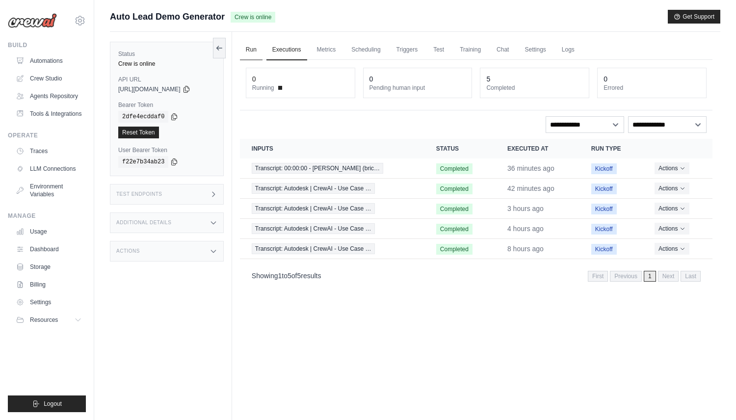
click at [252, 52] on link "Run" at bounding box center [251, 50] width 23 height 21
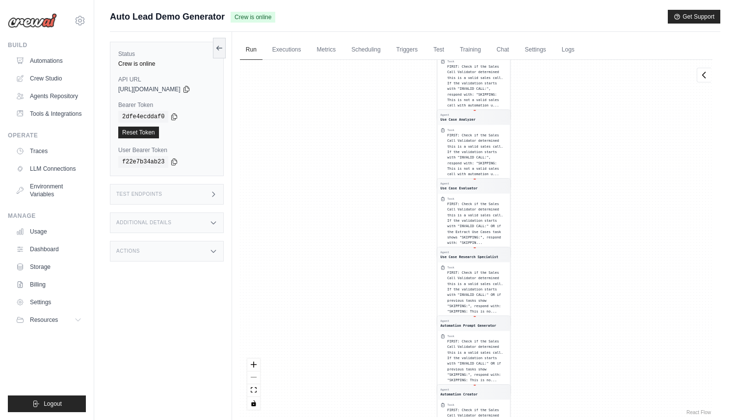
drag, startPoint x: 425, startPoint y: 83, endPoint x: 427, endPoint y: 233, distance: 149.7
click at [425, 231] on div "Agent Sales Call Validator Task Analyze the provided transcript to determine if…" at bounding box center [476, 238] width 473 height 357
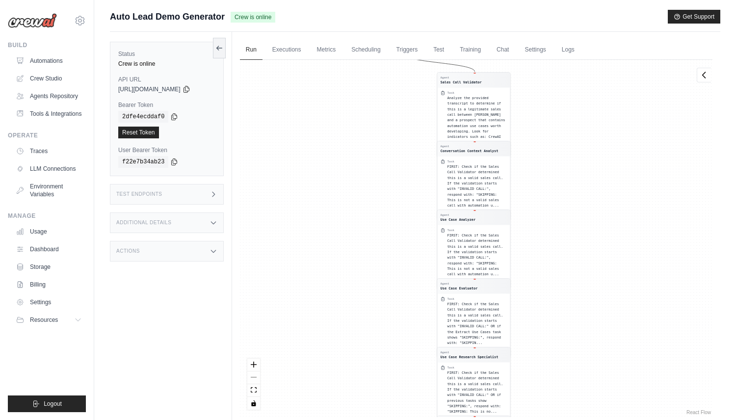
drag, startPoint x: 426, startPoint y: 173, endPoint x: 438, endPoint y: 348, distance: 175.2
click at [438, 348] on div "Agent Sales Call Validator Task Analyze the provided transcript to determine if…" at bounding box center [476, 238] width 473 height 357
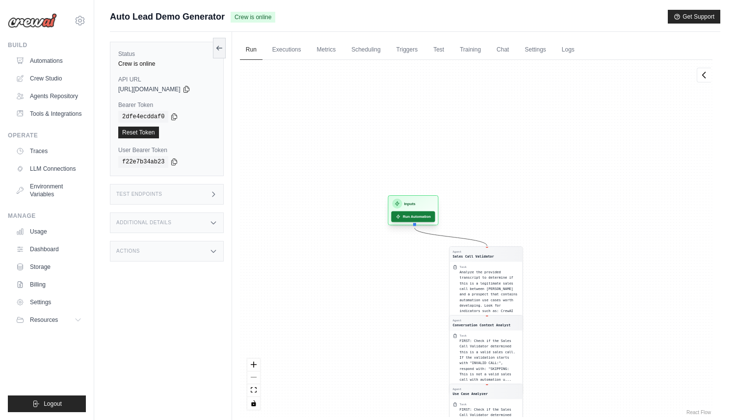
click at [421, 218] on button "Run Automation" at bounding box center [413, 216] width 44 height 11
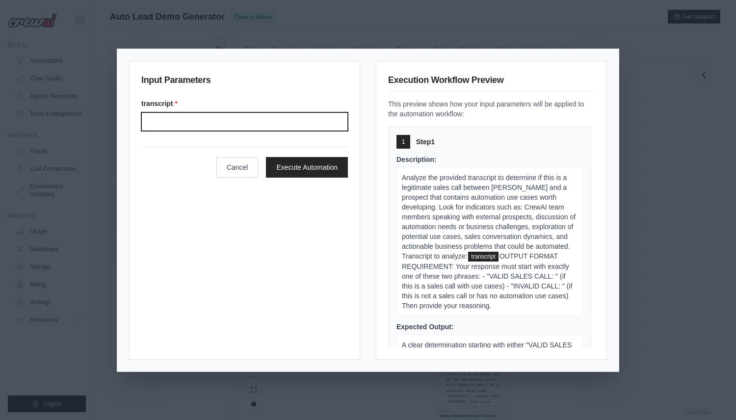
click at [301, 122] on input "transcript *" at bounding box center [244, 121] width 207 height 19
paste input "**********"
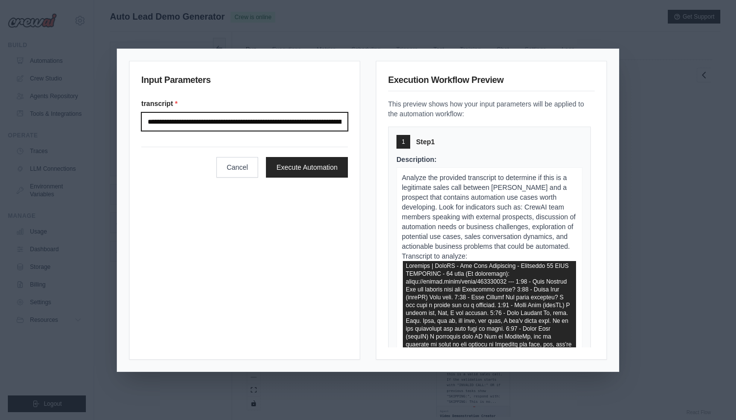
scroll to position [0, 109632]
type input "**********"
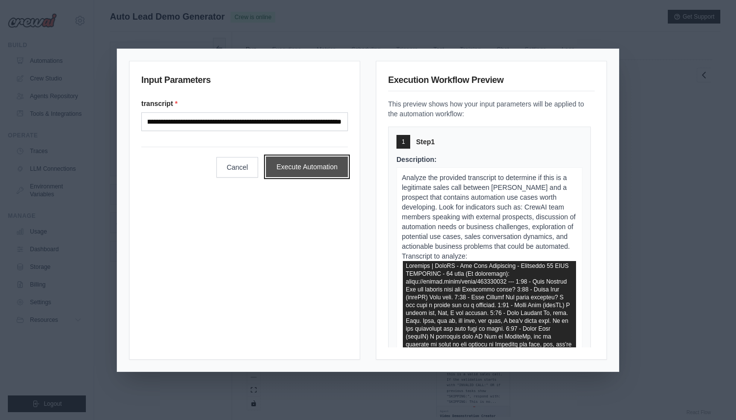
click at [333, 166] on button "Execute Automation" at bounding box center [307, 167] width 82 height 21
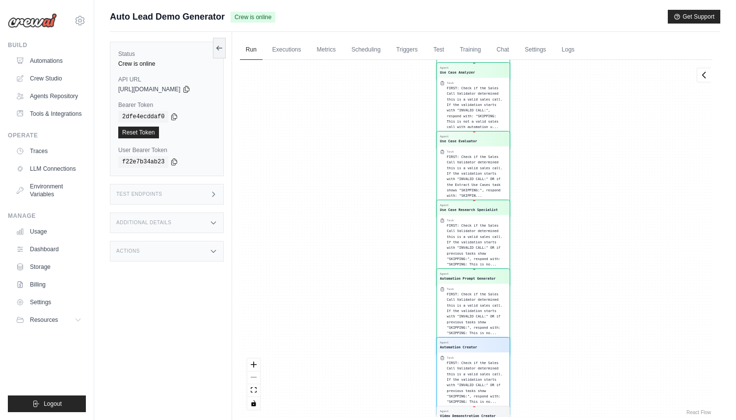
scroll to position [751, 0]
click at [297, 53] on link "Executions" at bounding box center [287, 50] width 41 height 21
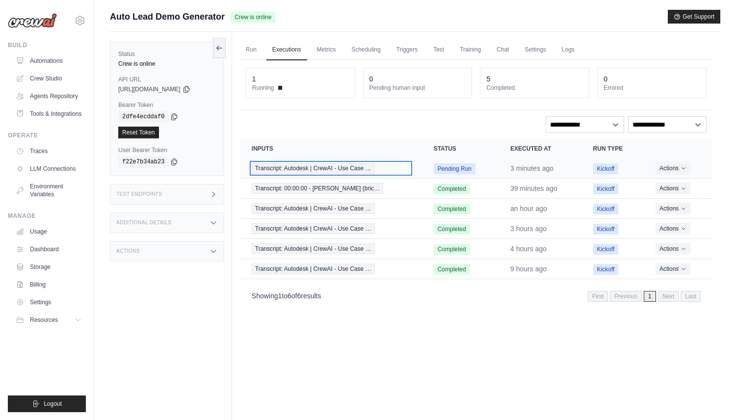
click at [316, 169] on span "Transcript: Autodesk | CrewAI - Use Case …" at bounding box center [313, 168] width 123 height 11
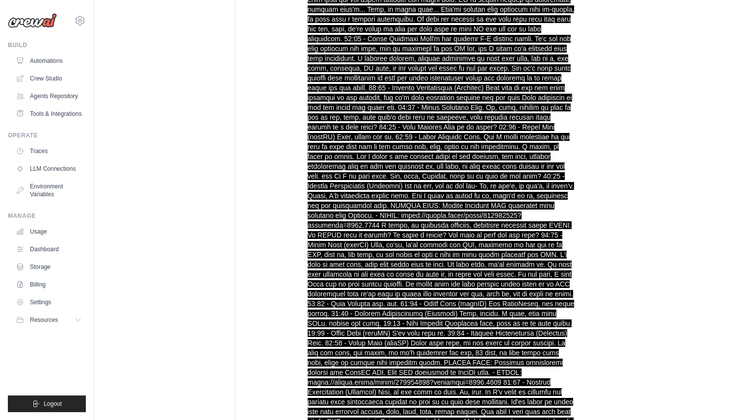
scroll to position [12944, 0]
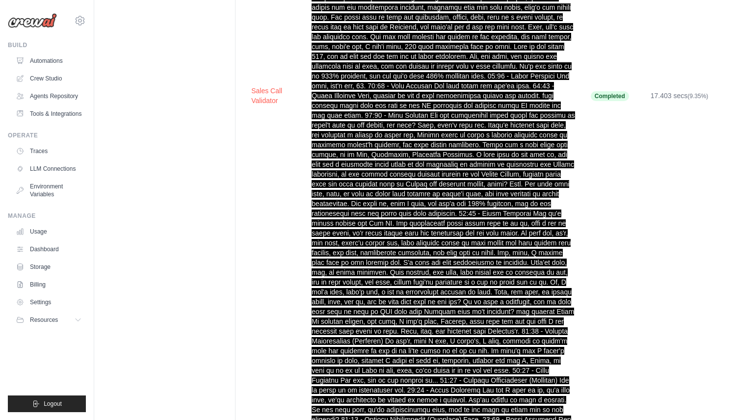
scroll to position [2174, 0]
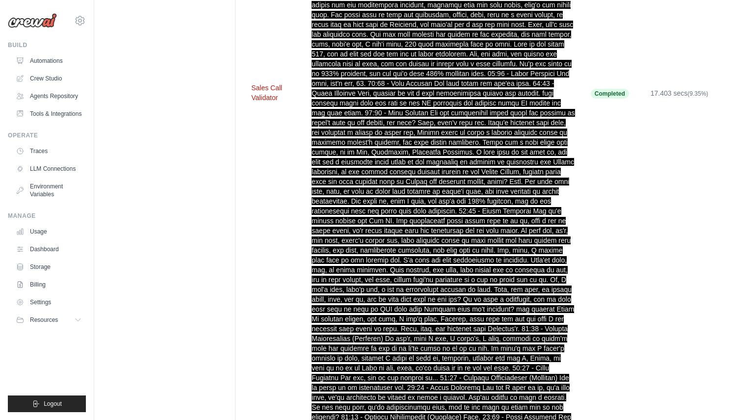
click at [269, 73] on td "Sales Call Validator" at bounding box center [273, 93] width 60 height 4381
click at [269, 83] on button "Sales Call Validator" at bounding box center [273, 93] width 45 height 20
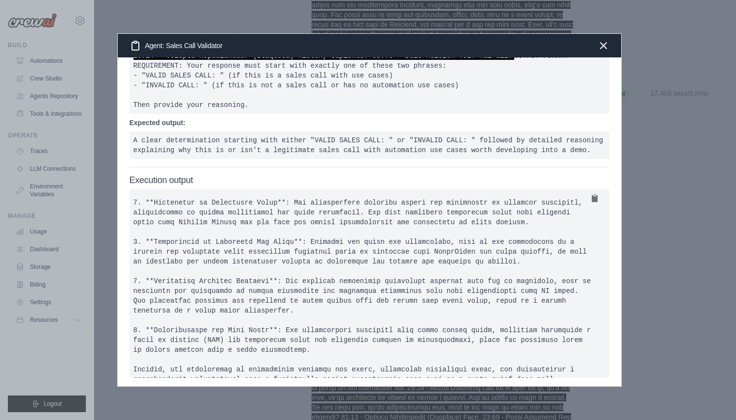
scroll to position [143, 0]
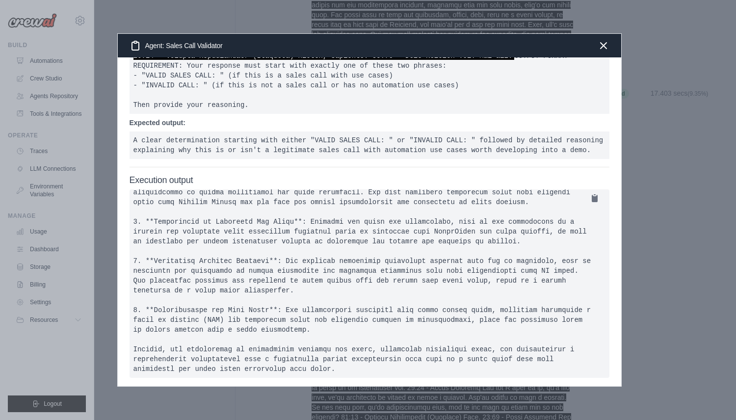
click at [703, 208] on div at bounding box center [368, 210] width 736 height 420
click at [603, 44] on icon "button" at bounding box center [604, 45] width 12 height 12
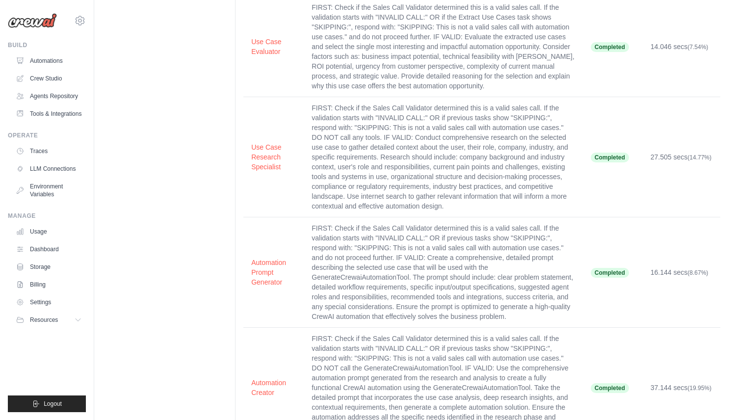
scroll to position [13222, 0]
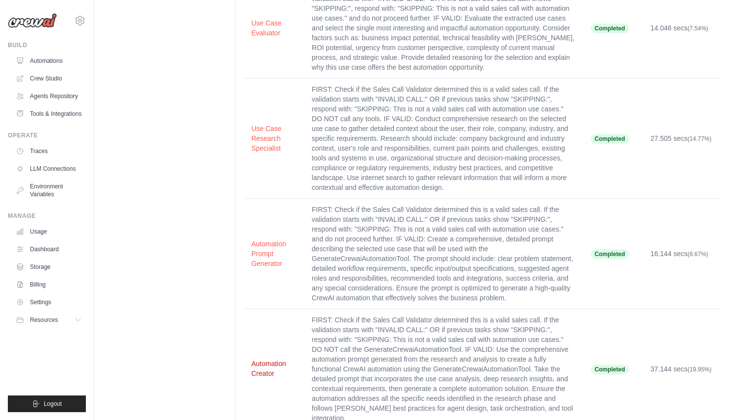
click at [266, 359] on button "Automation Creator" at bounding box center [273, 369] width 45 height 20
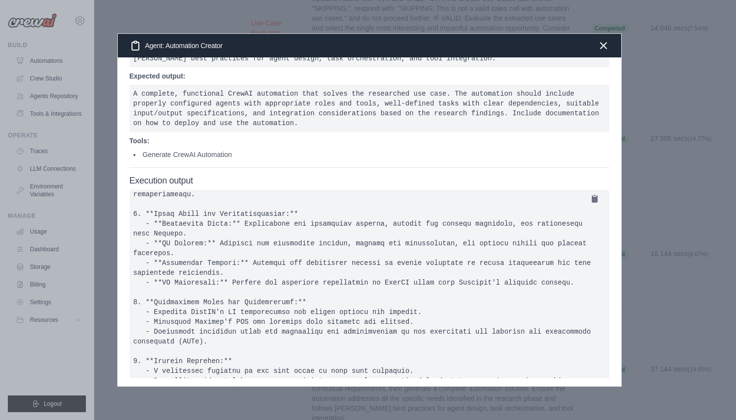
scroll to position [379, 0]
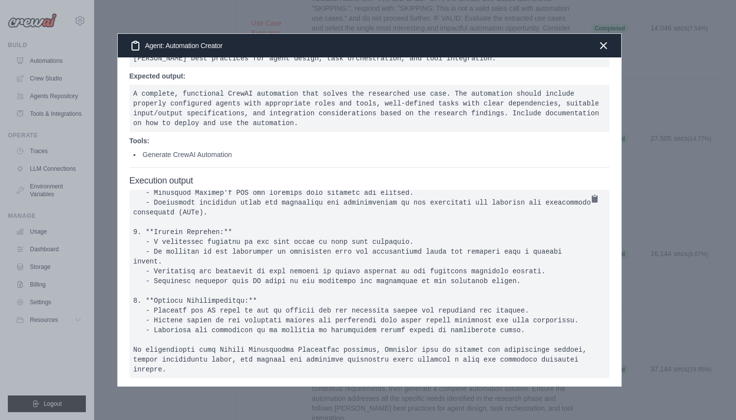
click at [192, 12] on div at bounding box center [368, 210] width 736 height 420
click at [192, 4] on div at bounding box center [368, 210] width 736 height 420
click at [599, 48] on icon "button" at bounding box center [604, 45] width 12 height 12
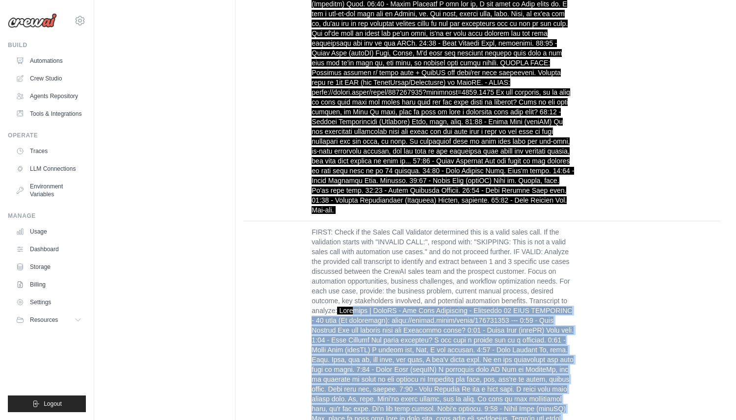
scroll to position [8614, 0]
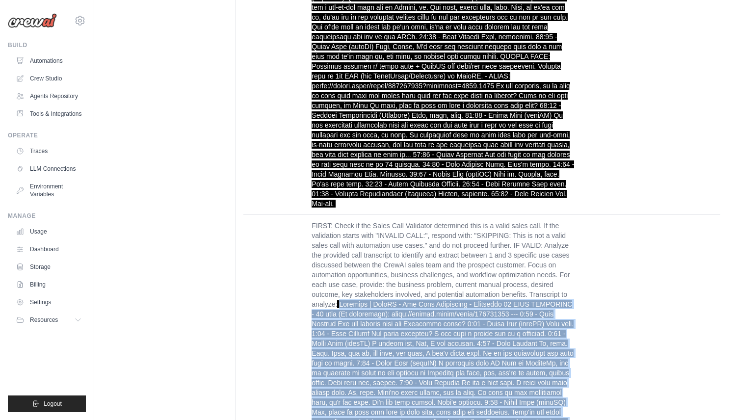
drag, startPoint x: 405, startPoint y: 244, endPoint x: 342, endPoint y: 198, distance: 78.6
copy span "Autodesk | CrewAI - Use Case Discussion - [DATE] VIEW RECORDING - 35 mins (No h…"
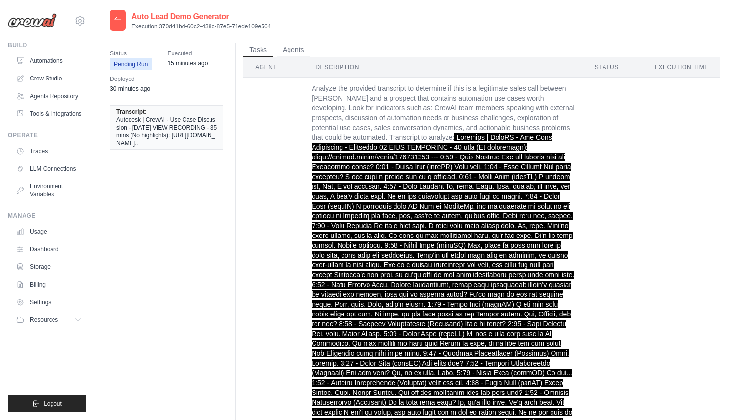
click at [117, 23] on div at bounding box center [118, 20] width 16 height 21
click at [118, 19] on icon at bounding box center [118, 19] width 6 height 4
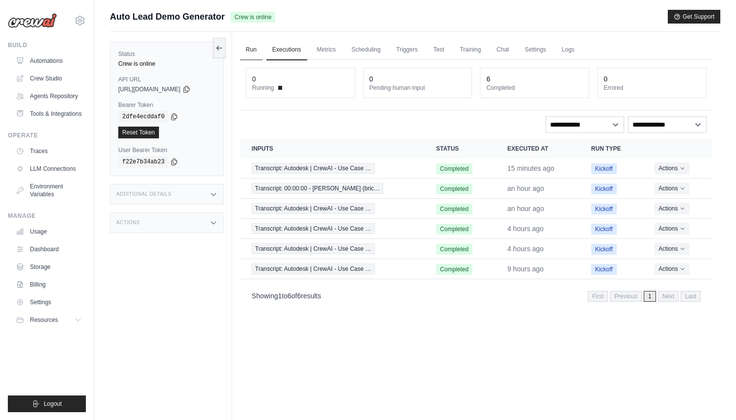
click at [248, 44] on link "Run" at bounding box center [251, 50] width 23 height 21
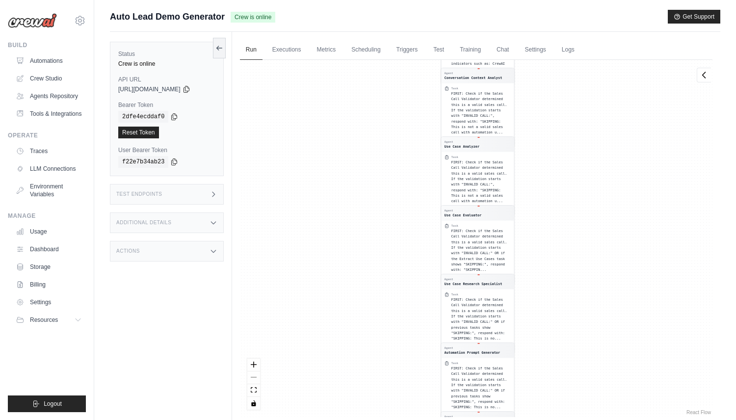
drag, startPoint x: 369, startPoint y: 163, endPoint x: 388, endPoint y: 404, distance: 241.8
click at [387, 406] on div "Agent Sales Call Validator Task Analyze the provided transcript to determine if…" at bounding box center [476, 238] width 473 height 357
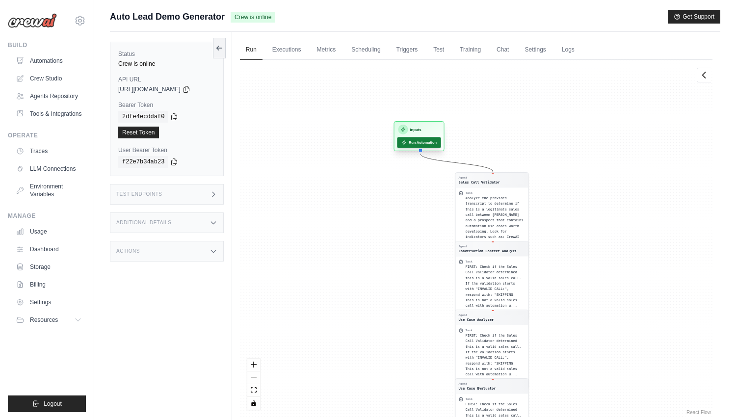
click at [414, 143] on button "Run Automation" at bounding box center [419, 142] width 44 height 11
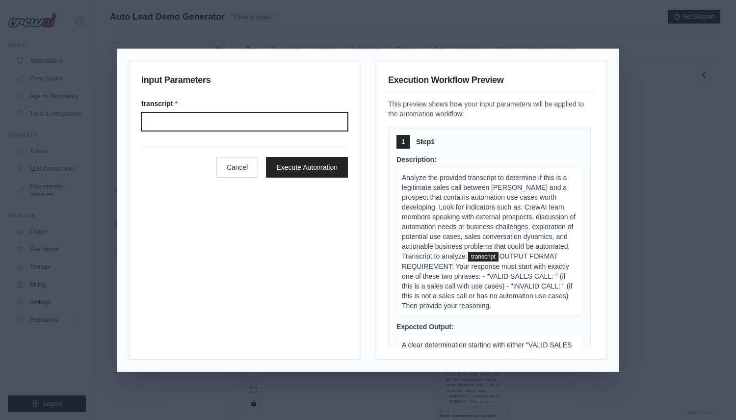
click at [295, 128] on input "Transcript" at bounding box center [244, 121] width 207 height 19
paste input "**********"
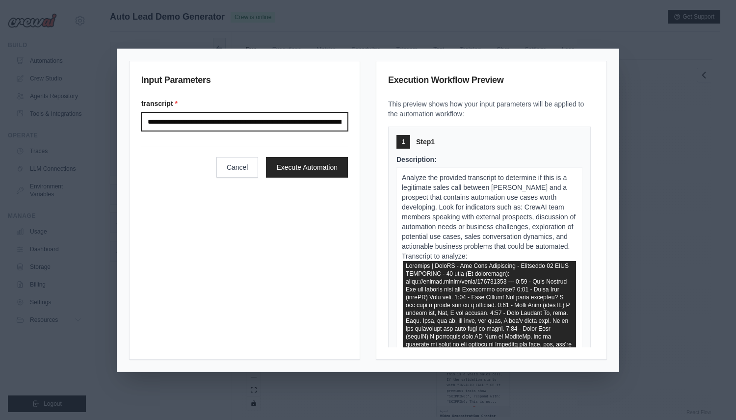
scroll to position [0, 109632]
type input "**********"
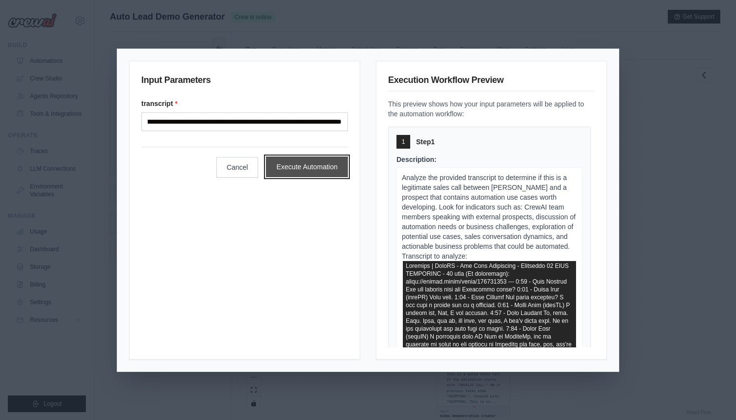
scroll to position [0, 0]
click at [334, 169] on button "Execute Automation" at bounding box center [307, 167] width 82 height 21
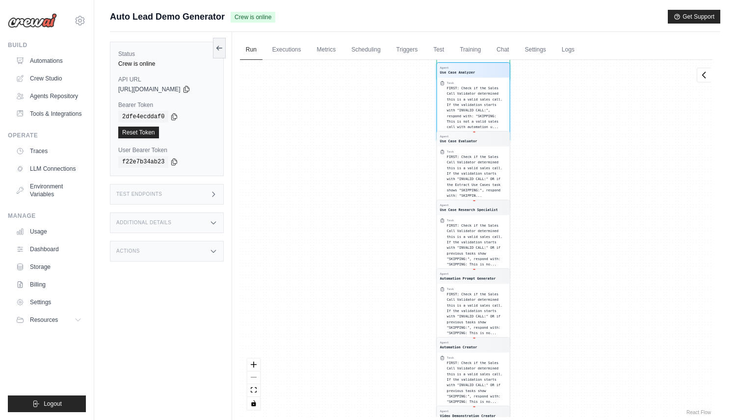
scroll to position [239, 0]
click at [296, 53] on link "Executions" at bounding box center [287, 50] width 41 height 21
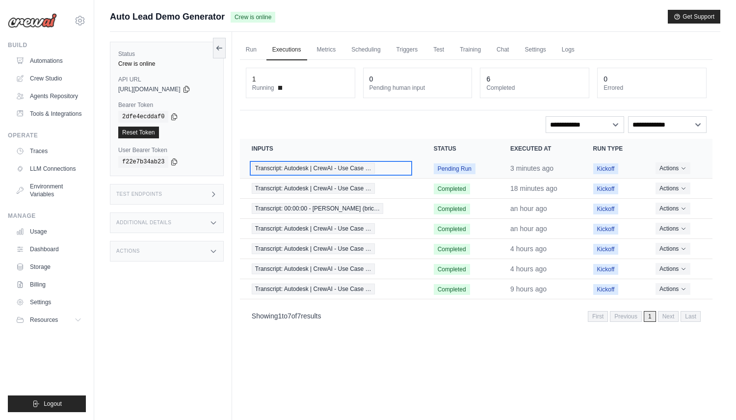
click at [339, 168] on span "Transcript: Autodesk | CrewAI - Use Case …" at bounding box center [313, 168] width 123 height 11
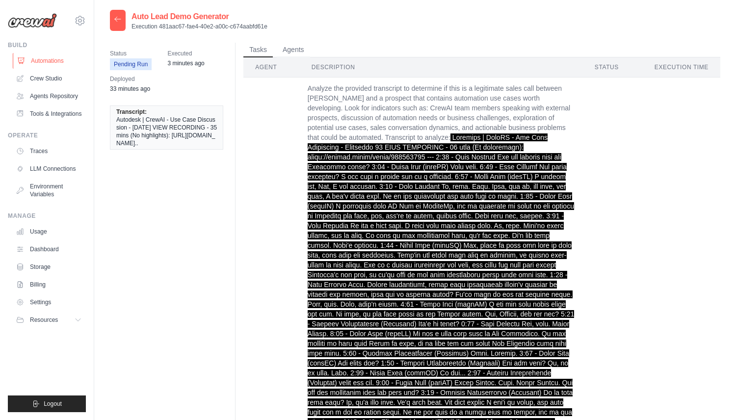
click at [59, 59] on link "Automations" at bounding box center [50, 61] width 74 height 16
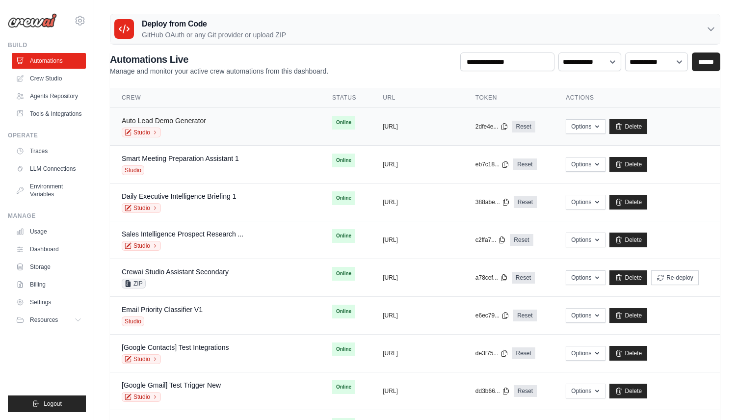
click at [190, 118] on link "Auto Lead Demo Generator" at bounding box center [164, 121] width 84 height 8
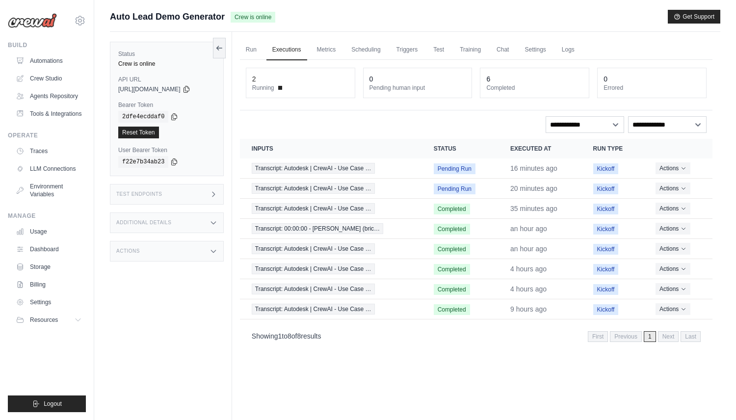
click at [338, 134] on div "**********" at bounding box center [476, 204] width 473 height 289
click at [325, 186] on span "Transcript: Autodesk | CrewAI - Use Case …" at bounding box center [313, 188] width 123 height 11
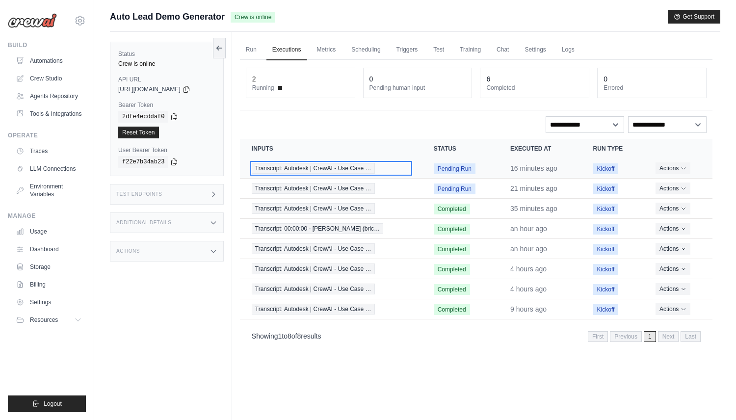
click at [363, 169] on span "Transcript: Autodesk | CrewAI - Use Case …" at bounding box center [313, 168] width 123 height 11
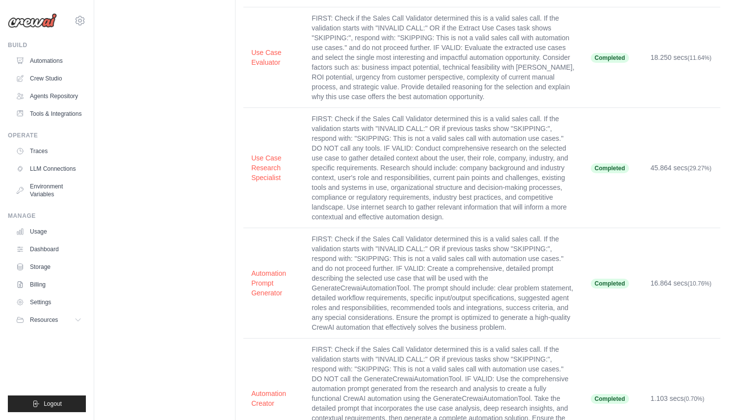
scroll to position [13222, 0]
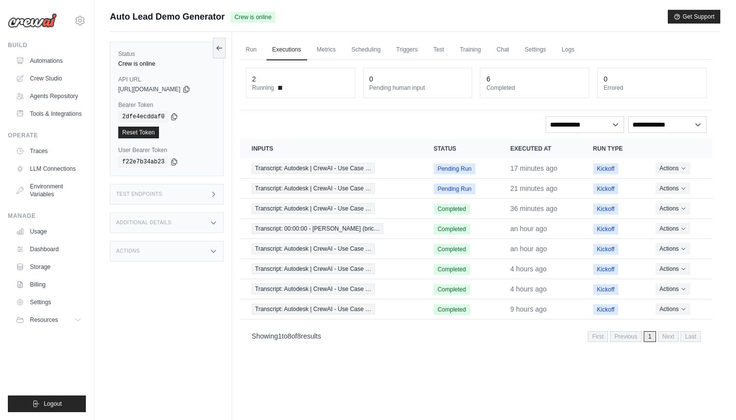
click at [375, 142] on th "Inputs" at bounding box center [331, 149] width 182 height 20
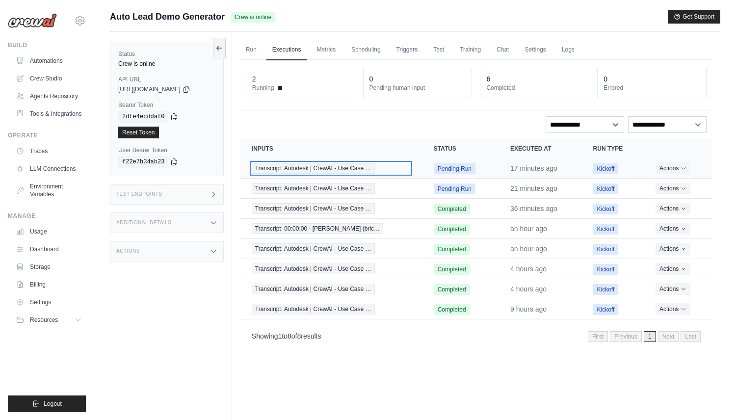
click at [339, 166] on span "Transcript: Autodesk | CrewAI - Use Case …" at bounding box center [313, 168] width 123 height 11
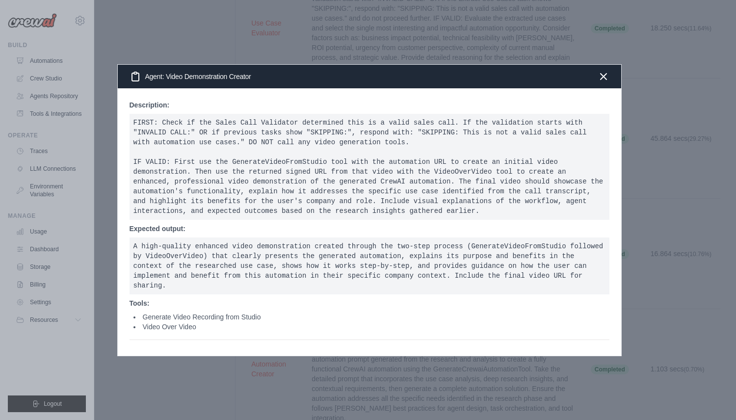
click at [207, 49] on div at bounding box center [368, 210] width 736 height 420
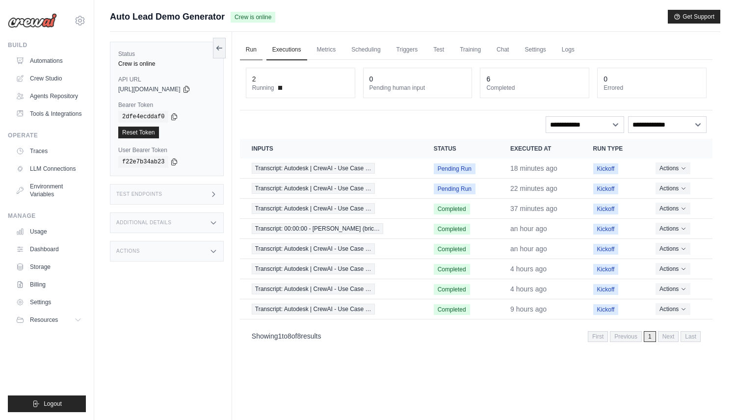
click at [252, 48] on link "Run" at bounding box center [251, 50] width 23 height 21
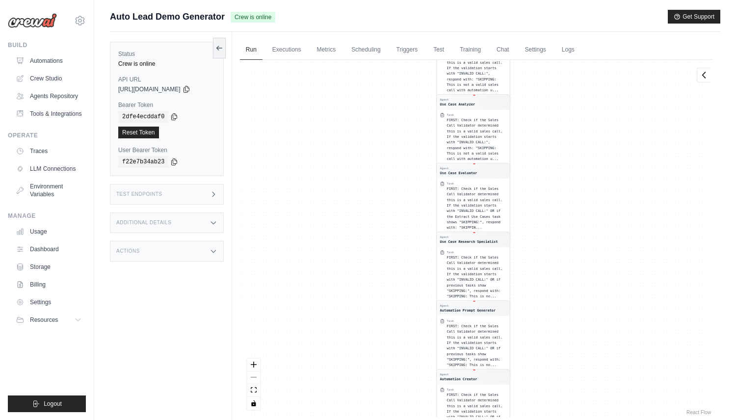
drag, startPoint x: 384, startPoint y: 122, endPoint x: 382, endPoint y: 295, distance: 173.3
click at [386, 300] on div "Agent Sales Call Validator Task Analyze the provided transcript to determine if…" at bounding box center [476, 238] width 473 height 357
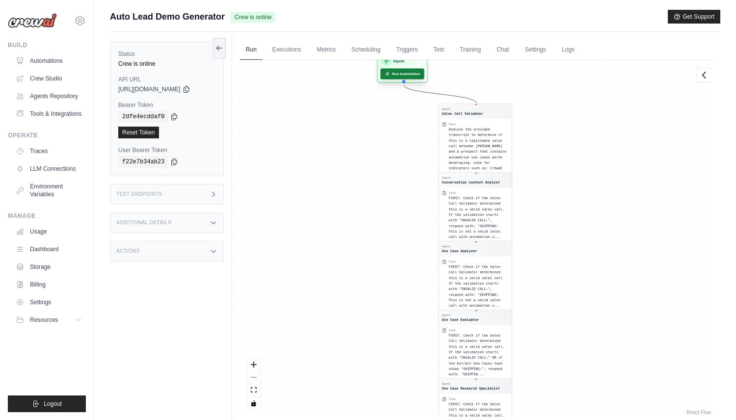
click at [400, 78] on button "Run Automation" at bounding box center [402, 73] width 44 height 11
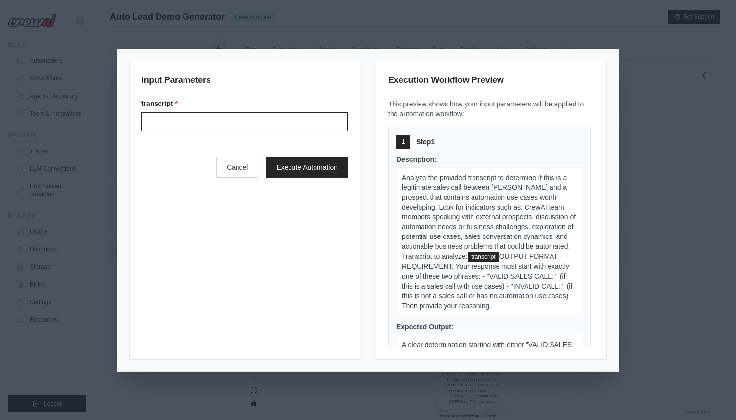
click at [322, 118] on input "Transcript" at bounding box center [244, 121] width 207 height 19
paste input "**********"
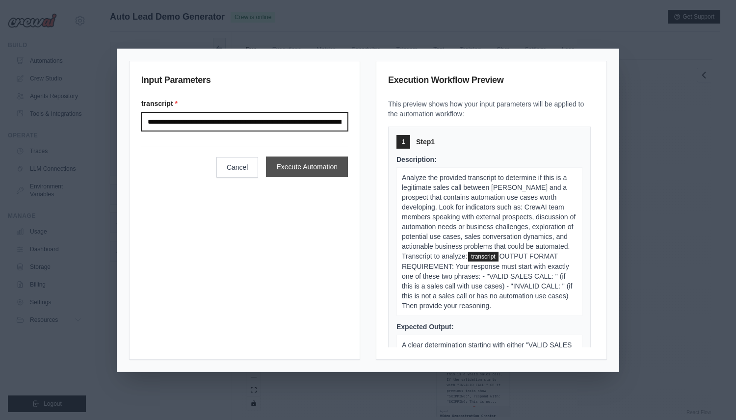
scroll to position [0, 109632]
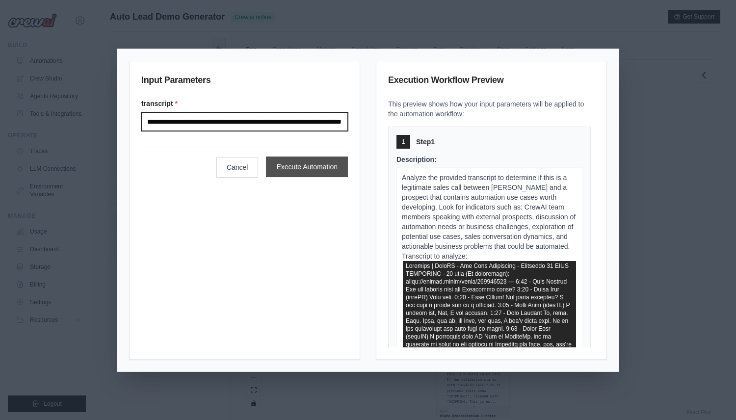
type input "**********"
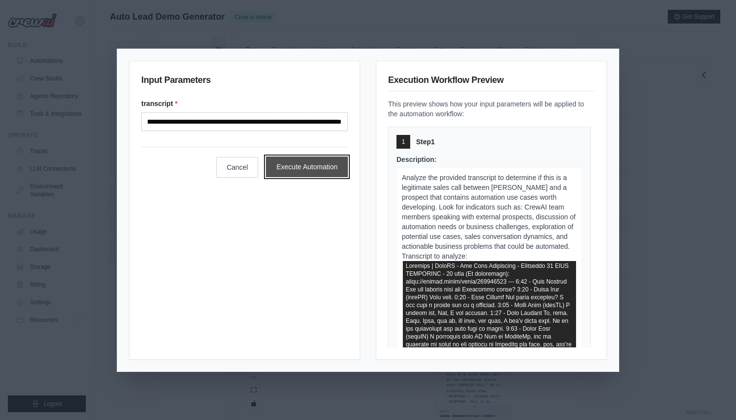
scroll to position [0, 0]
click at [332, 169] on button "Execute Automation" at bounding box center [307, 167] width 82 height 21
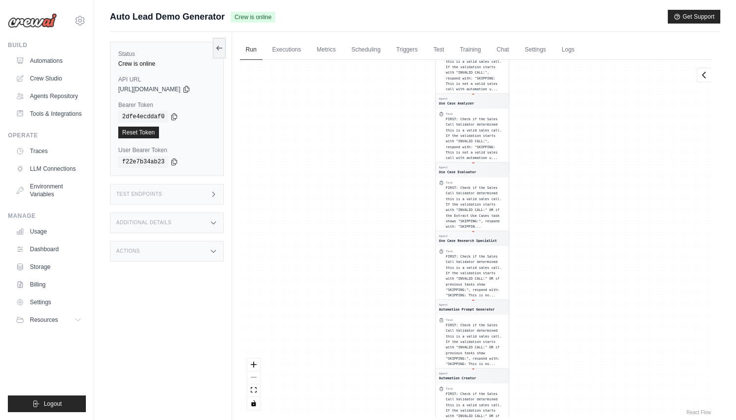
drag, startPoint x: 337, startPoint y: 142, endPoint x: 336, endPoint y: 273, distance: 131.1
click at [336, 270] on div "Agent Sales Call Validator Task Analyze the provided transcript to determine if…" at bounding box center [476, 238] width 473 height 357
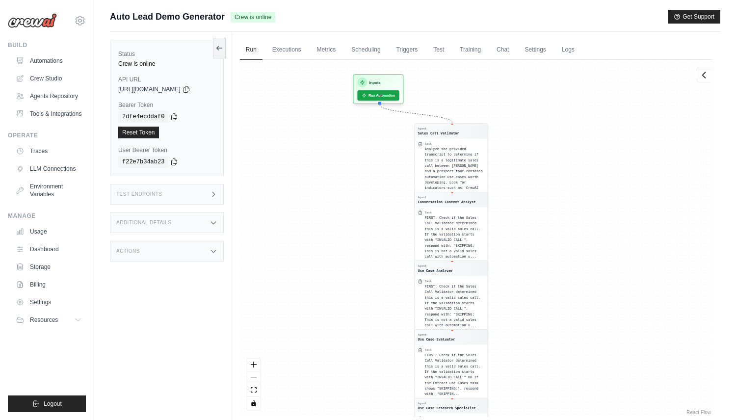
drag, startPoint x: 345, startPoint y: 183, endPoint x: 293, endPoint y: 255, distance: 89.2
click at [293, 255] on div "Agent Sales Call Validator Task Analyze the provided transcript to determine if…" at bounding box center [476, 238] width 473 height 357
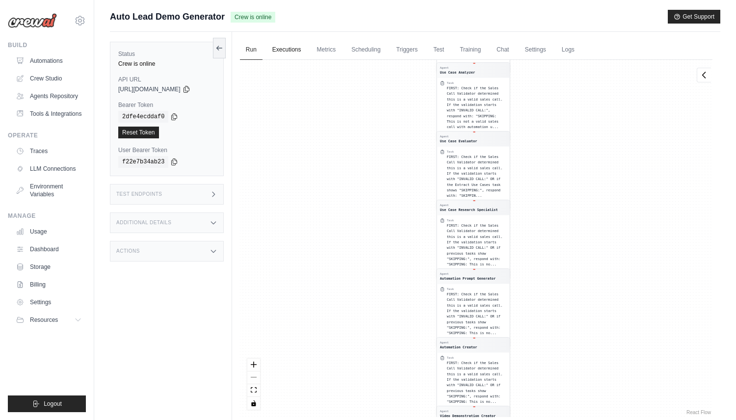
click at [283, 48] on link "Executions" at bounding box center [287, 50] width 41 height 21
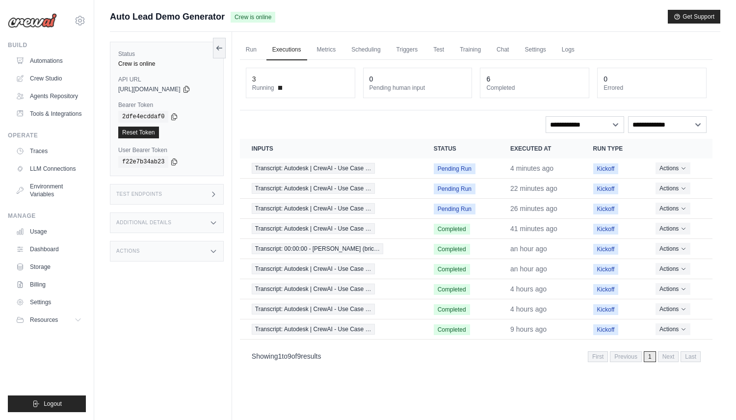
click at [490, 11] on div "Auto Lead Demo Generator Crew is online Get Support" at bounding box center [415, 17] width 611 height 14
click at [356, 208] on span "Transcript: Autodesk | CrewAI - Use Case …" at bounding box center [313, 208] width 123 height 11
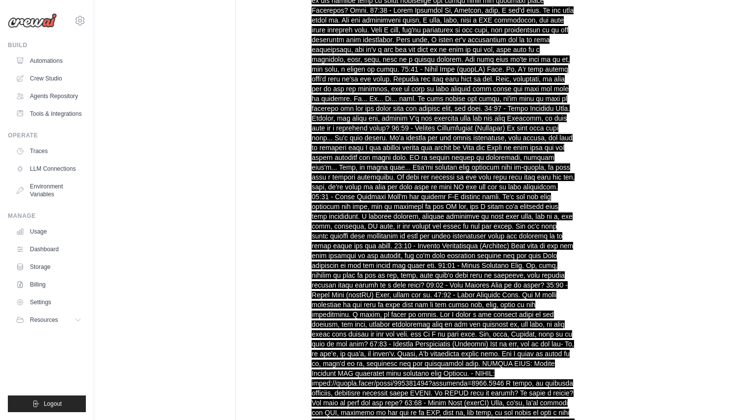
scroll to position [13222, 0]
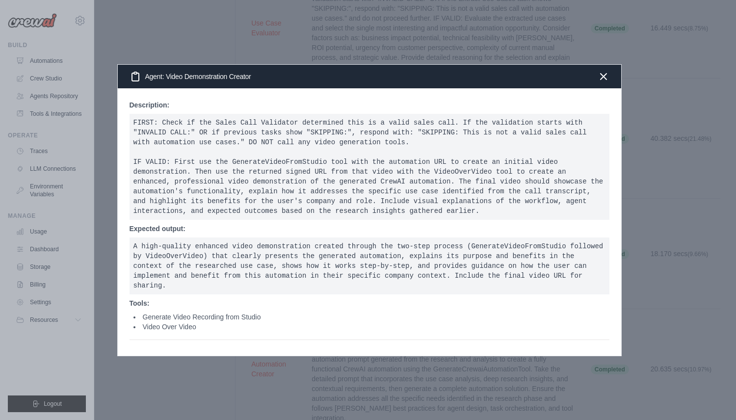
click at [214, 19] on div at bounding box center [368, 210] width 736 height 420
click at [436, 70] on div "Agent: Video Demonstration Creator" at bounding box center [370, 77] width 504 height 24
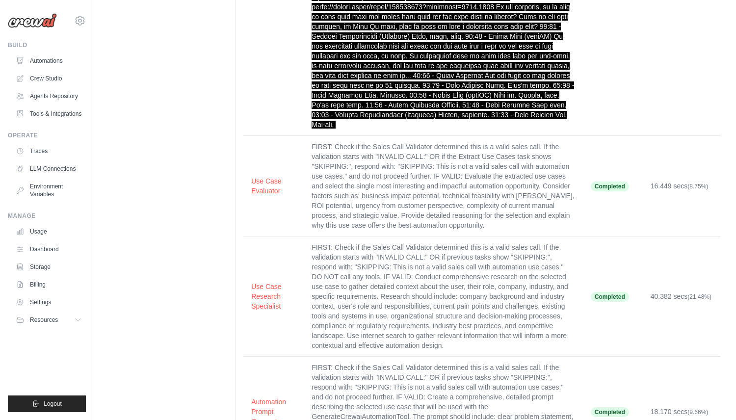
scroll to position [0, 0]
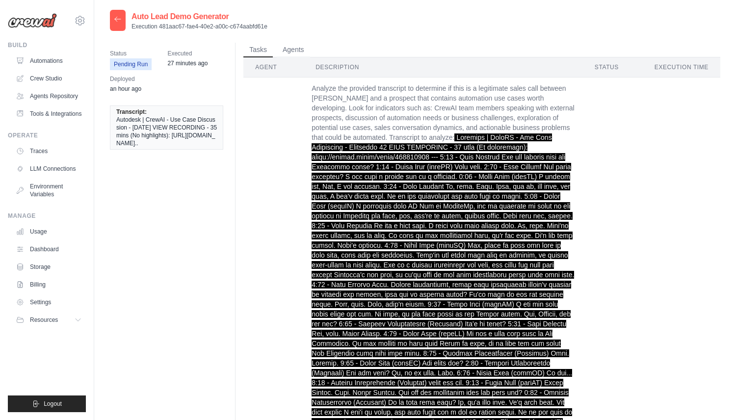
click at [115, 17] on icon at bounding box center [118, 19] width 8 height 8
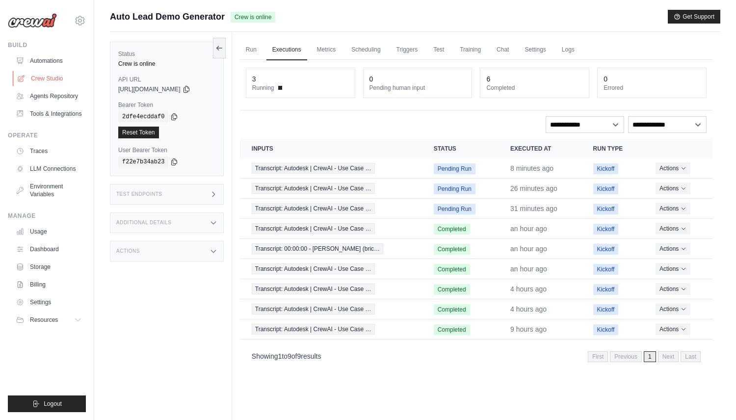
click at [48, 78] on link "Crew Studio" at bounding box center [50, 79] width 74 height 16
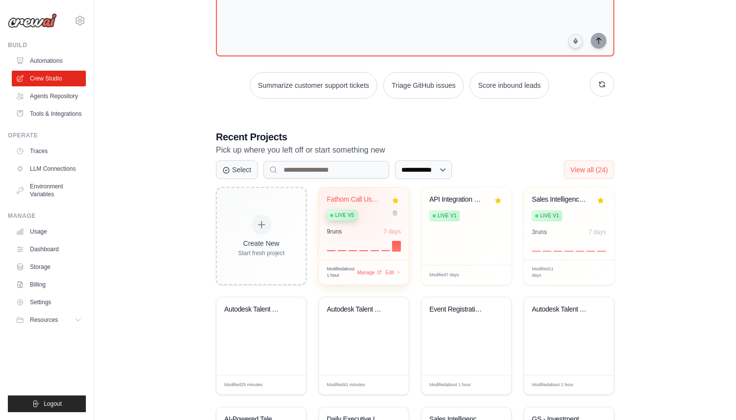
click at [364, 201] on div "Fathom Call Use Case Extractor" at bounding box center [356, 199] width 59 height 9
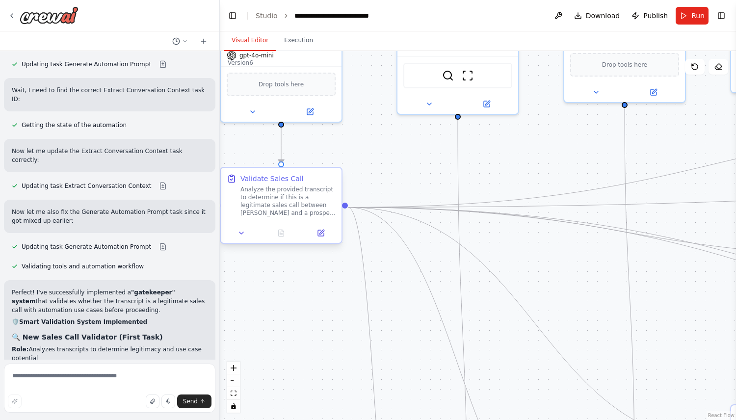
scroll to position [7552, 0]
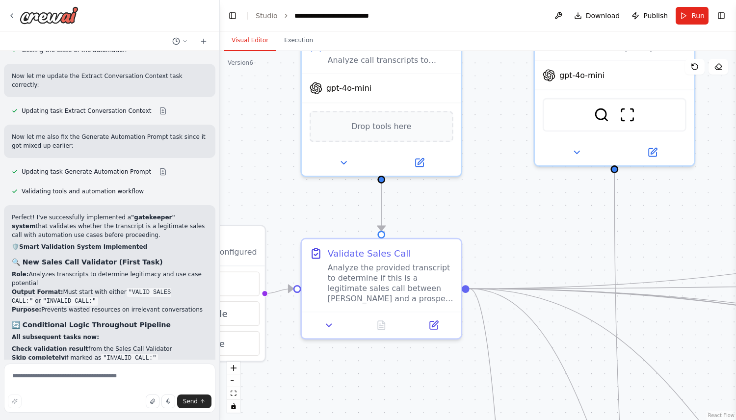
drag, startPoint x: 390, startPoint y: 165, endPoint x: 519, endPoint y: 228, distance: 143.1
click at [519, 228] on div ".deletable-edge-delete-btn { width: 20px; height: 20px; border: 0px solid #ffff…" at bounding box center [478, 235] width 516 height 369
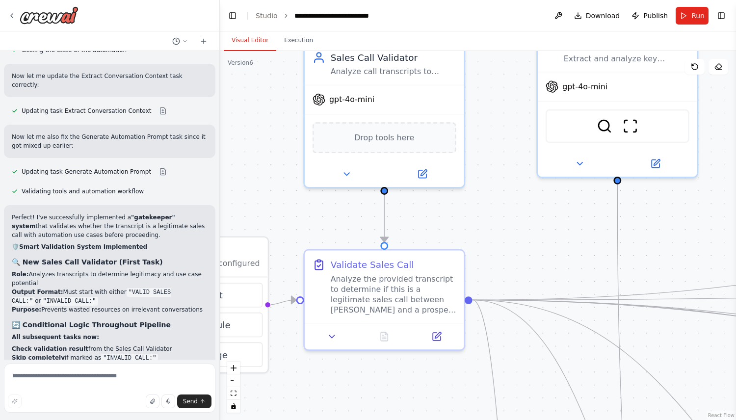
drag, startPoint x: 492, startPoint y: 205, endPoint x: 496, endPoint y: 219, distance: 14.8
click at [496, 219] on div ".deletable-edge-delete-btn { width: 20px; height: 20px; border: 0px solid #ffff…" at bounding box center [478, 235] width 516 height 369
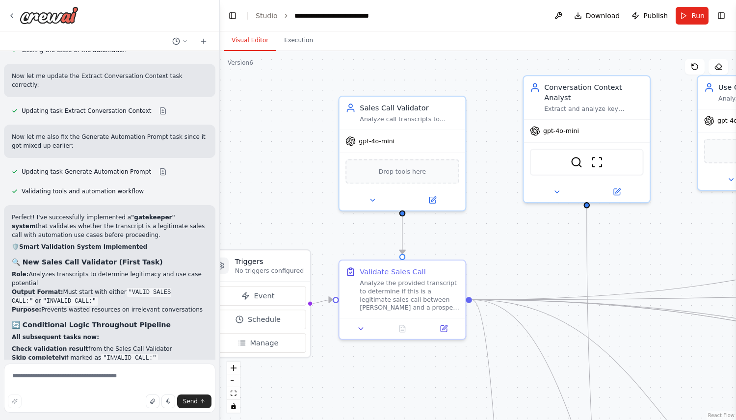
drag, startPoint x: 496, startPoint y: 227, endPoint x: 490, endPoint y: 236, distance: 10.6
click at [490, 236] on div ".deletable-edge-delete-btn { width: 20px; height: 20px; border: 0px solid #ffff…" at bounding box center [478, 235] width 516 height 369
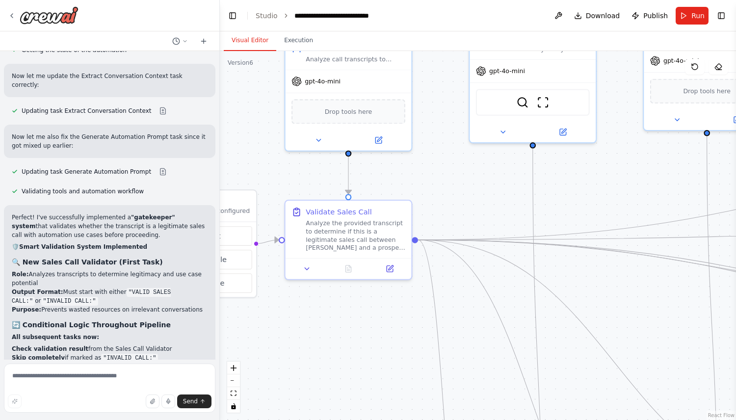
drag, startPoint x: 675, startPoint y: 241, endPoint x: 618, endPoint y: 167, distance: 93.2
click at [618, 167] on div ".deletable-edge-delete-btn { width: 20px; height: 20px; border: 0px solid #ffff…" at bounding box center [478, 235] width 516 height 369
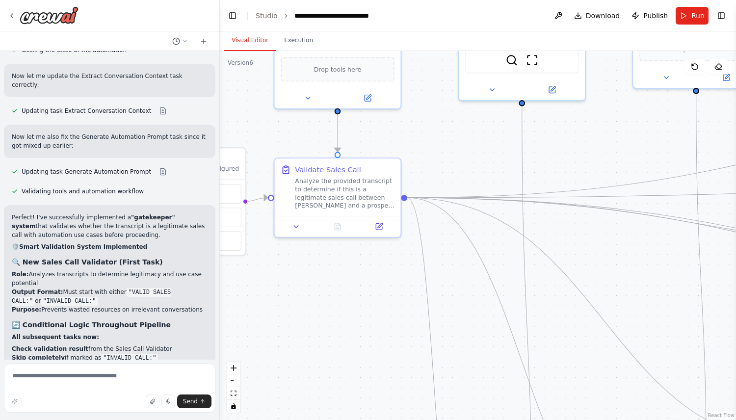
drag, startPoint x: 581, startPoint y: 216, endPoint x: 561, endPoint y: 100, distance: 118.1
click at [561, 100] on div ".deletable-edge-delete-btn { width: 20px; height: 20px; border: 0px solid #ffff…" at bounding box center [478, 235] width 516 height 369
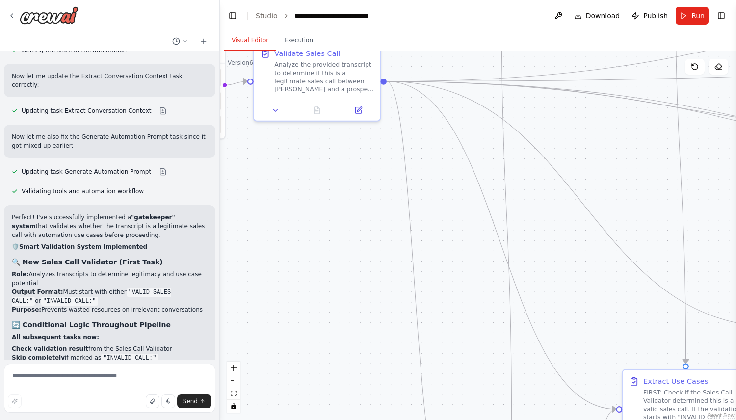
drag, startPoint x: 556, startPoint y: 294, endPoint x: 553, endPoint y: 48, distance: 245.9
click at [553, 48] on div "Visual Editor Execution Version 6 Show Tools Hide Agents .deletable-edge-delete…" at bounding box center [478, 225] width 516 height 389
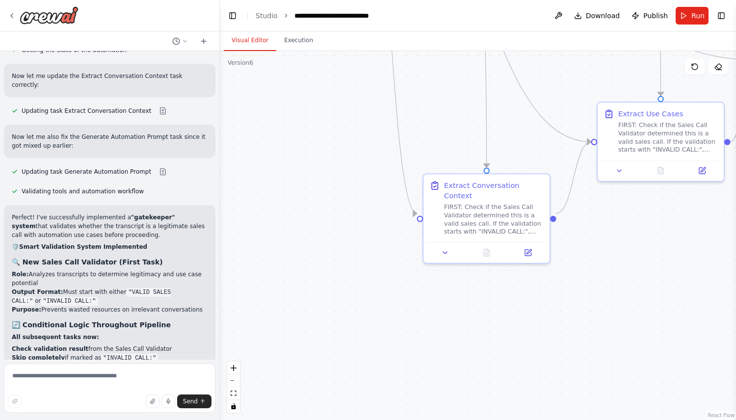
drag, startPoint x: 629, startPoint y: 301, endPoint x: 603, endPoint y: 277, distance: 35.5
click at [603, 277] on div ".deletable-edge-delete-btn { width: 20px; height: 20px; border: 0px solid #ffff…" at bounding box center [478, 235] width 516 height 369
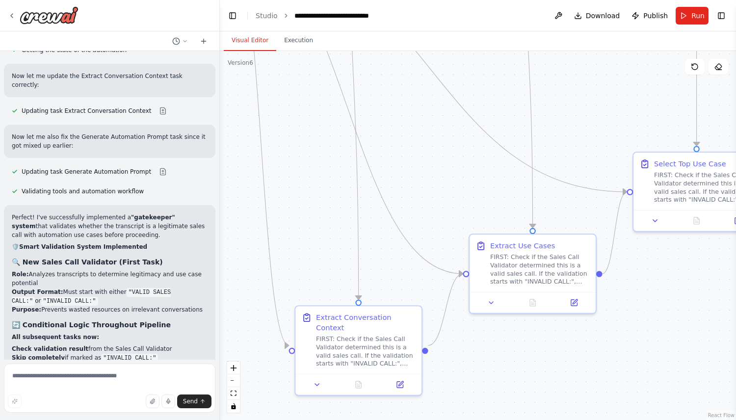
drag, startPoint x: 631, startPoint y: 198, endPoint x: 512, endPoint y: 324, distance: 173.3
click at [512, 324] on div ".deletable-edge-delete-btn { width: 20px; height: 20px; border: 0px solid #ffff…" at bounding box center [478, 235] width 516 height 369
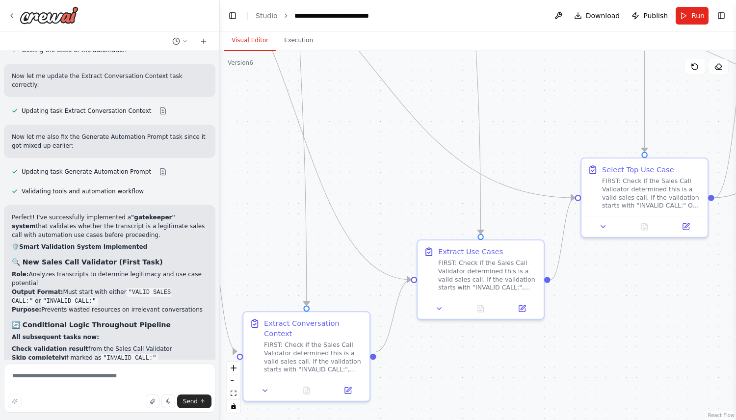
drag, startPoint x: 610, startPoint y: 170, endPoint x: 475, endPoint y: 198, distance: 137.8
click at [475, 198] on div ".deletable-edge-delete-btn { width: 20px; height: 20px; border: 0px solid #ffff…" at bounding box center [478, 235] width 516 height 369
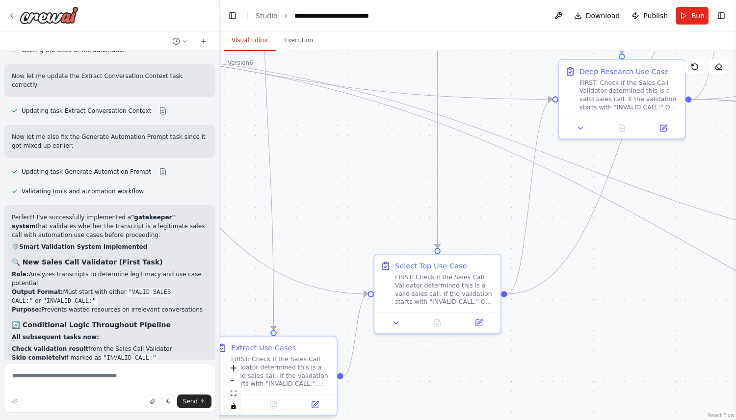
drag, startPoint x: 623, startPoint y: 112, endPoint x: 495, endPoint y: 191, distance: 150.8
click at [496, 190] on div ".deletable-edge-delete-btn { width: 20px; height: 20px; border: 0px solid #ffff…" at bounding box center [478, 235] width 516 height 369
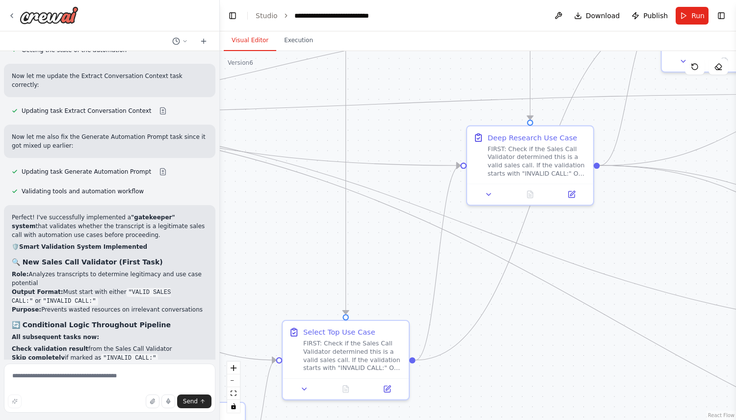
drag, startPoint x: 683, startPoint y: 187, endPoint x: 644, endPoint y: 245, distance: 70.1
click at [644, 245] on div ".deletable-edge-delete-btn { width: 20px; height: 20px; border: 0px solid #ffff…" at bounding box center [478, 235] width 516 height 369
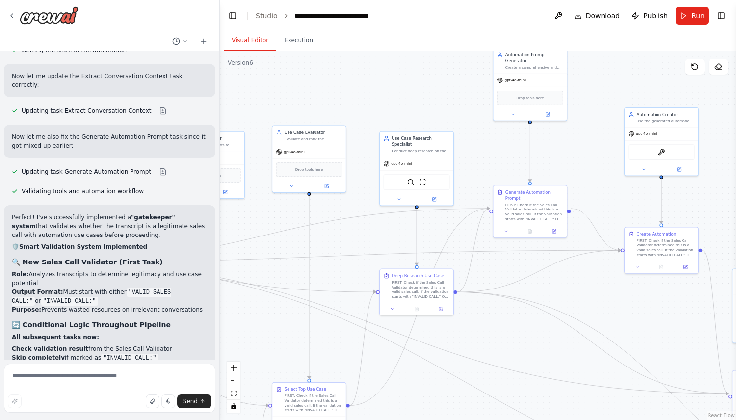
drag, startPoint x: 669, startPoint y: 154, endPoint x: 510, endPoint y: 276, distance: 200.2
click at [507, 278] on div ".deletable-edge-delete-btn { width: 20px; height: 20px; border: 0px solid #ffff…" at bounding box center [478, 235] width 516 height 369
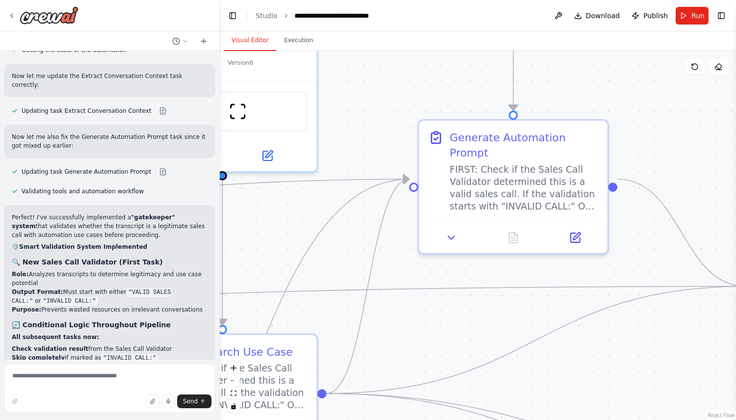
drag, startPoint x: 544, startPoint y: 240, endPoint x: 555, endPoint y: 261, distance: 23.5
click at [555, 261] on div ".deletable-edge-delete-btn { width: 20px; height: 20px; border: 0px solid #ffff…" at bounding box center [478, 235] width 516 height 369
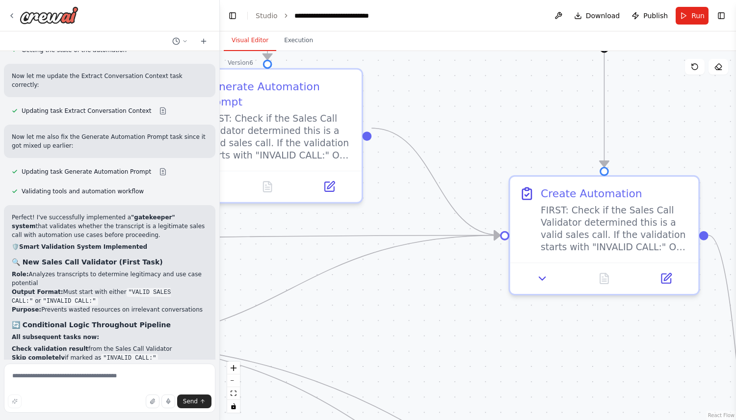
drag, startPoint x: 714, startPoint y: 153, endPoint x: 460, endPoint y: 102, distance: 258.5
click at [461, 101] on div ".deletable-edge-delete-btn { width: 20px; height: 20px; border: 0px solid #ffff…" at bounding box center [478, 235] width 516 height 369
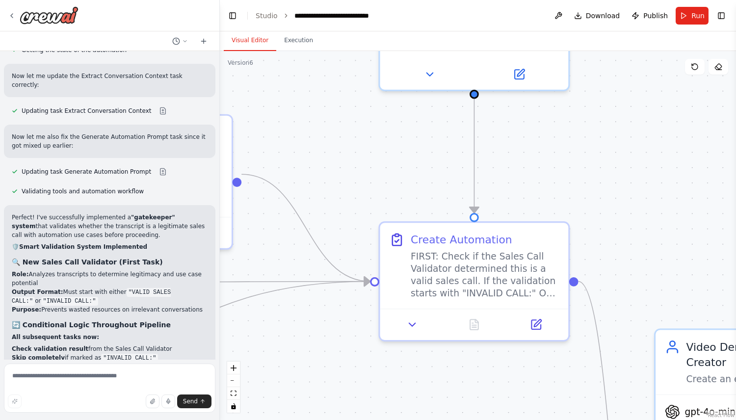
drag, startPoint x: 516, startPoint y: 116, endPoint x: 392, endPoint y: 162, distance: 132.2
click at [392, 162] on div ".deletable-edge-delete-btn { width: 20px; height: 20px; border: 0px solid #ffff…" at bounding box center [478, 235] width 516 height 369
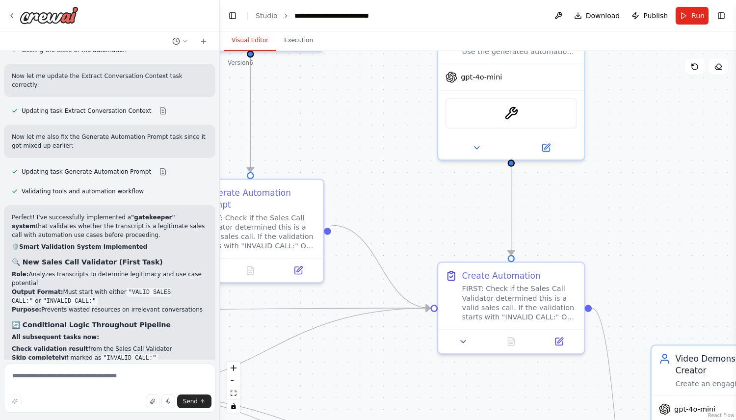
drag, startPoint x: 525, startPoint y: 142, endPoint x: 551, endPoint y: 199, distance: 63.0
click at [551, 199] on div ".deletable-edge-delete-btn { width: 20px; height: 20px; border: 0px solid #ffff…" at bounding box center [478, 235] width 516 height 369
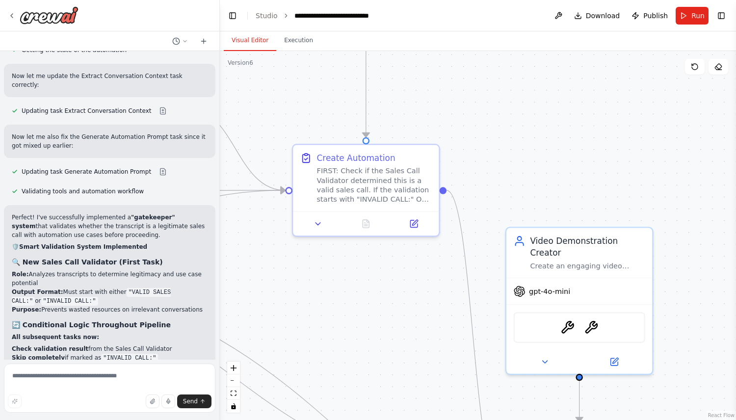
drag, startPoint x: 607, startPoint y: 248, endPoint x: 461, endPoint y: 130, distance: 187.4
click at [461, 130] on div ".deletable-edge-delete-btn { width: 20px; height: 20px; border: 0px solid #ffff…" at bounding box center [478, 235] width 516 height 369
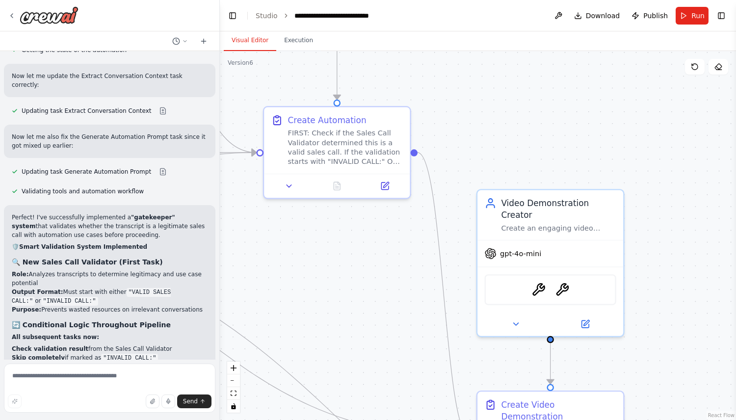
drag, startPoint x: 561, startPoint y: 202, endPoint x: 509, endPoint y: 98, distance: 116.1
click at [509, 99] on div ".deletable-edge-delete-btn { width: 20px; height: 20px; border: 0px solid #ffff…" at bounding box center [478, 235] width 516 height 369
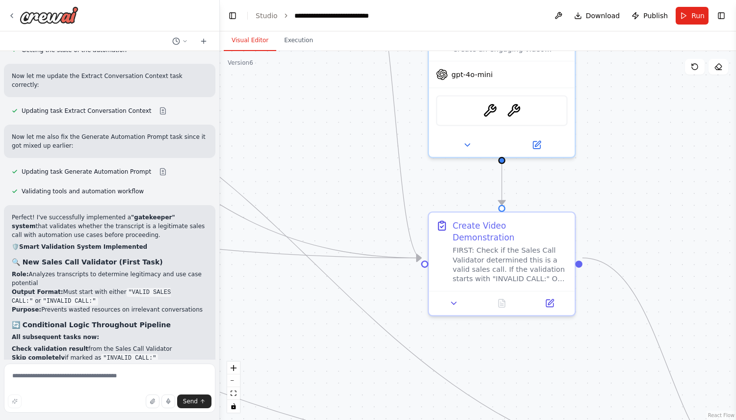
drag, startPoint x: 677, startPoint y: 318, endPoint x: 658, endPoint y: 188, distance: 131.1
click at [658, 188] on div ".deletable-edge-delete-btn { width: 20px; height: 20px; border: 0px solid #ffff…" at bounding box center [478, 235] width 516 height 369
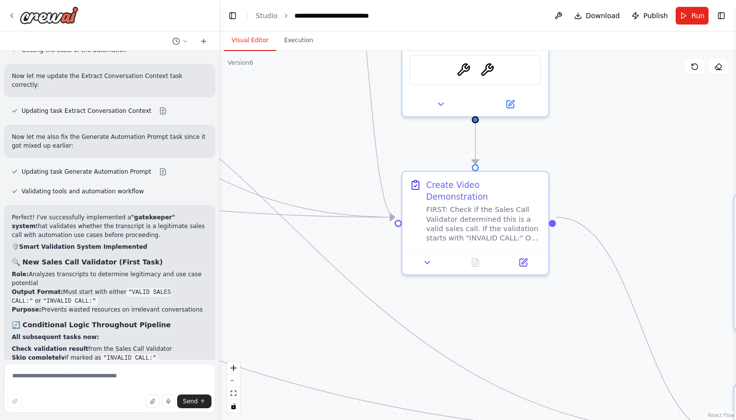
drag, startPoint x: 642, startPoint y: 238, endPoint x: 425, endPoint y: 53, distance: 285.2
click at [425, 53] on div ".deletable-edge-delete-btn { width: 20px; height: 20px; border: 0px solid #ffff…" at bounding box center [478, 235] width 516 height 369
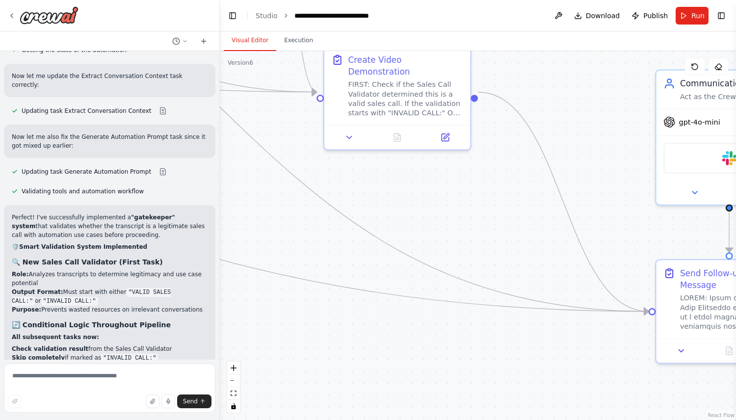
drag, startPoint x: 613, startPoint y: 183, endPoint x: 739, endPoint y: 225, distance: 133.0
click at [736, 225] on html "Create me a crew that will pull a transcript of a recroding from a fathom call.…" at bounding box center [368, 210] width 736 height 420
drag, startPoint x: 588, startPoint y: 144, endPoint x: 739, endPoint y: 261, distance: 190.4
click at [736, 261] on html "Create me a crew that will pull a transcript of a recroding from a fathom call.…" at bounding box center [368, 210] width 736 height 420
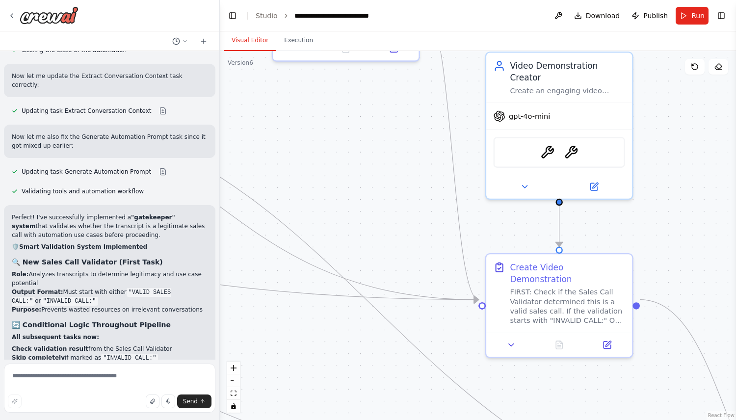
drag, startPoint x: 694, startPoint y: 216, endPoint x: 704, endPoint y: 313, distance: 96.8
click at [705, 313] on div ".deletable-edge-delete-btn { width: 20px; height: 20px; border: 0px solid #ffff…" at bounding box center [478, 235] width 516 height 369
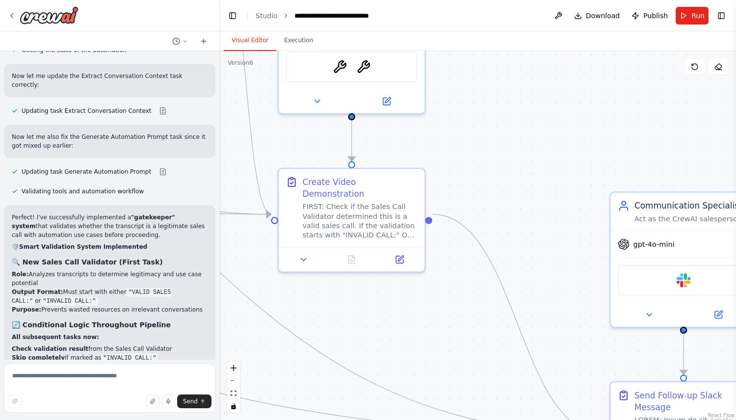
drag, startPoint x: 684, startPoint y: 220, endPoint x: 472, endPoint y: 126, distance: 231.6
click at [472, 126] on div ".deletable-edge-delete-btn { width: 20px; height: 20px; border: 0px solid #ffff…" at bounding box center [478, 235] width 516 height 369
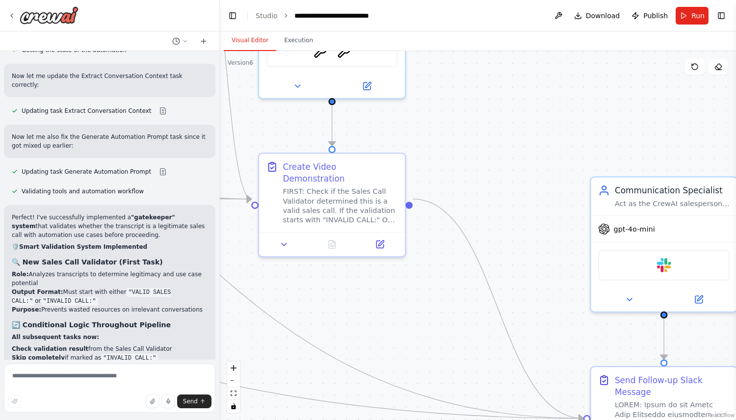
drag, startPoint x: 553, startPoint y: 183, endPoint x: 452, endPoint y: 69, distance: 151.6
click at [453, 70] on div ".deletable-edge-delete-btn { width: 20px; height: 20px; border: 0px solid #ffff…" at bounding box center [478, 235] width 516 height 369
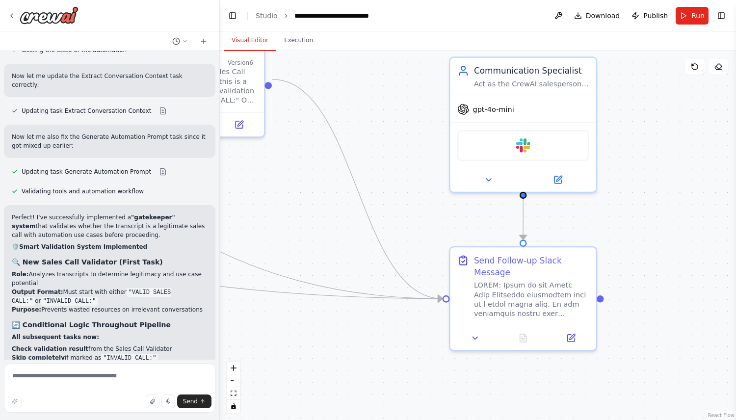
drag, startPoint x: 628, startPoint y: 240, endPoint x: 571, endPoint y: 219, distance: 61.0
click at [571, 219] on div ".deletable-edge-delete-btn { width: 20px; height: 20px; border: 0px solid #ffff…" at bounding box center [478, 235] width 516 height 369
click at [14, 14] on icon at bounding box center [12, 16] width 8 height 8
